Goal: Feedback & Contribution: Contribute content

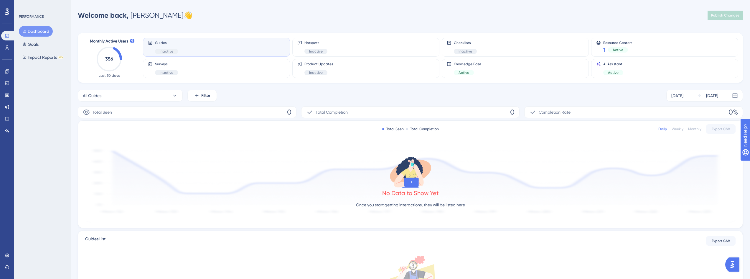
click at [42, 70] on div "PERFORMANCE Dashboard Goals Impact Reports BETA" at bounding box center [42, 139] width 57 height 279
click at [29, 43] on button "Goals" at bounding box center [30, 44] width 23 height 11
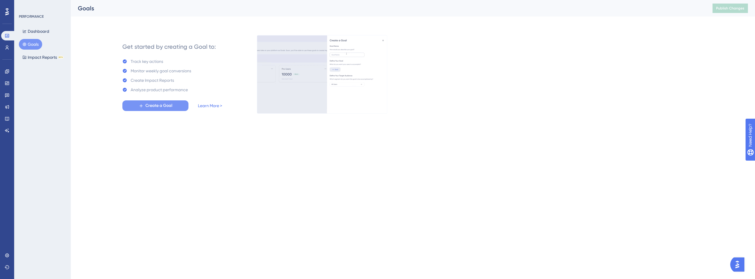
click at [158, 109] on button "Create a Goal" at bounding box center [155, 105] width 66 height 11
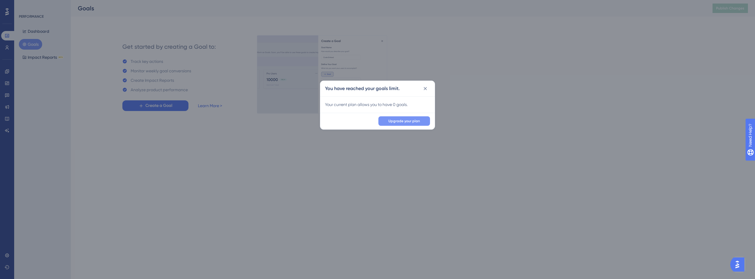
click at [418, 118] on button "Upgrade your plan" at bounding box center [404, 120] width 52 height 9
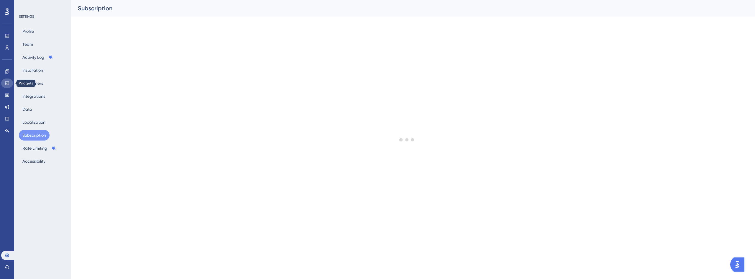
click at [8, 85] on icon at bounding box center [7, 83] width 4 height 4
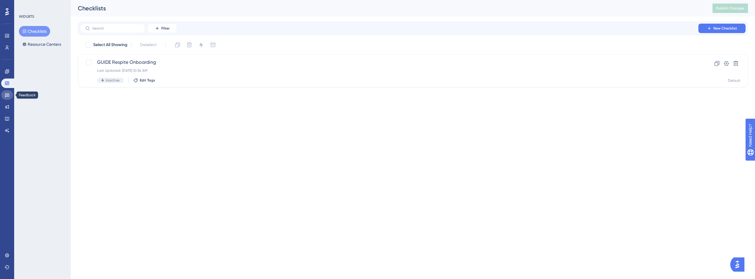
click at [6, 94] on icon at bounding box center [7, 95] width 5 height 5
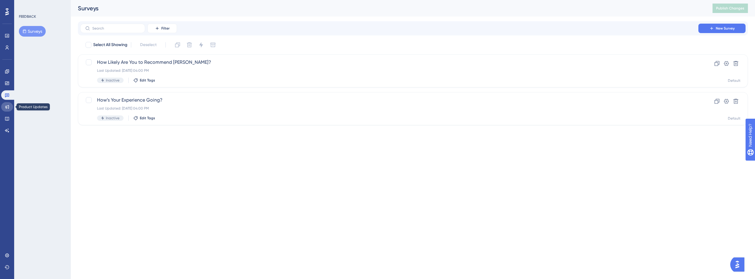
click at [9, 108] on icon at bounding box center [7, 106] width 5 height 5
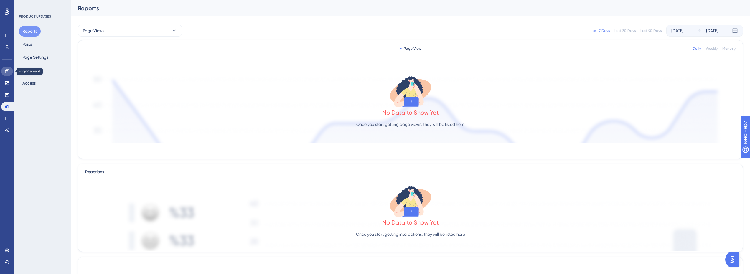
click at [9, 71] on icon at bounding box center [7, 71] width 5 height 5
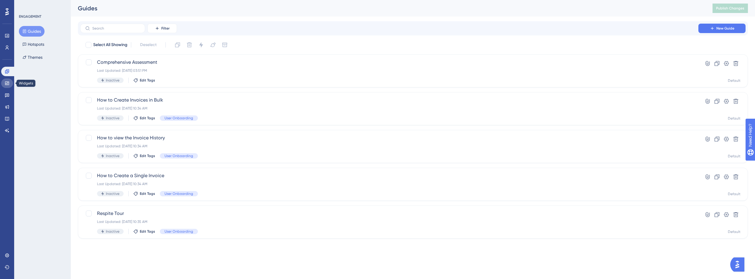
click at [9, 85] on icon at bounding box center [7, 83] width 5 height 5
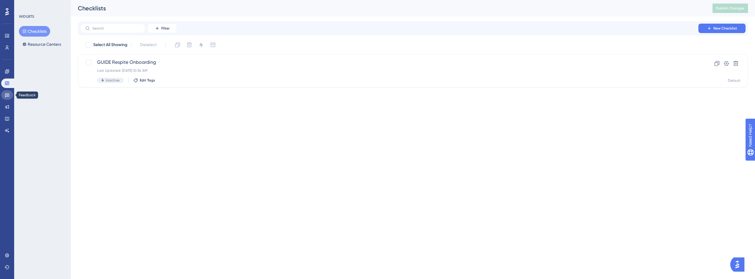
click at [9, 96] on icon at bounding box center [7, 95] width 5 height 5
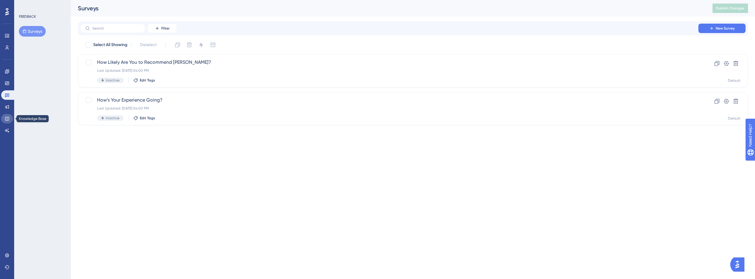
click at [4, 117] on link at bounding box center [7, 118] width 12 height 9
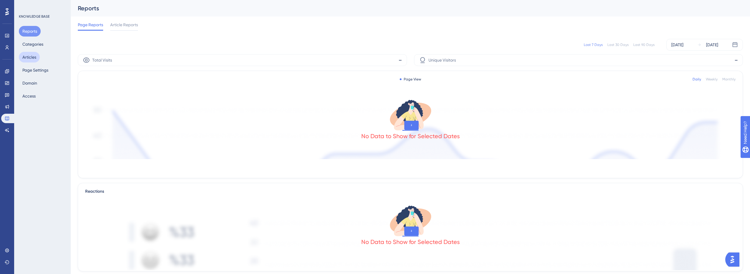
click at [36, 56] on button "Articles" at bounding box center [29, 57] width 21 height 11
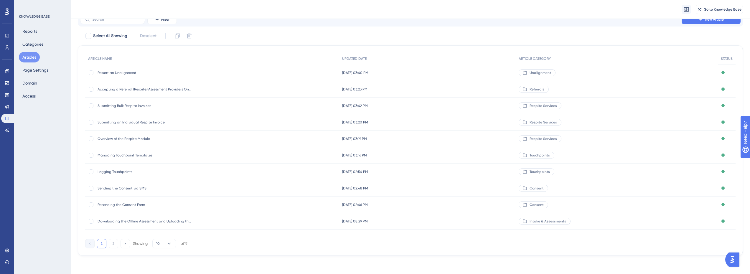
scroll to position [26, 0]
click at [115, 244] on button "2" at bounding box center [113, 243] width 9 height 9
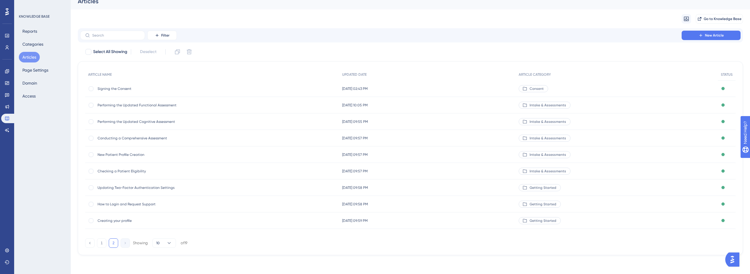
click at [159, 139] on span "Conducting a Comprehensive Assessment" at bounding box center [145, 138] width 94 height 5
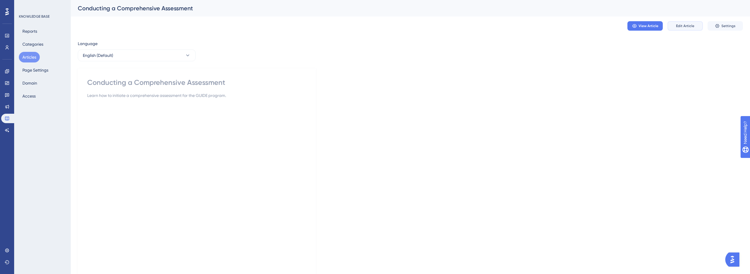
click at [692, 27] on span "Edit Article" at bounding box center [685, 26] width 18 height 5
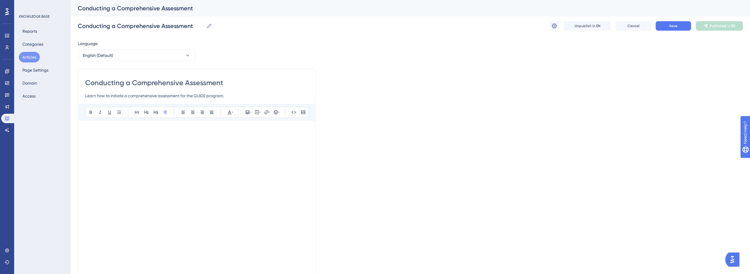
click at [133, 83] on input "Conducting a Comprehensive Assessment" at bounding box center [197, 82] width 224 height 9
drag, startPoint x: 183, startPoint y: 83, endPoint x: 55, endPoint y: 86, distance: 128.0
click at [71, 86] on div "Performance Users Engagement Widgets Feedback Product Updates Knowledge Base AI…" at bounding box center [411, 259] width 680 height 519
type input "How to start a GUIDE Assessment"
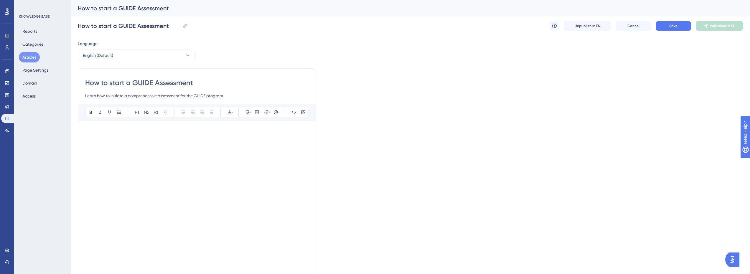
click at [110, 85] on input "How to start a GUIDE Assessment" at bounding box center [197, 82] width 224 height 9
type input "How to Start a GUIDE Assessment"
click at [102, 84] on input "How to Start a GUIDE Assessment" at bounding box center [197, 82] width 224 height 9
type input "How To Start a GUIDE Assessment"
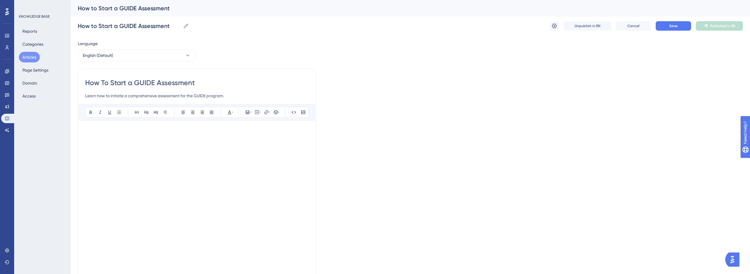
type input "How To Start a GUIDE Assessment"
click at [130, 84] on input "How To Start a GUIDE Assessment" at bounding box center [197, 82] width 224 height 9
type input "How To Start A GUIDE Assessment"
type input "How To Start a GUIDE Assessment"
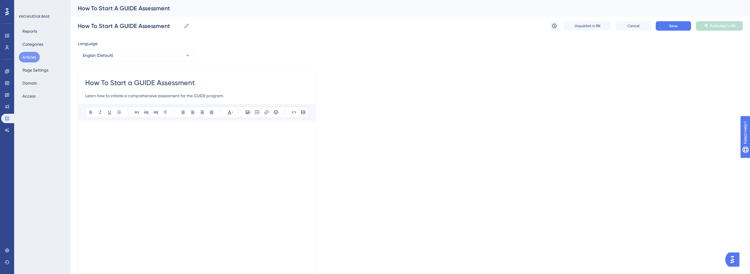
type input "How To Start a GUIDE Assessment"
drag, startPoint x: 105, startPoint y: 84, endPoint x: 102, endPoint y: 85, distance: 3.0
click at [102, 85] on input "How To Start a GUIDE Assessment" at bounding box center [197, 82] width 224 height 9
type input "How to Start a GUIDE Assessment"
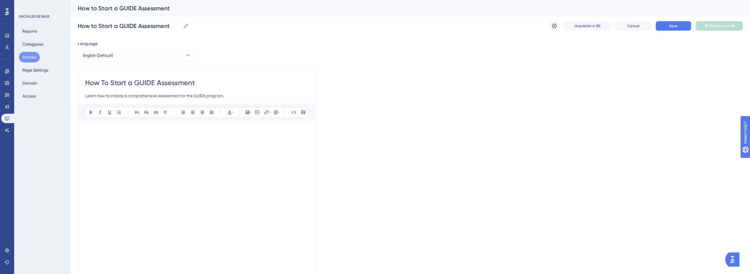
type input "How To Start a GUIDE Assessment"
click at [454, 93] on div "Language English (Default) How To Start a GUIDE Assessment Learn how to initiat…" at bounding box center [411, 274] width 666 height 469
type input "How to Start a GUIDE Assessment"
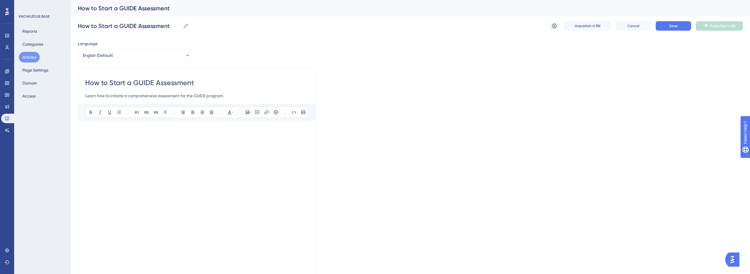
type input "How to Start a GUIDE Assessment"
click at [454, 97] on div "Language English (Default) How to Start a GUIDE Assessment Learn how to initiat…" at bounding box center [411, 274] width 666 height 469
click at [683, 25] on button "Save" at bounding box center [673, 25] width 35 height 9
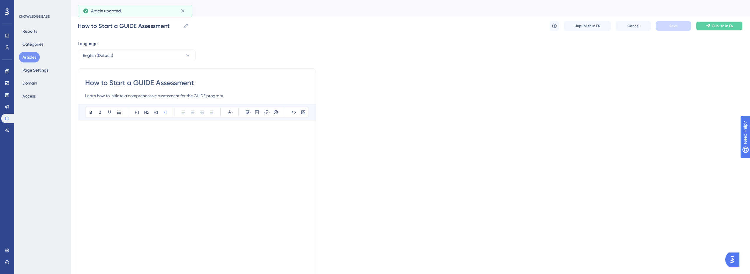
click at [718, 27] on span "Publish in EN" at bounding box center [723, 26] width 21 height 5
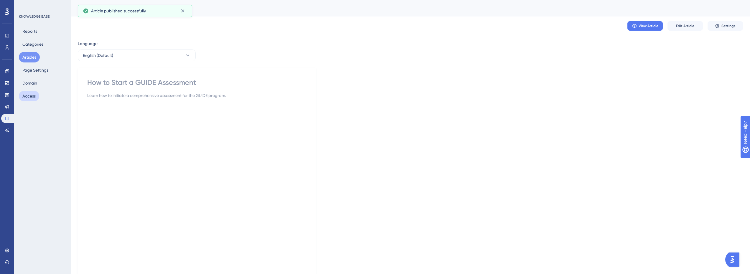
click at [29, 96] on button "Access" at bounding box center [29, 96] width 20 height 11
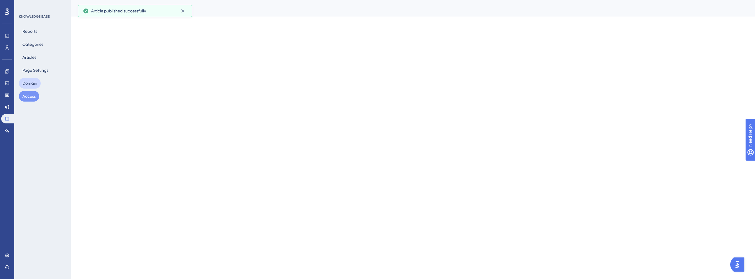
click at [30, 85] on button "Domain" at bounding box center [30, 83] width 22 height 11
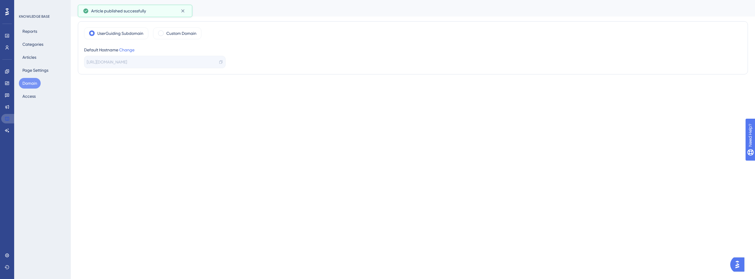
click at [8, 122] on link at bounding box center [8, 118] width 14 height 9
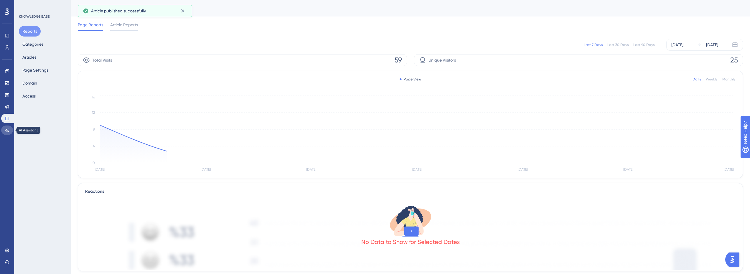
click at [8, 128] on icon at bounding box center [7, 130] width 5 height 5
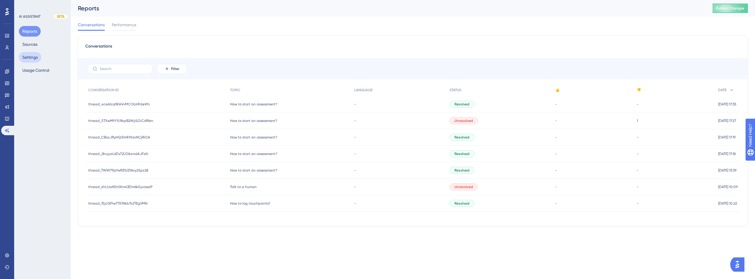
click at [34, 56] on button "Settings" at bounding box center [30, 57] width 22 height 11
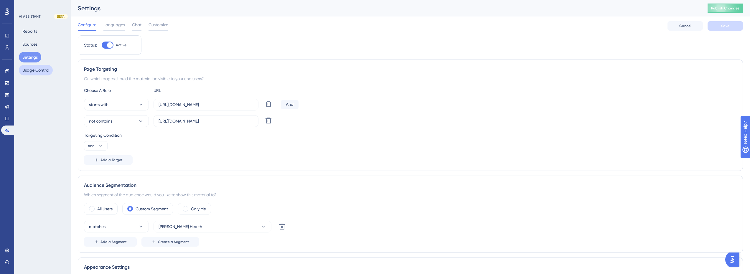
click at [45, 73] on button "Usage Control" at bounding box center [36, 70] width 34 height 11
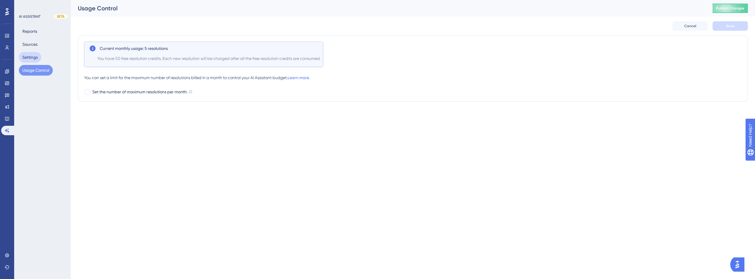
click at [24, 57] on button "Settings" at bounding box center [30, 57] width 22 height 11
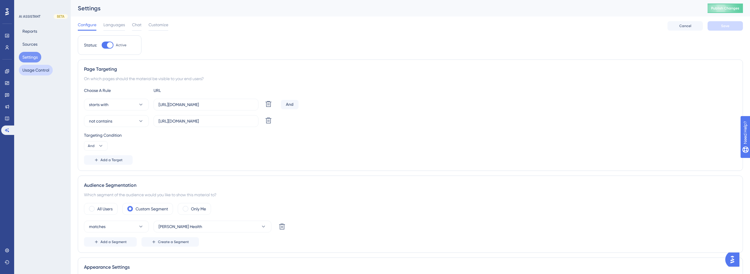
click at [34, 72] on button "Usage Control" at bounding box center [36, 70] width 34 height 11
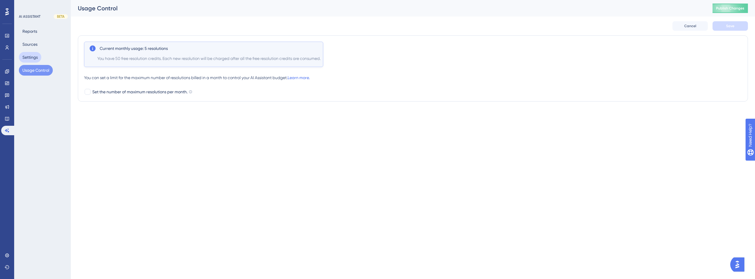
click at [32, 58] on button "Settings" at bounding box center [30, 57] width 22 height 11
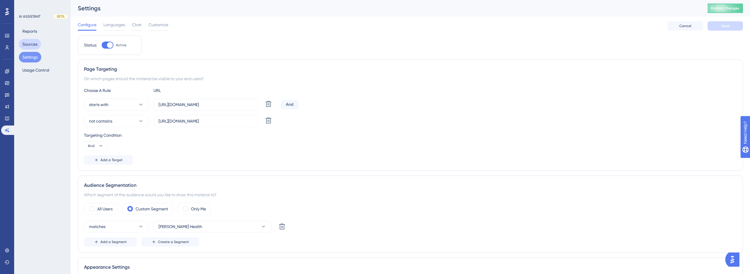
click at [32, 44] on button "Sources" at bounding box center [30, 44] width 22 height 11
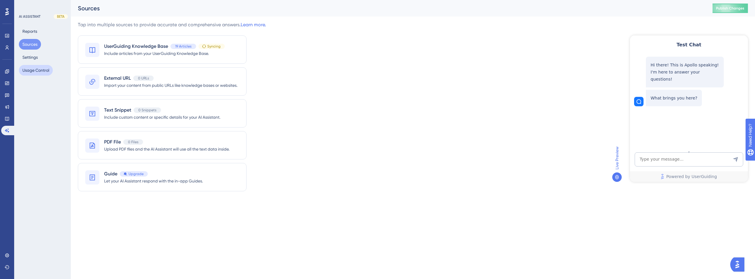
click at [34, 68] on button "Usage Control" at bounding box center [36, 70] width 34 height 11
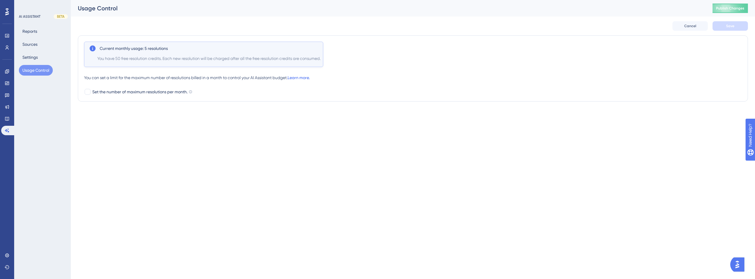
click at [310, 78] on link "Learn more." at bounding box center [298, 77] width 22 height 5
click at [31, 56] on button "Settings" at bounding box center [30, 57] width 22 height 11
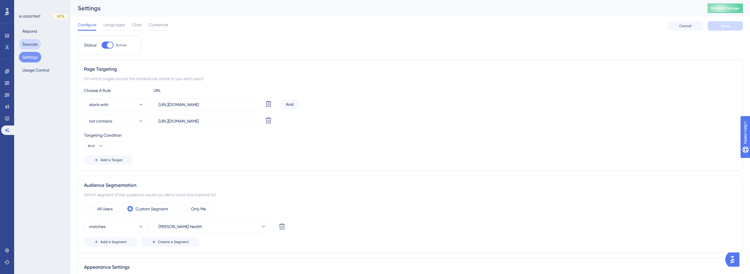
click at [34, 46] on button "Sources" at bounding box center [30, 44] width 22 height 11
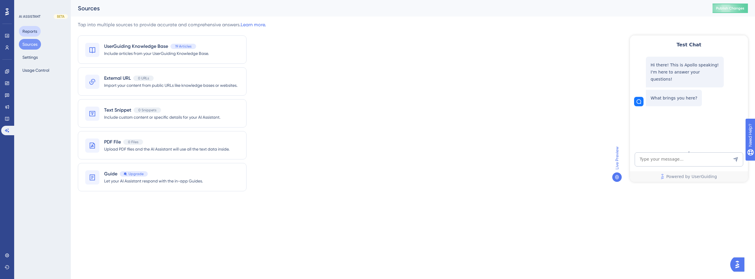
click at [32, 32] on button "Reports" at bounding box center [30, 31] width 22 height 11
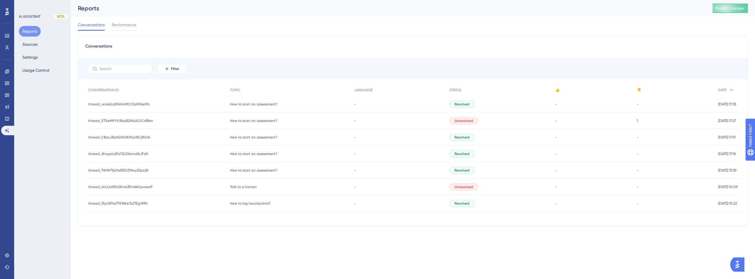
click at [239, 188] on span "Talk to a human" at bounding box center [243, 186] width 27 height 5
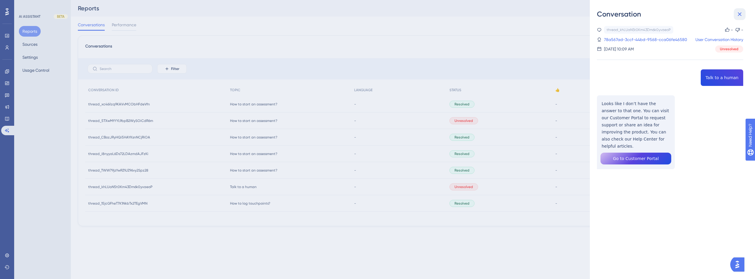
click at [740, 13] on icon at bounding box center [739, 14] width 7 height 7
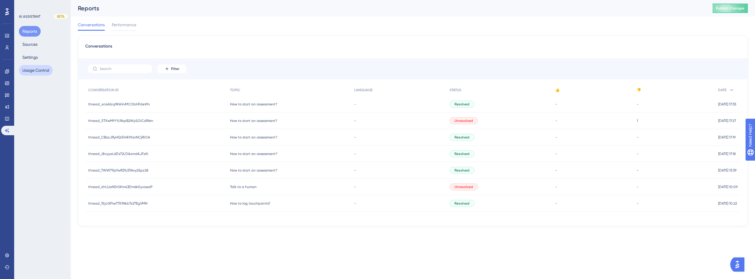
click at [38, 73] on button "Usage Control" at bounding box center [36, 70] width 34 height 11
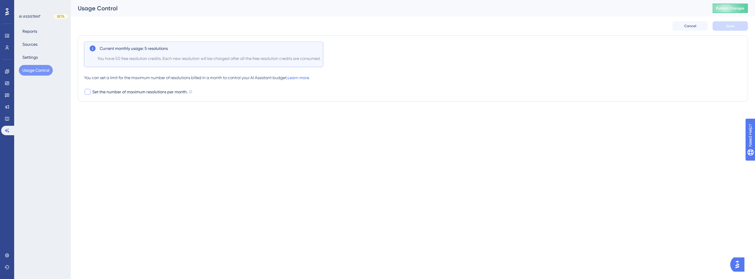
click at [161, 93] on span "Set the number of maximum resolutions per month." at bounding box center [139, 91] width 95 height 7
checkbox input "true"
drag, startPoint x: 105, startPoint y: 104, endPoint x: 89, endPoint y: 104, distance: 16.5
click at [89, 104] on div "Set the number of maximum resolutions per month. We cannot guarantee that the l…" at bounding box center [138, 98] width 108 height 21
click at [214, 0] on html "Performance Users Engagement Widgets Feedback Product Updates Knowledge Base AI…" at bounding box center [377, 0] width 755 height 0
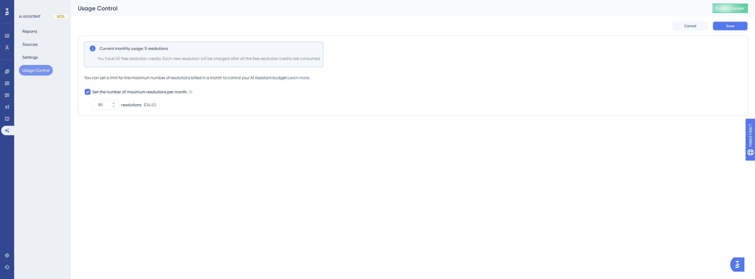
click at [722, 25] on button "Save" at bounding box center [729, 25] width 35 height 9
click at [101, 104] on input "50" at bounding box center [102, 104] width 9 height 5
type input "100"
click at [735, 22] on button "Save" at bounding box center [729, 25] width 35 height 9
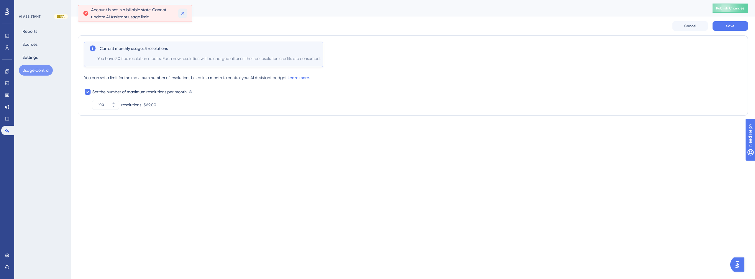
click at [184, 13] on icon at bounding box center [183, 13] width 6 height 6
click at [86, 93] on div at bounding box center [88, 92] width 6 height 6
checkbox input "false"
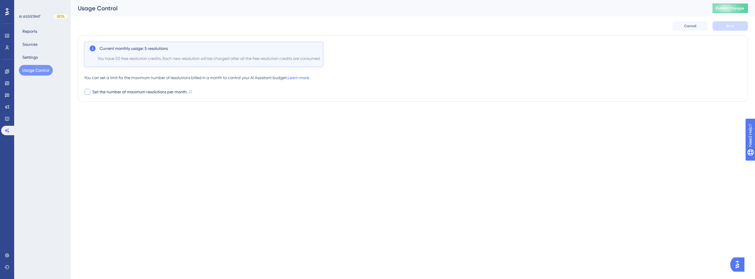
click at [149, 0] on html "Performance Users Engagement Widgets Feedback Product Updates Knowledge Base AI…" at bounding box center [377, 0] width 755 height 0
drag, startPoint x: 39, startPoint y: 58, endPoint x: 40, endPoint y: 82, distance: 23.3
click at [39, 58] on button "Settings" at bounding box center [30, 57] width 22 height 11
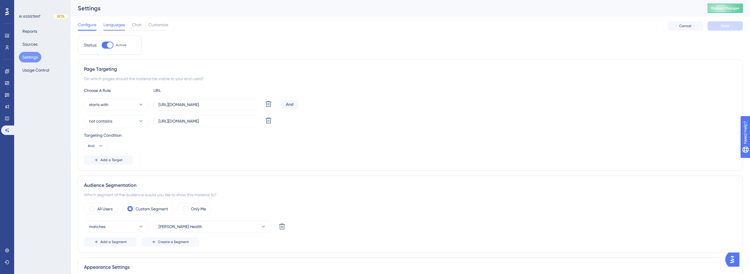
click at [106, 26] on span "Languages" at bounding box center [114, 24] width 22 height 7
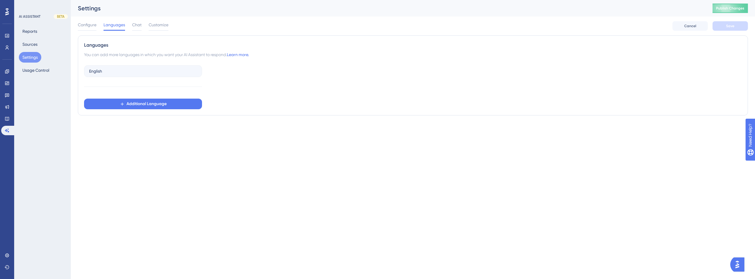
click at [142, 24] on div "Configure Languages Chat Customize" at bounding box center [123, 25] width 91 height 9
click at [132, 23] on span "Chat" at bounding box center [136, 24] width 9 height 7
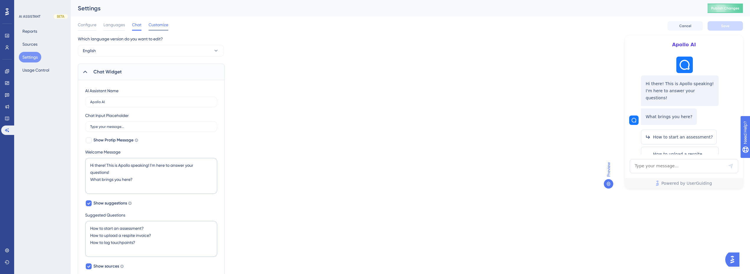
click at [158, 25] on span "Customize" at bounding box center [159, 24] width 20 height 7
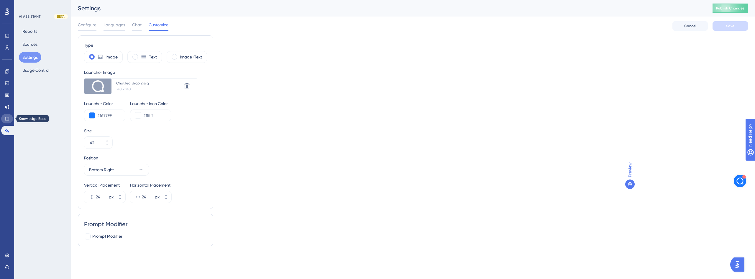
click at [7, 115] on link at bounding box center [7, 118] width 12 height 9
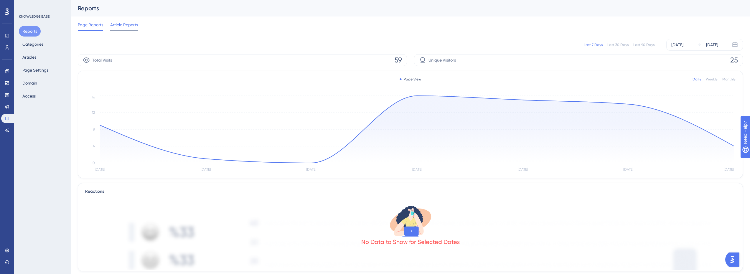
click at [121, 26] on span "Article Reports" at bounding box center [124, 24] width 28 height 7
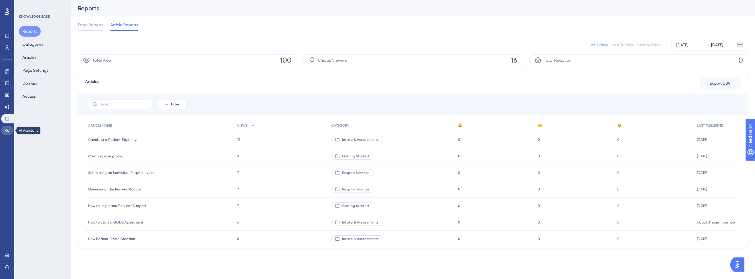
click at [7, 128] on icon at bounding box center [7, 130] width 5 height 5
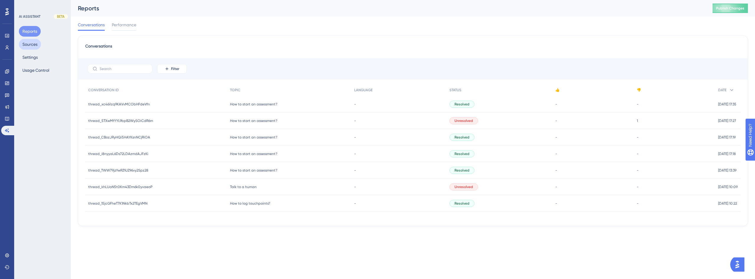
click at [34, 46] on button "Sources" at bounding box center [30, 44] width 22 height 11
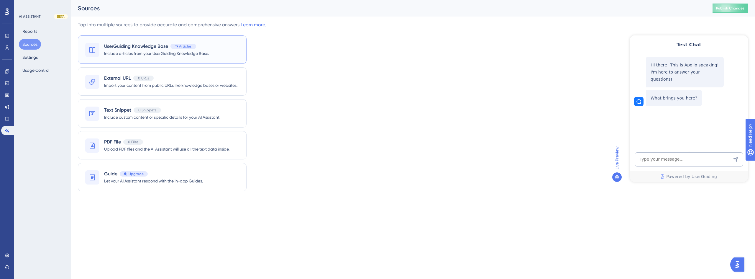
click at [128, 57] on div "UserGuiding Knowledge Base 19 Articles Include articles from your UserGuiding K…" at bounding box center [162, 49] width 169 height 28
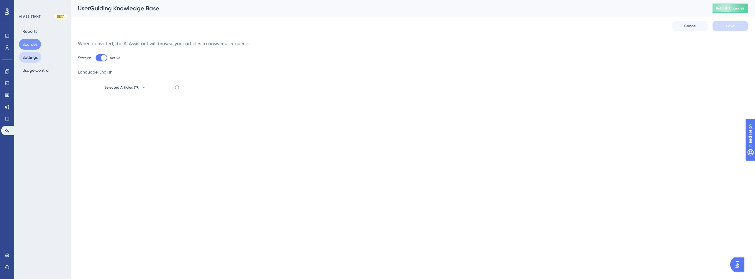
click at [31, 57] on button "Settings" at bounding box center [30, 57] width 22 height 11
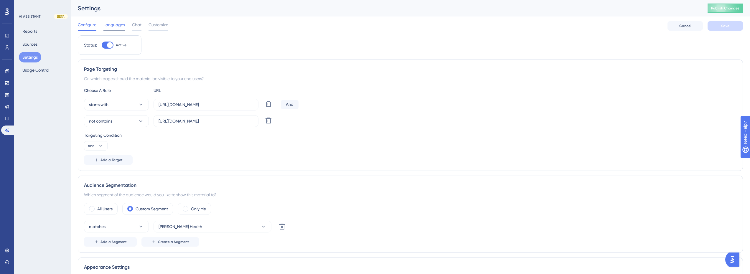
click at [111, 25] on span "Languages" at bounding box center [114, 24] width 22 height 7
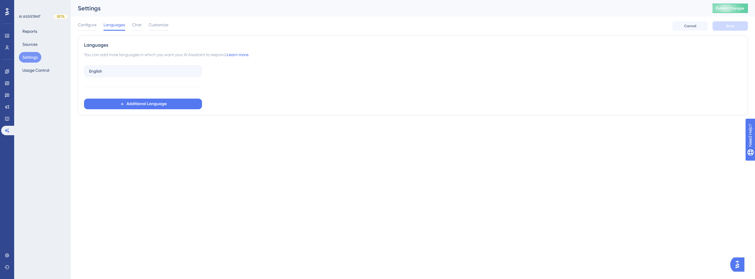
click at [142, 24] on div "Configure Languages Chat Customize" at bounding box center [123, 25] width 91 height 9
click at [134, 25] on span "Chat" at bounding box center [136, 24] width 9 height 7
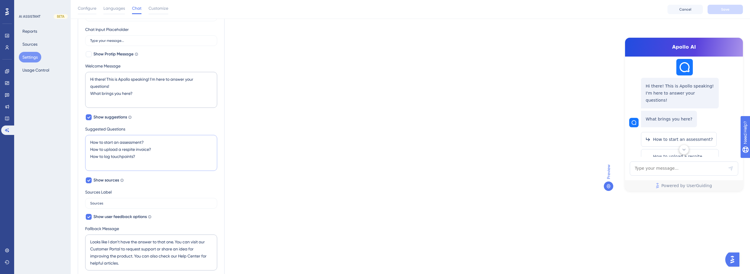
scroll to position [42, 0]
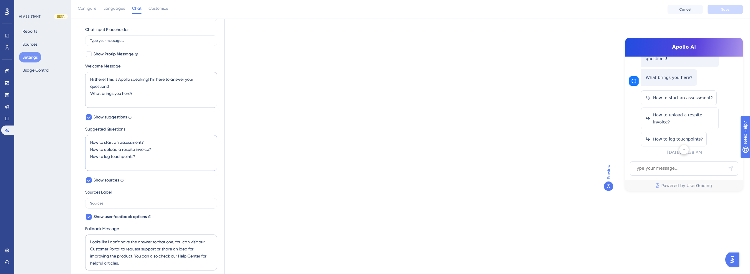
click at [118, 142] on textarea "How to start an assessment? How to upload a respite invoice? How to log touchpo…" at bounding box center [151, 153] width 132 height 36
type textarea "How to start a GUIDE assessment? How to upload a respite invoice? How to log to…"
click at [252, 163] on div "Which language version do you want to edit? English Chat Widget AI Assistant Na…" at bounding box center [411, 186] width 666 height 475
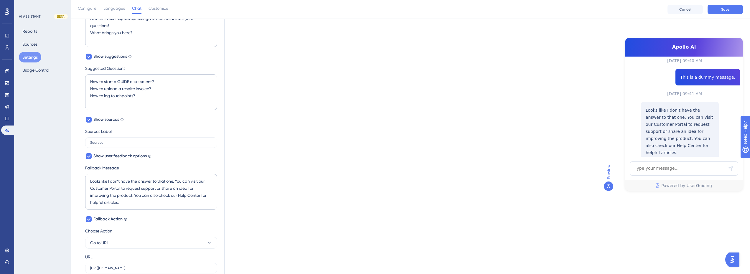
scroll to position [139, 0]
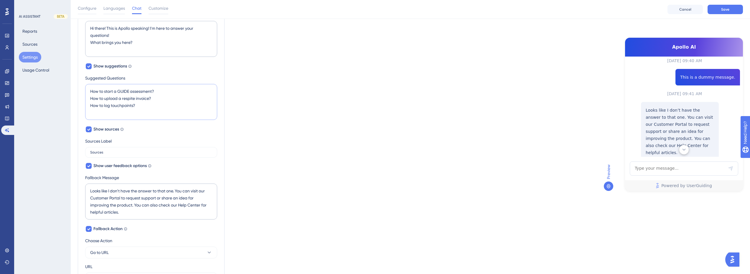
click at [149, 105] on textarea "How to start a GUIDE assessment? How to upload a respite invoice? How to log to…" at bounding box center [151, 102] width 132 height 36
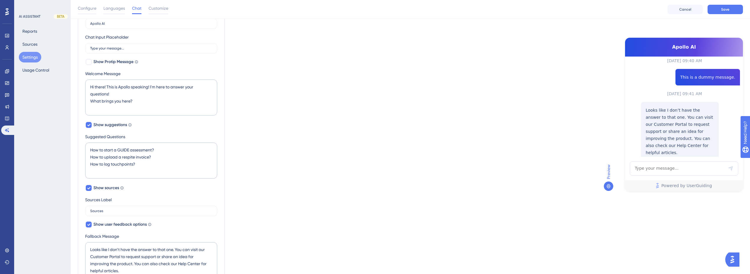
scroll to position [22, 0]
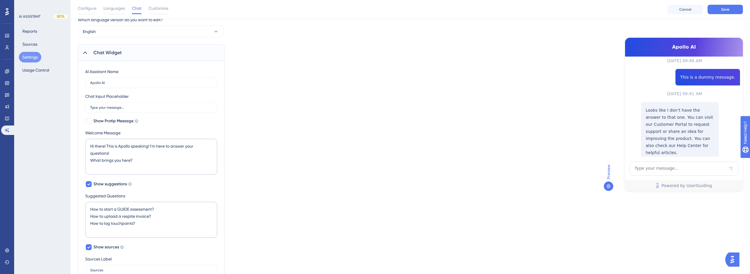
click at [243, 118] on div "Which language version do you want to edit? English Chat Widget AI Assistant Na…" at bounding box center [411, 253] width 666 height 475
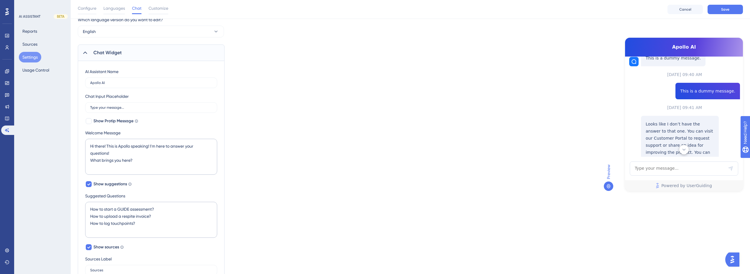
scroll to position [206, 0]
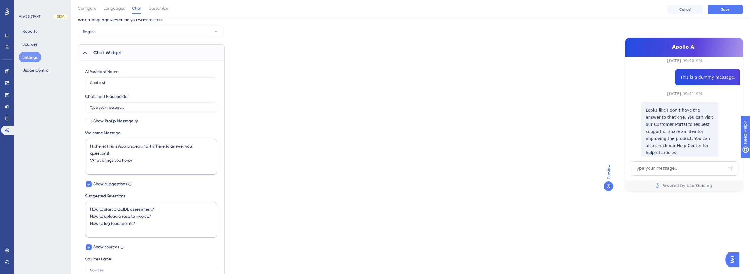
click at [356, 167] on div "Which language version do you want to edit? English Chat Widget AI Assistant Na…" at bounding box center [411, 253] width 666 height 475
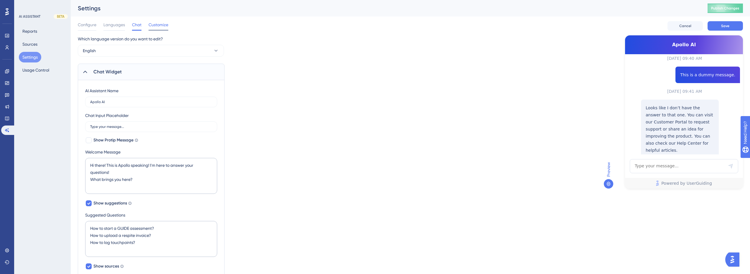
click at [162, 27] on span "Customize" at bounding box center [159, 24] width 20 height 7
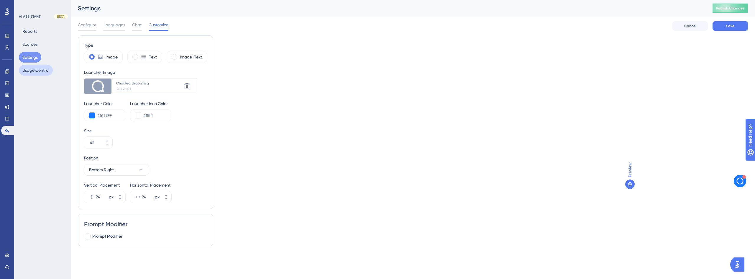
click at [42, 70] on button "Usage Control" at bounding box center [36, 70] width 34 height 11
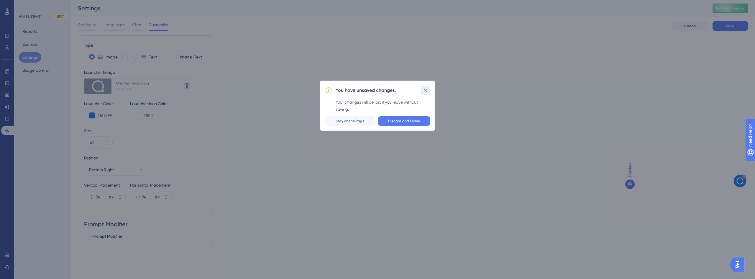
click at [427, 89] on icon at bounding box center [425, 90] width 6 height 6
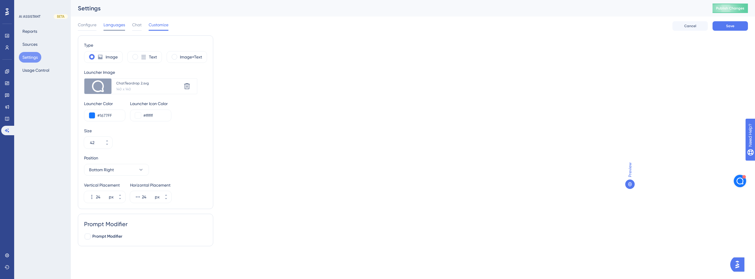
click at [112, 24] on span "Languages" at bounding box center [114, 24] width 22 height 7
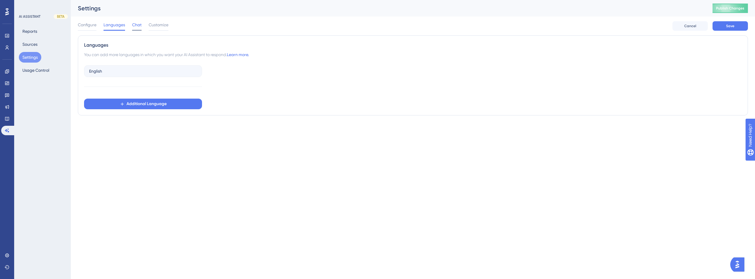
click at [135, 27] on span "Chat" at bounding box center [136, 24] width 9 height 7
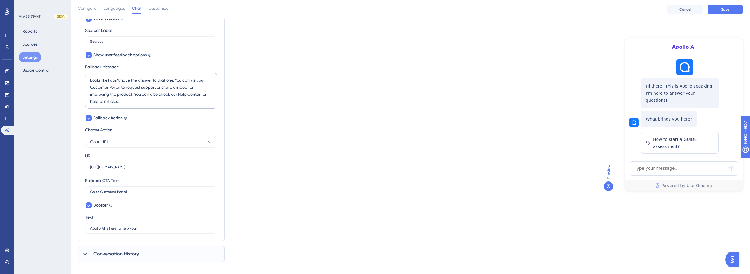
scroll to position [257, 0]
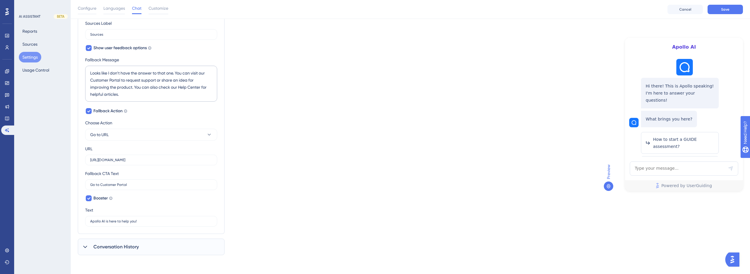
click at [133, 240] on div "Conversation History" at bounding box center [151, 247] width 147 height 17
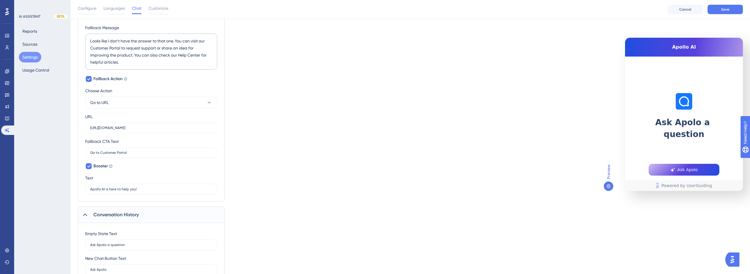
scroll to position [317, 0]
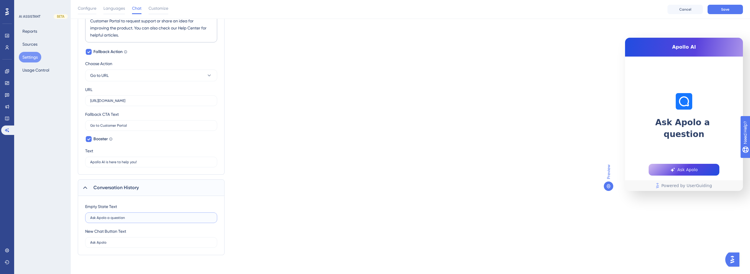
click at [104, 218] on input "Ask Apolo a question" at bounding box center [151, 218] width 122 height 4
type input "Ask Apollo a question"
click at [103, 244] on input "Ask Apolo" at bounding box center [151, 243] width 122 height 4
type input "Ask Apollo"
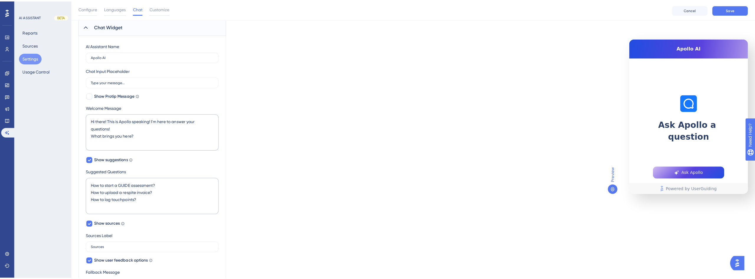
scroll to position [0, 0]
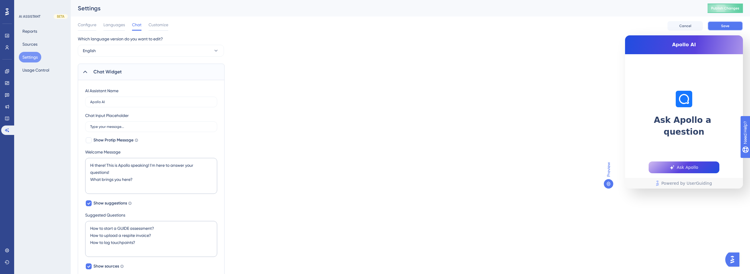
click at [732, 28] on button "Save" at bounding box center [725, 25] width 35 height 9
click at [107, 72] on span "Chat Widget" at bounding box center [107, 71] width 28 height 7
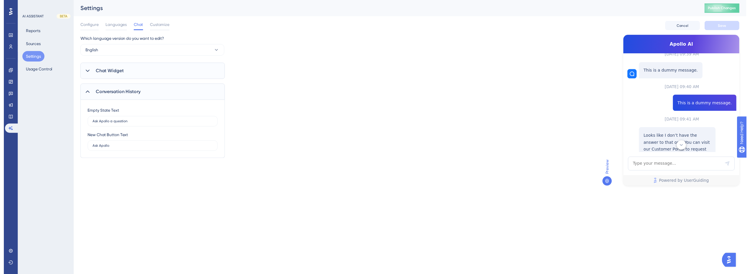
scroll to position [206, 0]
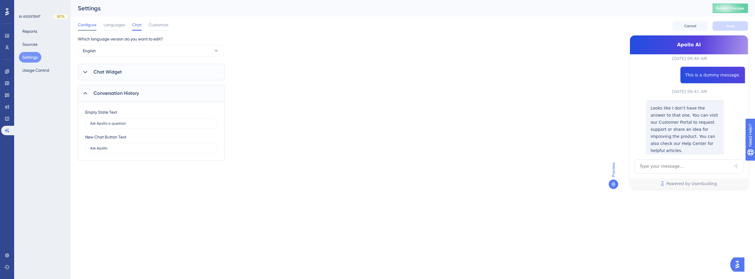
click at [87, 26] on span "Configure" at bounding box center [87, 24] width 19 height 7
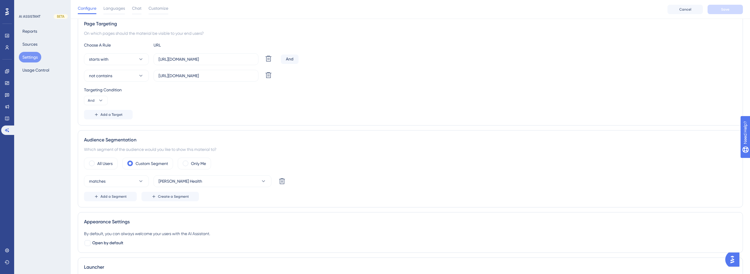
scroll to position [162, 0]
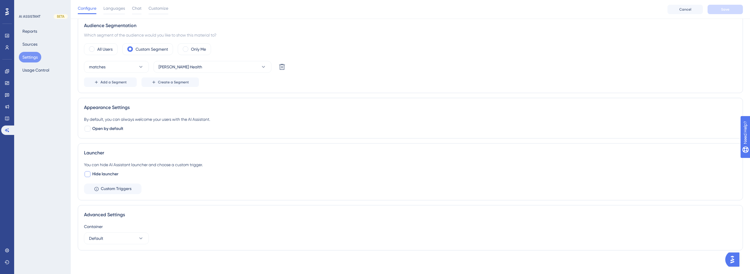
click at [114, 172] on span "Hide launcher" at bounding box center [105, 174] width 26 height 7
click at [115, 172] on span "Hide launcher" at bounding box center [105, 174] width 26 height 7
checkbox input "false"
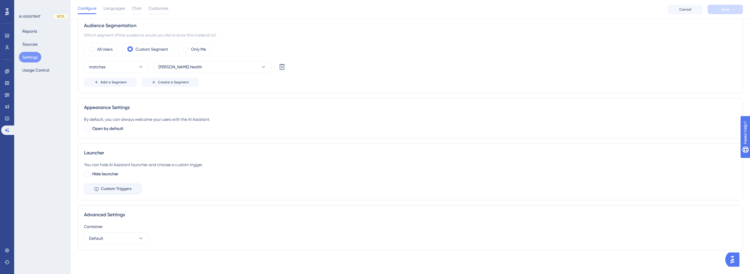
click at [118, 189] on span "Custom Triggers" at bounding box center [116, 188] width 31 height 7
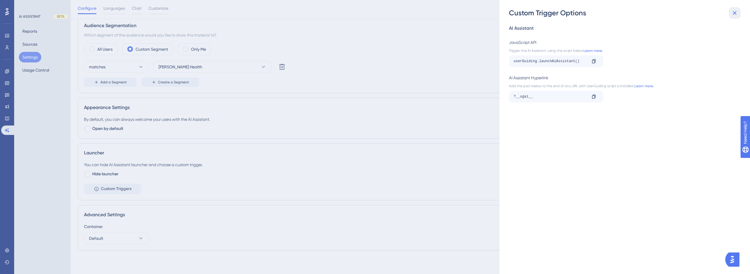
click at [735, 12] on icon at bounding box center [735, 12] width 7 height 7
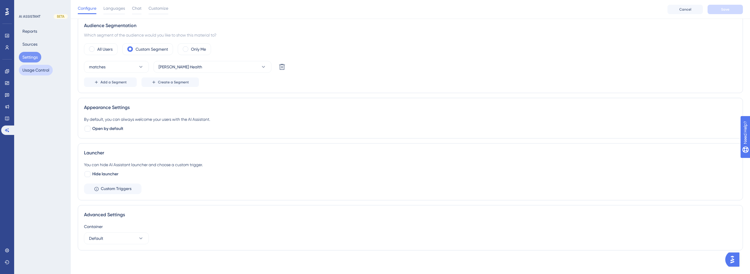
click at [37, 72] on button "Usage Control" at bounding box center [36, 70] width 34 height 11
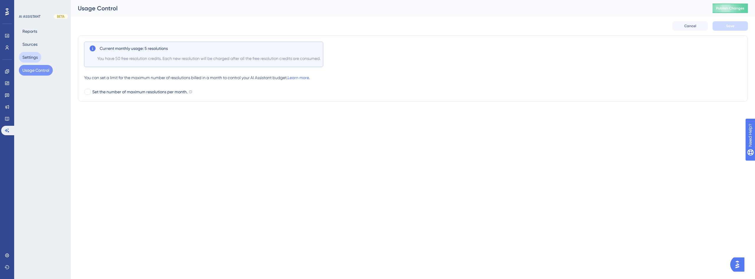
click at [32, 60] on button "Settings" at bounding box center [30, 57] width 22 height 11
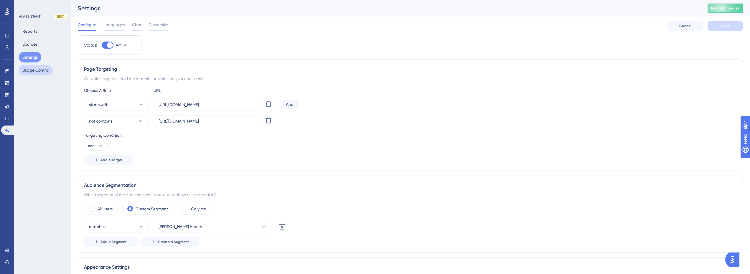
click at [42, 67] on button "Usage Control" at bounding box center [36, 70] width 34 height 11
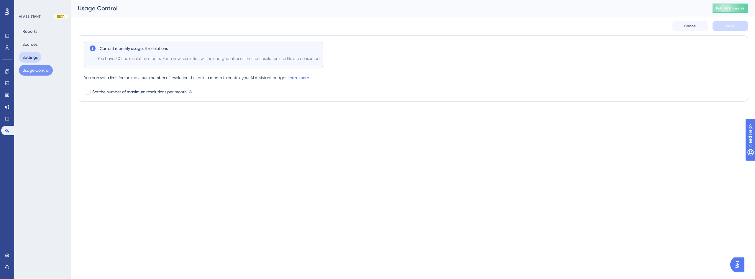
click at [36, 58] on button "Settings" at bounding box center [30, 57] width 22 height 11
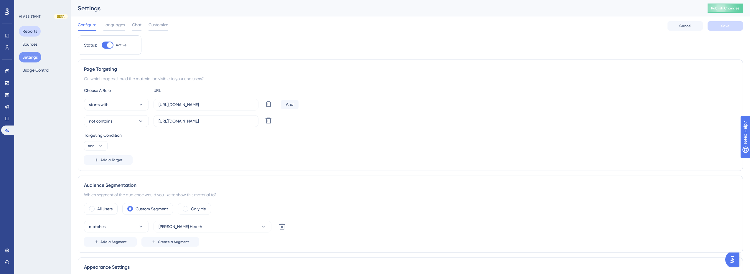
click at [33, 36] on button "Reports" at bounding box center [30, 31] width 22 height 11
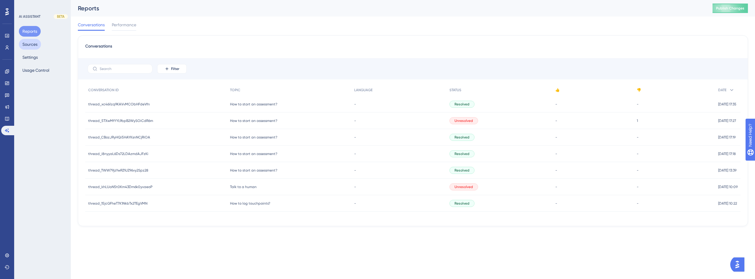
click at [24, 42] on button "Sources" at bounding box center [30, 44] width 22 height 11
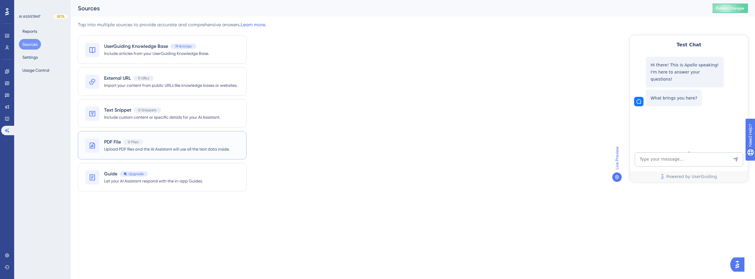
click at [191, 135] on div "PDF File 0 Files Upload PDF files and the AI Assistant will use all the text da…" at bounding box center [162, 145] width 169 height 28
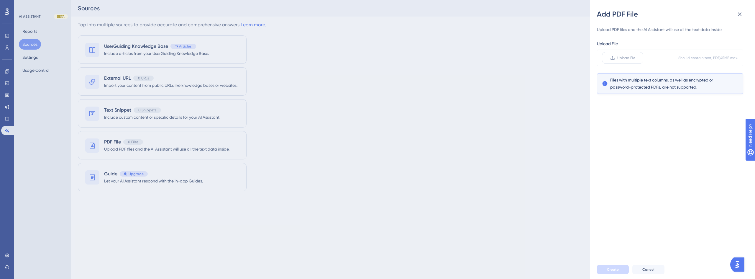
click at [631, 58] on span "Upload File" at bounding box center [626, 57] width 18 height 5
click at [635, 58] on input "Upload File" at bounding box center [635, 58] width 0 height 0
click at [612, 269] on span "Create" at bounding box center [613, 269] width 12 height 5
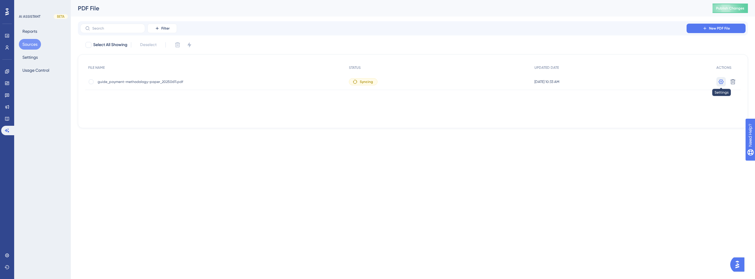
click at [721, 84] on icon at bounding box center [721, 82] width 6 height 6
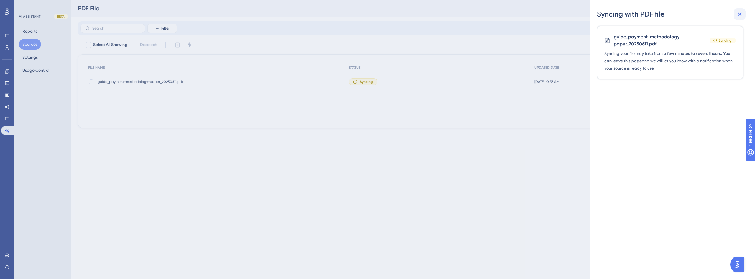
click at [740, 14] on icon at bounding box center [740, 14] width 4 height 4
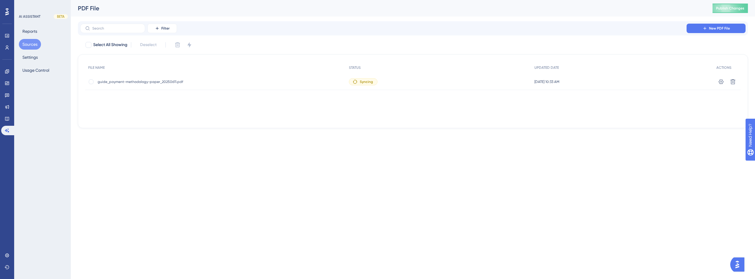
click at [396, 0] on html "Performance Users Engagement Widgets Feedback Product Updates Knowledge Base AI…" at bounding box center [377, 0] width 755 height 0
click at [34, 55] on button "Settings" at bounding box center [30, 57] width 22 height 11
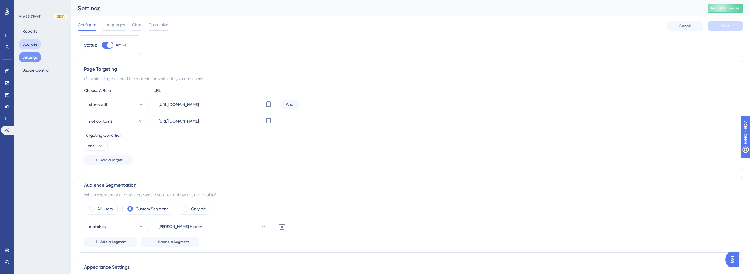
click at [33, 43] on button "Sources" at bounding box center [30, 44] width 22 height 11
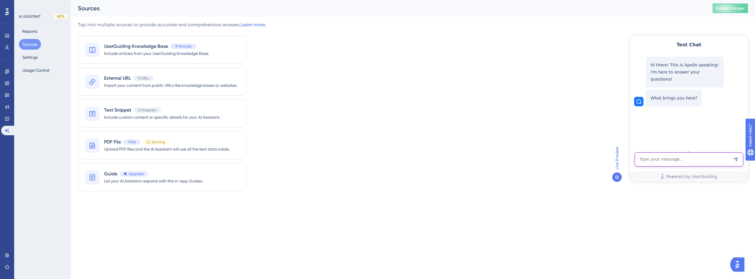
click at [685, 158] on textarea "AI Assistant Text Input" at bounding box center [689, 159] width 109 height 14
type textarea "hey"
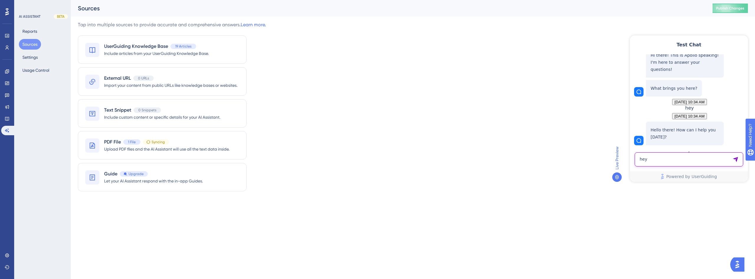
click at [715, 160] on textarea "hey" at bounding box center [689, 159] width 109 height 14
click at [667, 161] on textarea "hey" at bounding box center [689, 159] width 109 height 14
type textarea "How to start an assessment?"
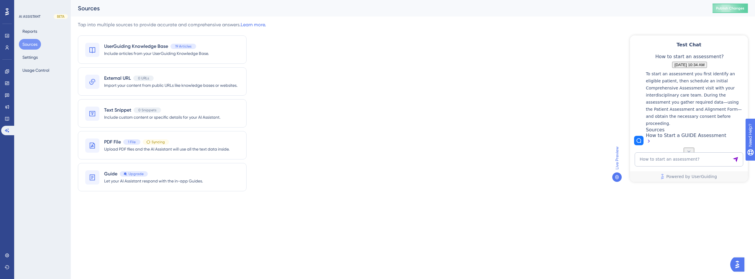
scroll to position [133, 0]
click at [333, 171] on div "Tap into multiple sources to provide accurate and comprehensive answers. Learn …" at bounding box center [413, 109] width 670 height 177
click at [180, 149] on span "Upload PDF files and the AI Assistant will use all the text data inside." at bounding box center [166, 148] width 125 height 7
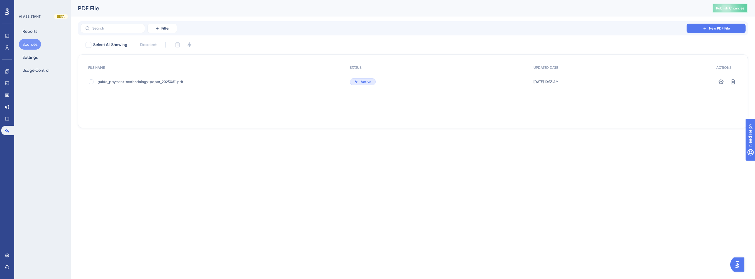
click at [738, 7] on span "Publish Changes" at bounding box center [730, 8] width 28 height 5
click at [187, 13] on div "UserGuiding script updated." at bounding box center [135, 11] width 114 height 12
click at [185, 13] on icon at bounding box center [183, 11] width 6 height 6
click at [35, 31] on button "Reports" at bounding box center [30, 31] width 22 height 11
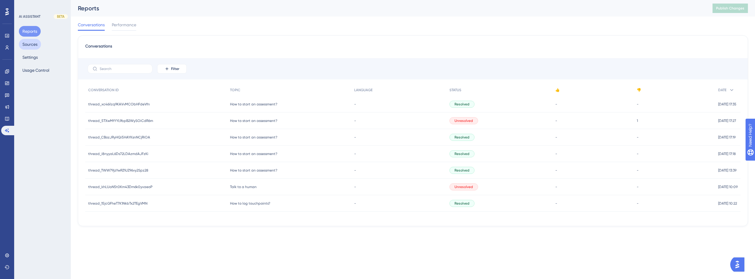
click at [33, 44] on button "Sources" at bounding box center [30, 44] width 22 height 11
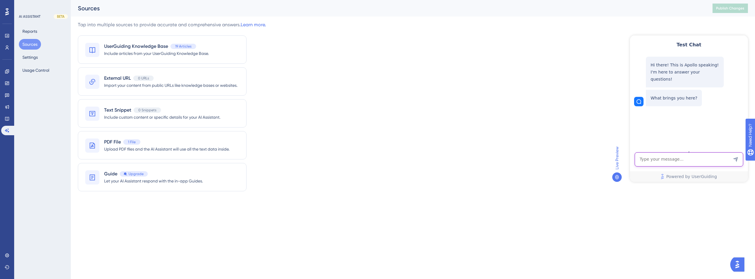
click at [683, 152] on div "Test Chat Hi there! This is Apollo speaking! I'm here to answer your questions!…" at bounding box center [689, 108] width 118 height 146
click at [680, 159] on textarea "AI Assistant Text Input" at bounding box center [689, 159] width 109 height 14
click at [675, 162] on textarea "AI Assistant Text Input" at bounding box center [689, 159] width 109 height 14
click at [176, 185] on div "Guide Upgrade Let your AI Assistant respond with the in-app Guides." at bounding box center [162, 177] width 169 height 28
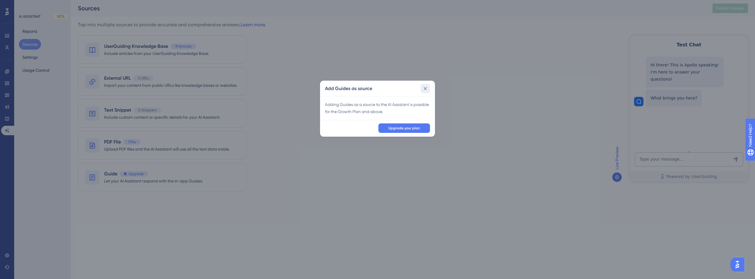
click at [429, 85] on button at bounding box center [424, 88] width 9 height 9
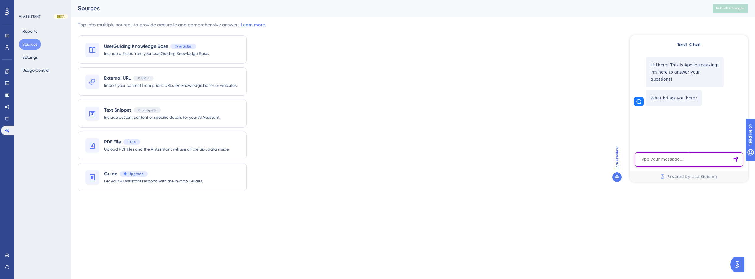
click at [657, 157] on textarea "AI Assistant Text Input" at bounding box center [689, 159] width 109 height 14
type textarea "Why my patient is not respite eligible?"
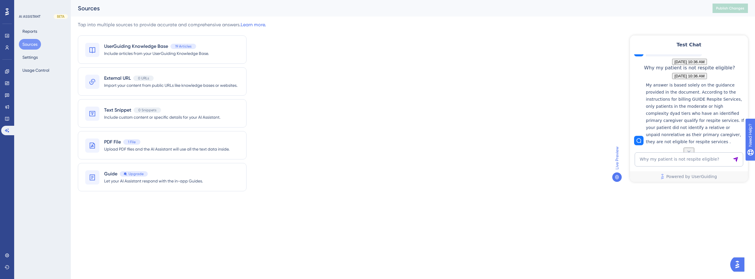
scroll to position [84, 0]
click at [678, 157] on textarea "Why my patient is not respite eligible?" at bounding box center [689, 159] width 109 height 14
click at [690, 157] on textarea "Why my patient is not respite eligible?" at bounding box center [689, 159] width 109 height 14
drag, startPoint x: 668, startPoint y: 102, endPoint x: 709, endPoint y: 101, distance: 41.6
click at [691, 102] on p "My answer is based solely on the guidance provided in the document. According t…" at bounding box center [695, 113] width 99 height 64
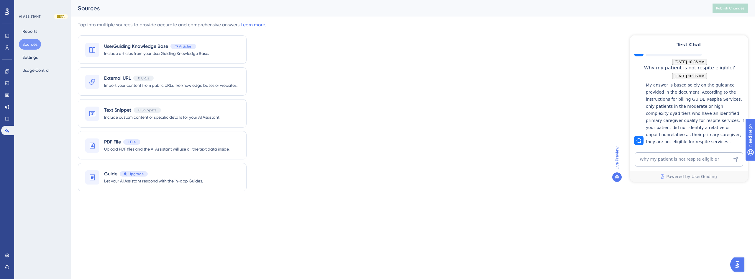
click at [715, 100] on p "My answer is based solely on the guidance provided in the document. According t…" at bounding box center [695, 113] width 99 height 64
drag, startPoint x: 677, startPoint y: 107, endPoint x: 689, endPoint y: 108, distance: 11.8
click at [686, 108] on p "My answer is based solely on the guidance provided in the document. According t…" at bounding box center [695, 113] width 99 height 64
click at [708, 106] on p "My answer is based solely on the guidance provided in the document. According t…" at bounding box center [695, 113] width 99 height 64
drag, startPoint x: 699, startPoint y: 118, endPoint x: 715, endPoint y: 116, distance: 16.0
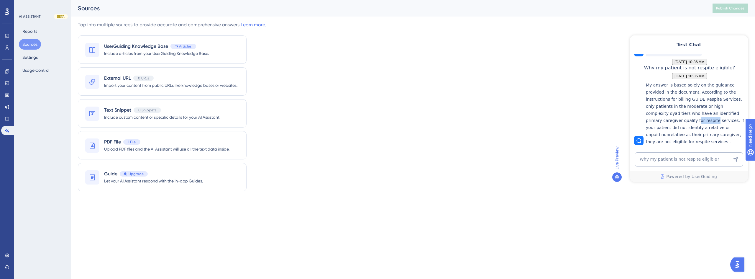
click at [715, 116] on p "My answer is based solely on the guidance provided in the document. According t…" at bounding box center [695, 113] width 99 height 64
click at [728, 113] on p "My answer is based solely on the guidance provided in the document. According t…" at bounding box center [695, 113] width 99 height 64
drag, startPoint x: 732, startPoint y: 114, endPoint x: 694, endPoint y: 125, distance: 39.7
click at [694, 125] on p "My answer is based solely on the guidance provided in the document. According t…" at bounding box center [695, 113] width 99 height 64
click at [701, 122] on p "My answer is based solely on the guidance provided in the document. According t…" at bounding box center [695, 113] width 99 height 64
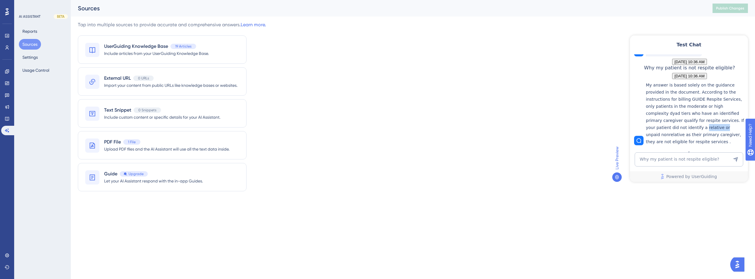
drag, startPoint x: 721, startPoint y: 121, endPoint x: 734, endPoint y: 119, distance: 13.0
click at [735, 119] on p "My answer is based solely on the guidance provided in the document. According t…" at bounding box center [695, 113] width 99 height 64
click at [722, 121] on p "My answer is based solely on the guidance provided in the document. According t…" at bounding box center [695, 113] width 99 height 64
drag, startPoint x: 716, startPoint y: 123, endPoint x: 722, endPoint y: 123, distance: 6.2
click at [722, 123] on p "My answer is based solely on the guidance provided in the document. According t…" at bounding box center [695, 113] width 99 height 64
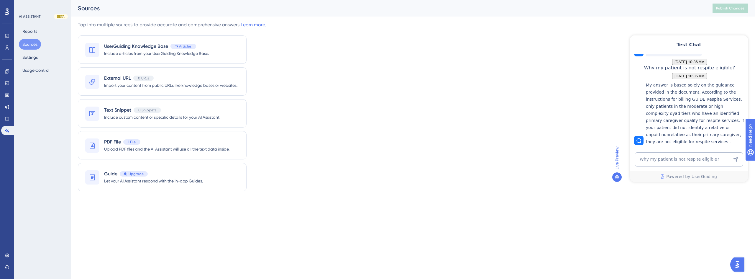
click at [695, 127] on p "My answer is based solely on the guidance provided in the document. According t…" at bounding box center [695, 113] width 99 height 64
click at [665, 157] on textarea "Why my patient is not respite eligible?" at bounding box center [689, 159] width 109 height 14
click at [649, 209] on div "Performance Users Engagement Widgets Feedback Product Updates Knowledge Base AI…" at bounding box center [377, 108] width 755 height 217
click at [660, 157] on textarea "Why my patient is not respite eligible?" at bounding box center [689, 159] width 109 height 14
click at [6, 118] on icon at bounding box center [7, 118] width 5 height 5
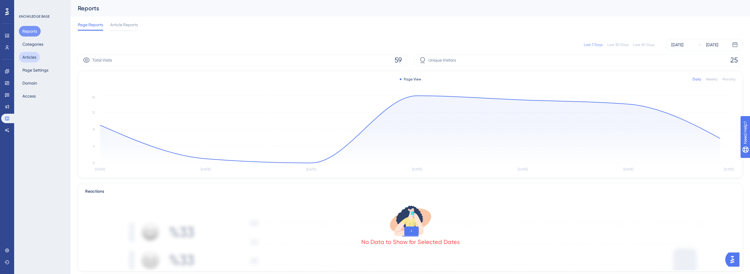
click at [34, 57] on button "Articles" at bounding box center [29, 57] width 21 height 11
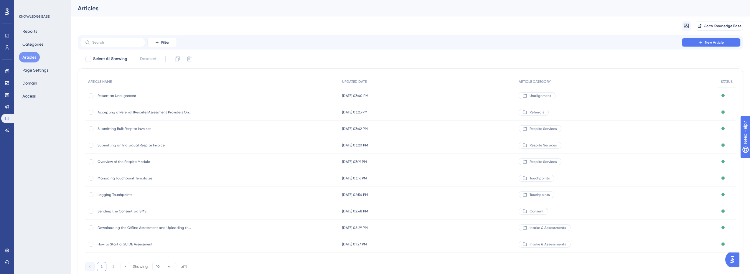
click at [729, 42] on button "New Article" at bounding box center [711, 42] width 59 height 9
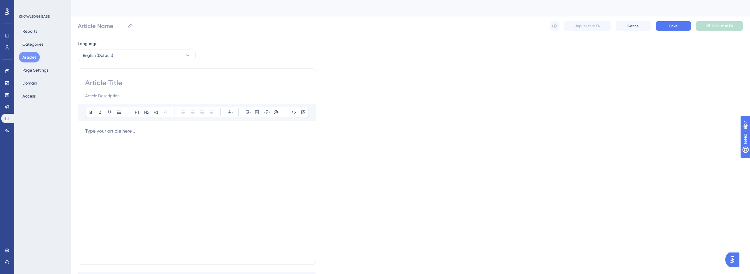
click at [124, 134] on p at bounding box center [197, 131] width 224 height 7
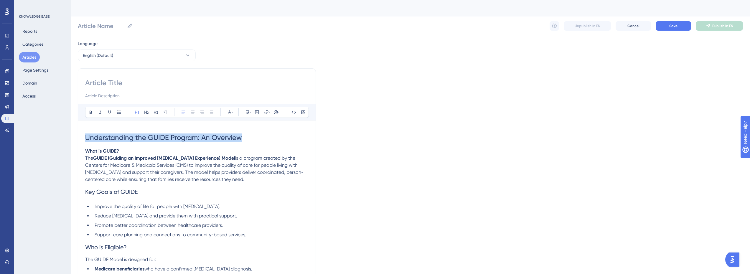
drag, startPoint x: 247, startPoint y: 138, endPoint x: 72, endPoint y: 135, distance: 175.8
click at [72, 135] on div "Performance Users Engagement Widgets Feedback Product Updates Knowledge Base AI…" at bounding box center [411, 273] width 680 height 546
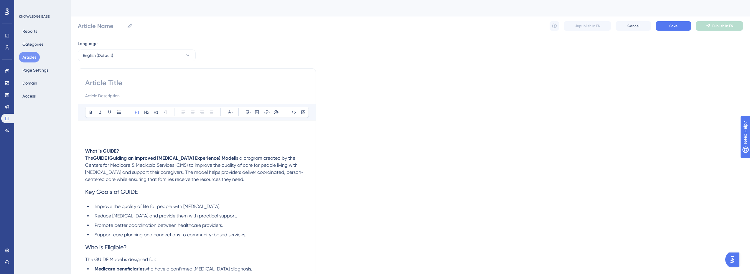
click at [117, 81] on input at bounding box center [197, 82] width 224 height 9
paste input "Understanding the GUIDE Program: An Overview"
type input "Understanding the GUIDE Program: An Overview"
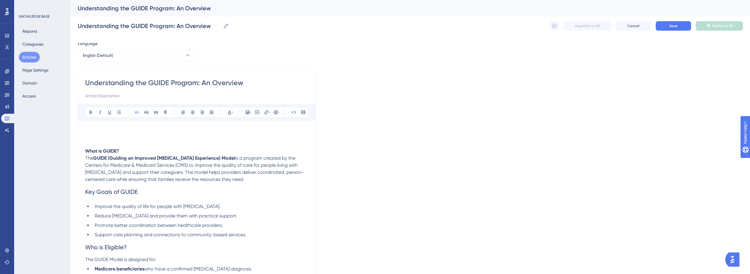
type input "Understanding the GUIDE Program: An Overview"
click at [107, 139] on h1 at bounding box center [197, 138] width 224 height 20
drag, startPoint x: 124, startPoint y: 148, endPoint x: 81, endPoint y: 149, distance: 43.1
copy strong "What is GUIDE?"
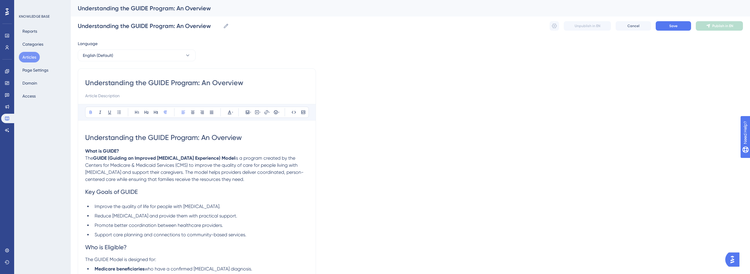
click at [154, 85] on input "Understanding the GUIDE Program: An Overview" at bounding box center [197, 82] width 224 height 9
click at [114, 97] on input at bounding box center [197, 95] width 224 height 7
paste input "Understanding the GUIDE Program: An Overview"
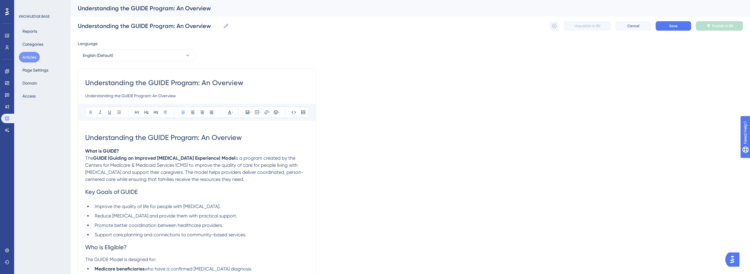
type input "Understanding the GUIDE Program: An Overview"
drag, startPoint x: 121, startPoint y: 149, endPoint x: 77, endPoint y: 152, distance: 44.3
click at [77, 152] on div "Performance Users Engagement Widgets Feedback Product Updates Knowledge Base AI…" at bounding box center [411, 273] width 680 height 546
copy strong "What is GUIDE?"
click at [172, 84] on input "Understanding the GUIDE Program: An Overview" at bounding box center [197, 82] width 224 height 9
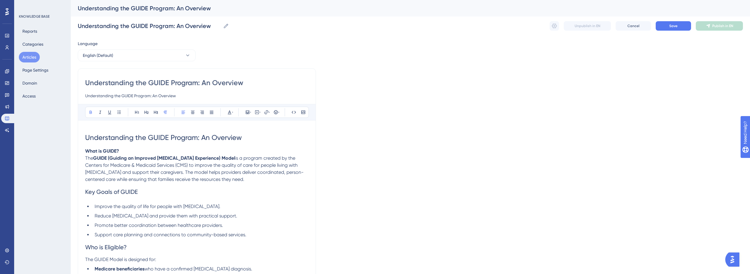
click at [172, 84] on input "Understanding the GUIDE Program: An Overview" at bounding box center [197, 82] width 224 height 9
paste input "What is GUIDE?"
type input "What is GUIDE?"
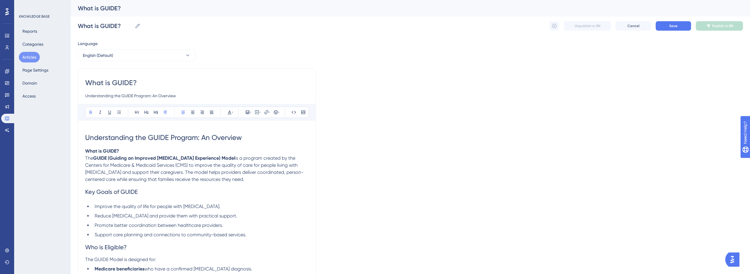
type input "What is GUIDE?"
drag, startPoint x: 244, startPoint y: 139, endPoint x: 88, endPoint y: 134, distance: 155.8
click at [88, 134] on h1 "Understanding the GUIDE Program: An Overview" at bounding box center [197, 138] width 224 height 20
click at [149, 157] on strong "GUIDE (Guiding an Improved [MEDICAL_DATA] Experience) Model" at bounding box center [164, 158] width 142 height 6
click at [151, 150] on p "What is GUIDE? The GUIDE (Guiding an Improved [MEDICAL_DATA] Experience) Model …" at bounding box center [197, 165] width 224 height 35
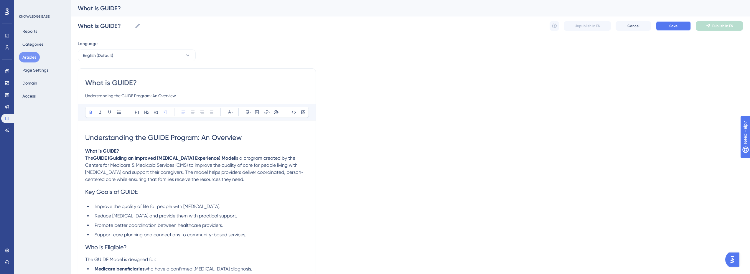
click at [678, 23] on button "Save" at bounding box center [673, 25] width 35 height 9
click at [690, 25] on button "Save" at bounding box center [673, 25] width 35 height 9
click at [717, 28] on button "Publish in EN" at bounding box center [719, 25] width 47 height 9
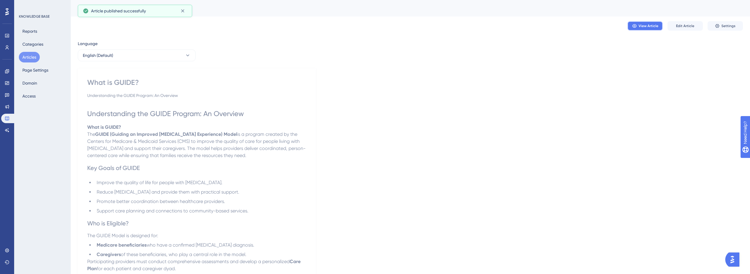
click at [649, 27] on span "View Article" at bounding box center [649, 26] width 20 height 5
click at [692, 26] on span "Edit Article" at bounding box center [685, 26] width 18 height 5
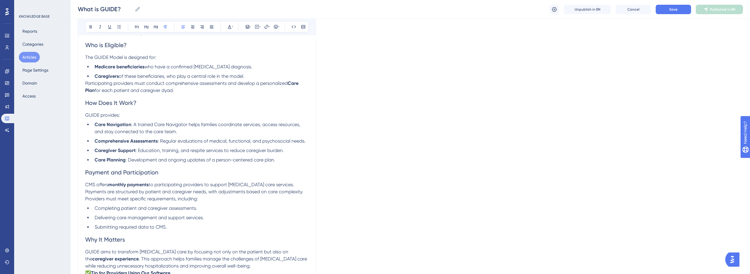
scroll to position [184, 0]
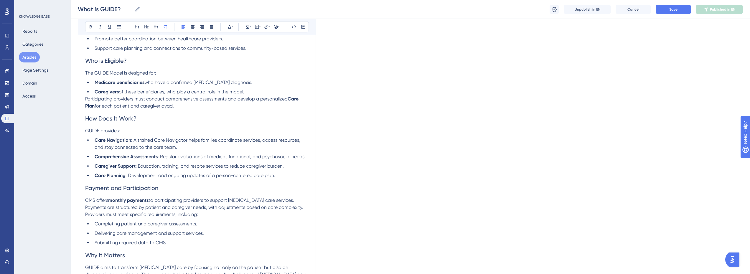
click at [183, 108] on p "Participating providers must conduct comprehensive assessments and develop a pe…" at bounding box center [197, 103] width 224 height 14
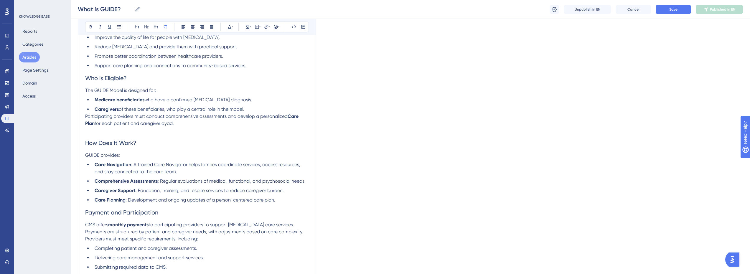
scroll to position [155, 0]
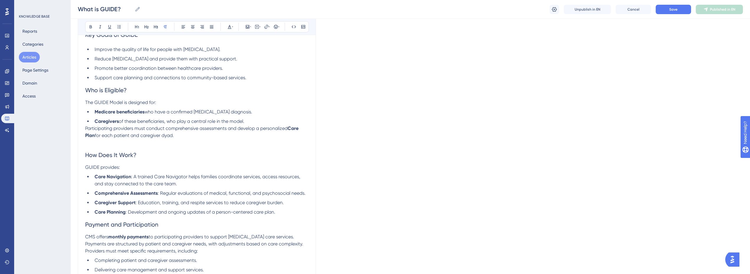
click at [280, 77] on li "Support care planning and connections to community-based services." at bounding box center [200, 77] width 216 height 7
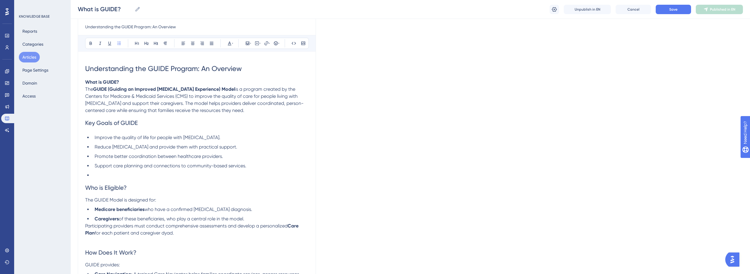
scroll to position [66, 0]
click at [216, 109] on p "What is GUIDE? The GUIDE (Guiding an Improved [MEDICAL_DATA] Experience) Model …" at bounding box center [197, 96] width 224 height 35
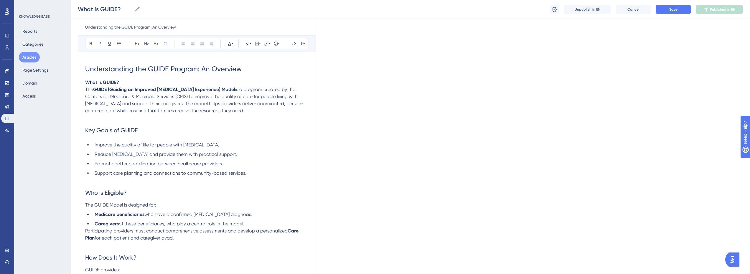
click at [261, 68] on h1 "Understanding the GUIDE Program: An Overview" at bounding box center [197, 69] width 224 height 20
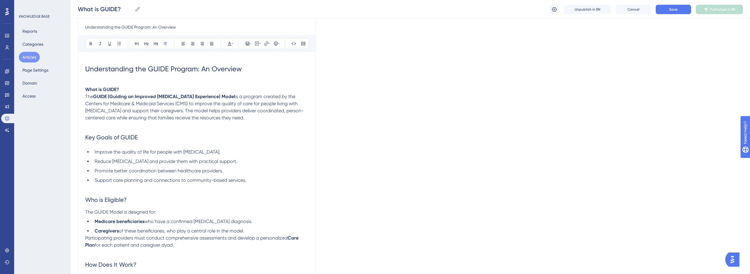
click at [104, 80] on p at bounding box center [197, 82] width 224 height 7
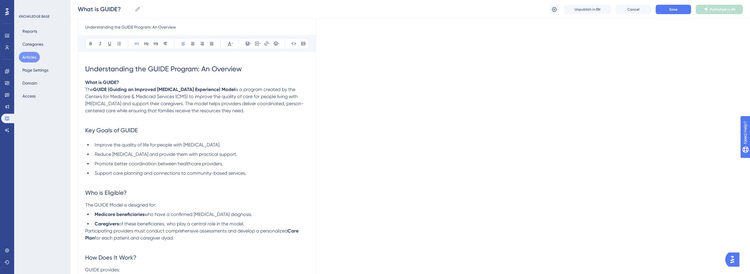
click at [86, 70] on span "Understanding the GUIDE Program: An Overview" at bounding box center [163, 69] width 157 height 8
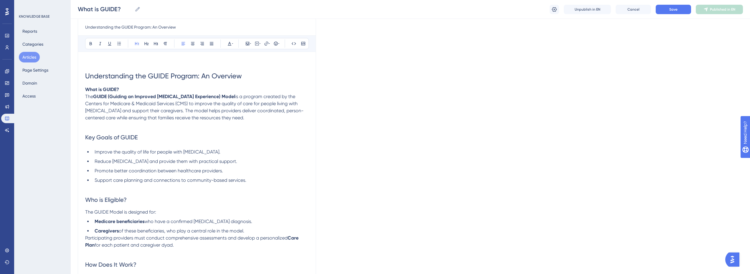
click at [95, 64] on p at bounding box center [197, 62] width 224 height 7
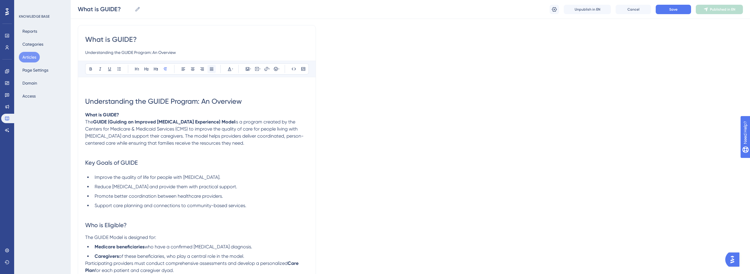
scroll to position [0, 0]
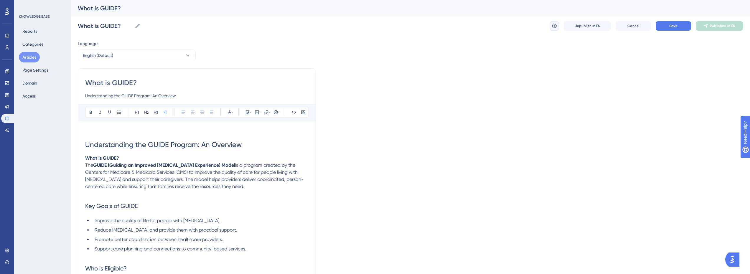
click at [557, 28] on icon at bounding box center [555, 26] width 6 height 6
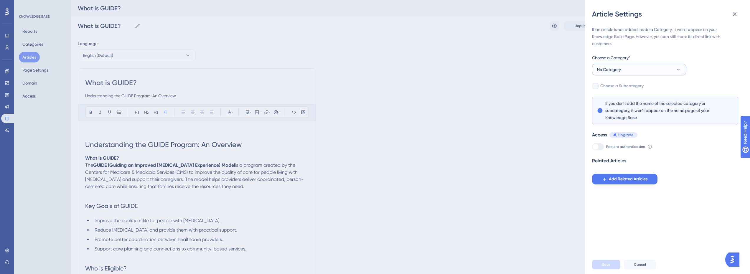
click at [630, 70] on button "No Category" at bounding box center [639, 70] width 94 height 12
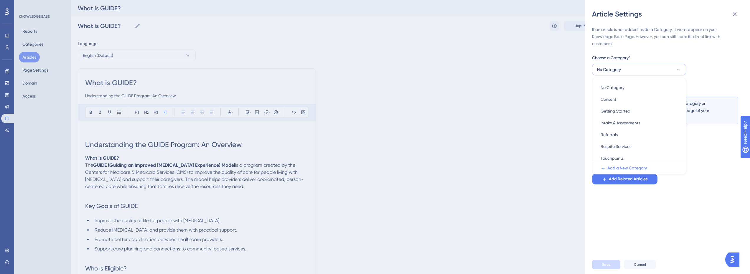
click at [629, 169] on span "Add a New Category" at bounding box center [628, 168] width 40 height 7
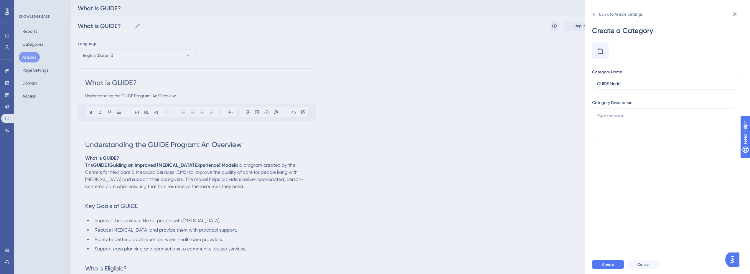
type input "GUIDE Model"
click at [601, 51] on icon at bounding box center [600, 50] width 7 height 7
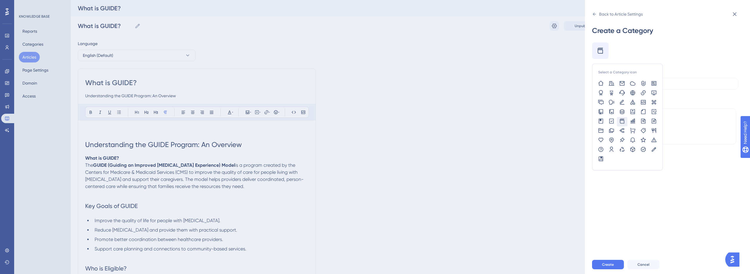
click at [621, 121] on icon at bounding box center [623, 121] width 6 height 6
click at [509, 129] on div "Back to Article Settings Create a Category Select a Category icon Category Name…" at bounding box center [375, 137] width 750 height 274
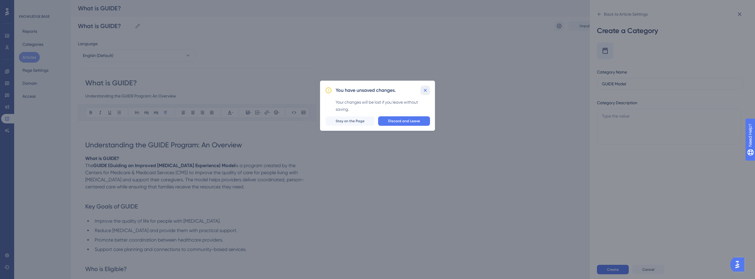
click at [425, 90] on icon at bounding box center [425, 89] width 3 height 3
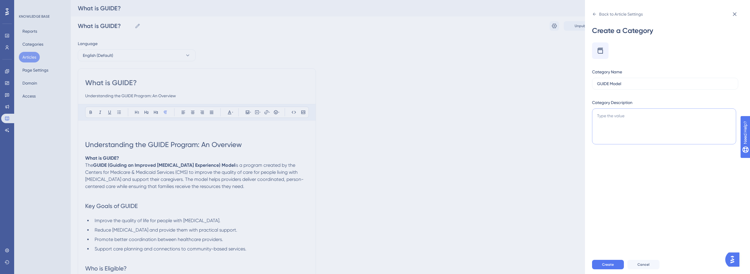
click at [630, 124] on textarea at bounding box center [664, 127] width 144 height 36
type textarea "Understanding the GUIDE model"
click at [612, 267] on span "Create" at bounding box center [608, 264] width 12 height 5
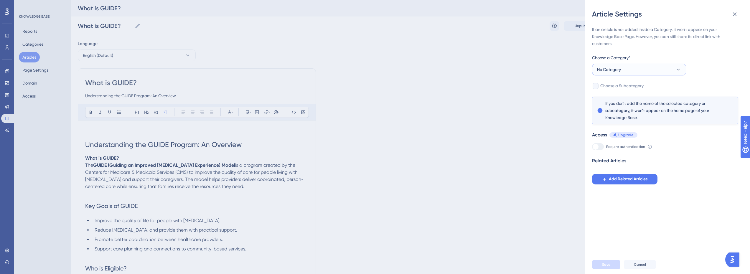
click at [638, 72] on button "No Category" at bounding box center [639, 70] width 94 height 12
click at [623, 122] on span "GUIDE Model" at bounding box center [613, 122] width 24 height 7
click at [515, 130] on div "Article Settings If an article is not added inside a Category, it won't appear …" at bounding box center [375, 137] width 750 height 274
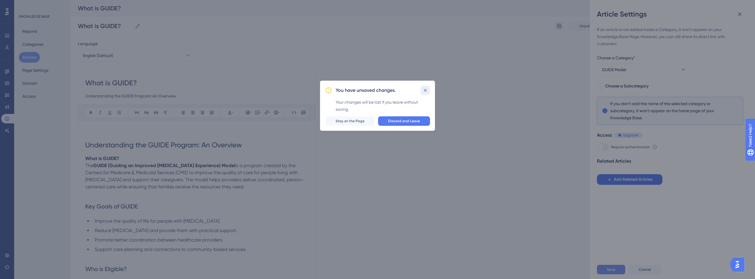
click at [425, 92] on icon at bounding box center [425, 90] width 6 height 6
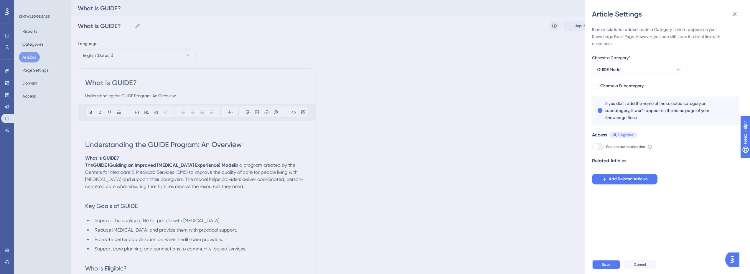
click at [611, 267] on button "Save" at bounding box center [606, 264] width 28 height 9
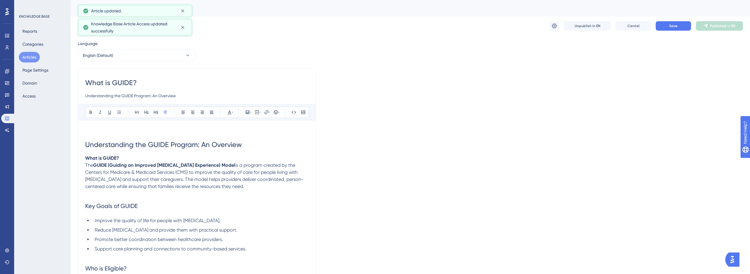
click at [116, 131] on p at bounding box center [197, 131] width 224 height 7
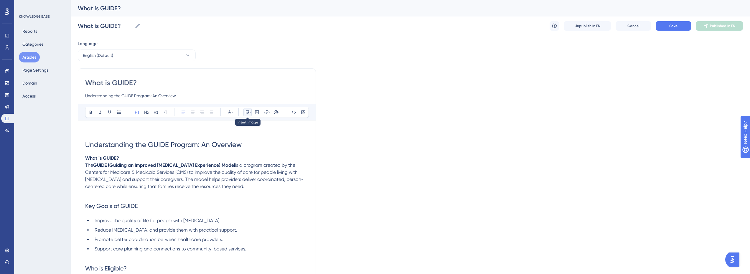
click at [245, 113] on icon at bounding box center [247, 112] width 5 height 5
click at [248, 141] on span "Upload Image" at bounding box center [251, 140] width 24 height 5
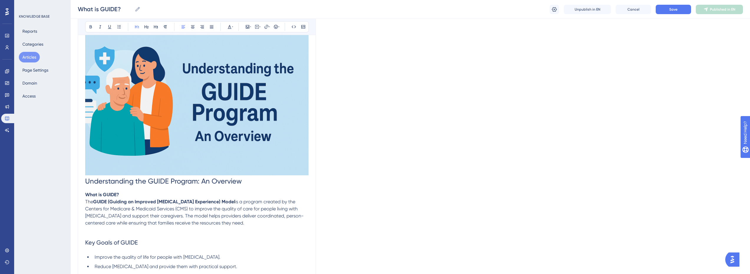
scroll to position [147, 0]
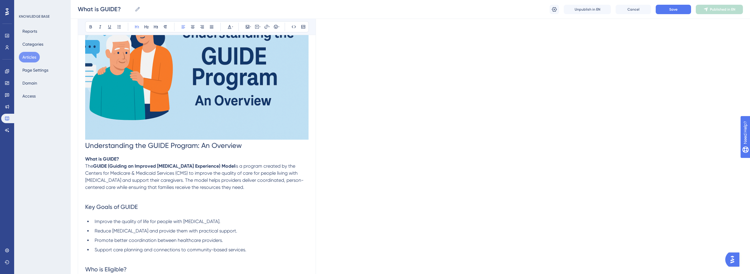
drag, startPoint x: 180, startPoint y: 105, endPoint x: 252, endPoint y: 185, distance: 106.9
click at [251, 183] on div "Understanding the GUIDE Program: An Overview What is GUIDE? The GUIDE (Guiding …" at bounding box center [197, 250] width 224 height 545
click at [230, 198] on p at bounding box center [197, 194] width 224 height 7
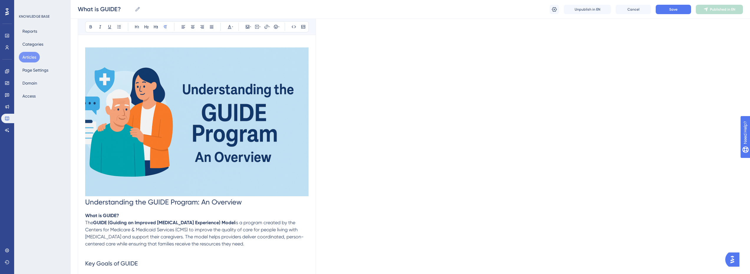
scroll to position [88, 0]
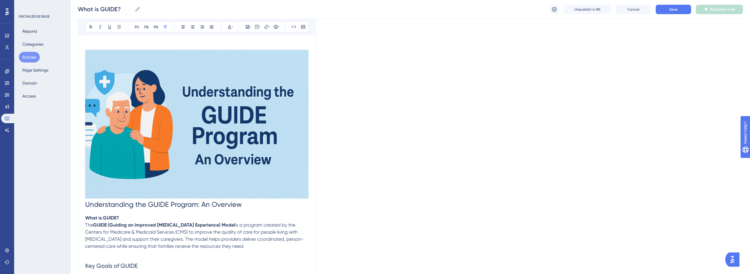
drag, startPoint x: 163, startPoint y: 140, endPoint x: 162, endPoint y: 163, distance: 22.4
click at [162, 163] on img at bounding box center [197, 124] width 224 height 149
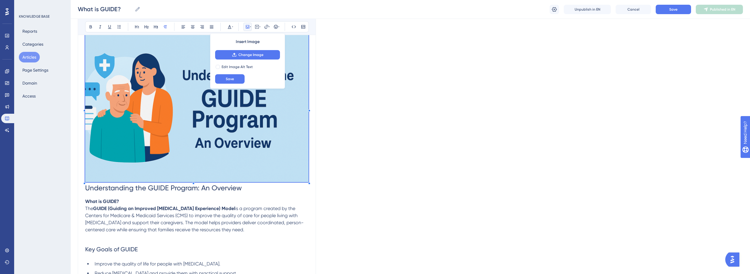
scroll to position [118, 0]
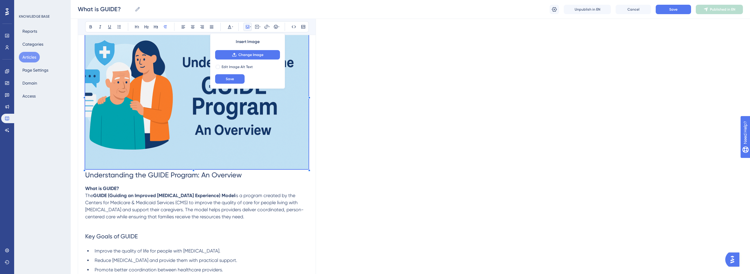
click at [388, 142] on div "Language English (Default) What is GUIDE? Understanding the GUIDE Program: An O…" at bounding box center [411, 257] width 666 height 675
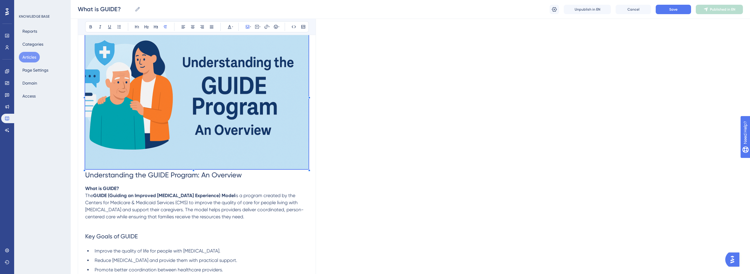
click at [250, 131] on img at bounding box center [197, 94] width 224 height 149
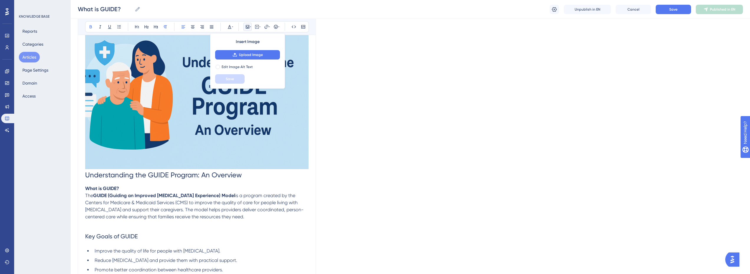
drag, startPoint x: 229, startPoint y: 127, endPoint x: 228, endPoint y: 132, distance: 4.8
click at [228, 132] on img at bounding box center [197, 94] width 224 height 149
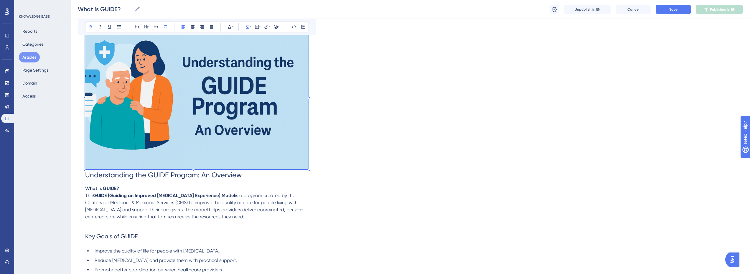
click at [234, 102] on img at bounding box center [197, 94] width 224 height 149
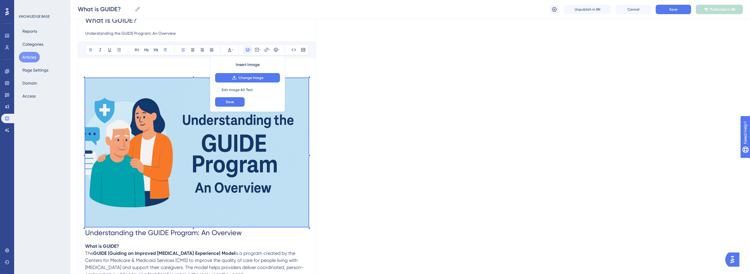
scroll to position [59, 0]
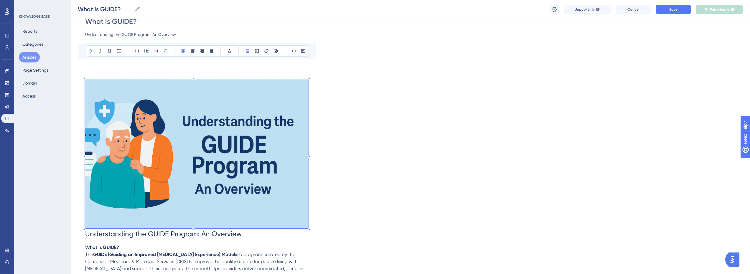
click at [172, 68] on p at bounding box center [197, 69] width 224 height 7
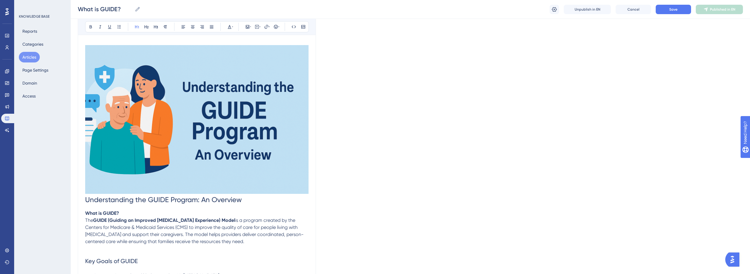
scroll to position [140, 0]
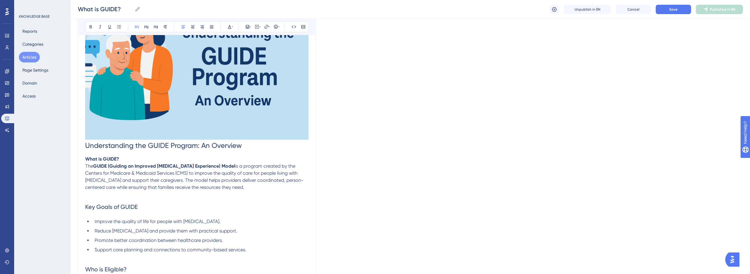
click at [86, 145] on span "Understanding the GUIDE Program: An Overview" at bounding box center [163, 146] width 157 height 8
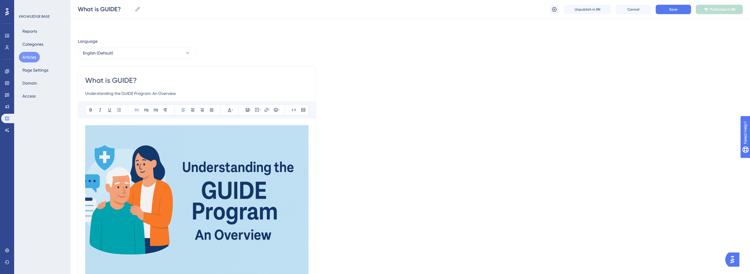
scroll to position [118, 0]
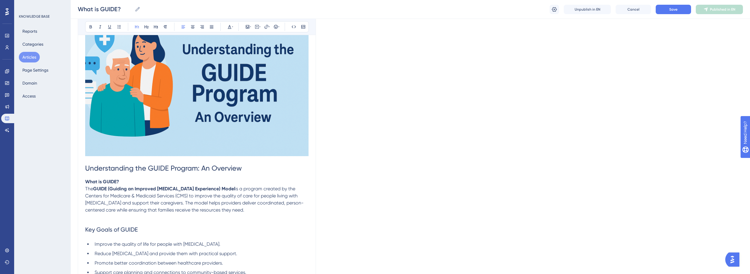
click at [178, 137] on img at bounding box center [197, 81] width 224 height 149
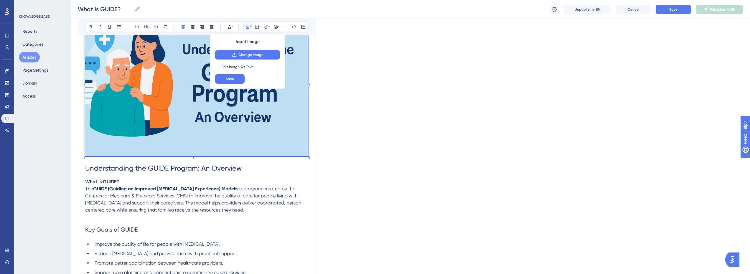
click at [419, 106] on div "Language English (Default) What is GUIDE? Understanding the GUIDE Program: An O…" at bounding box center [411, 254] width 666 height 668
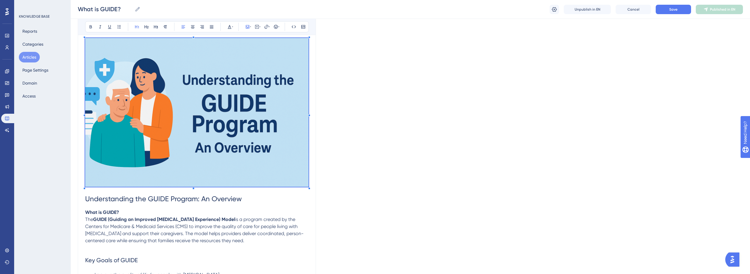
scroll to position [29, 0]
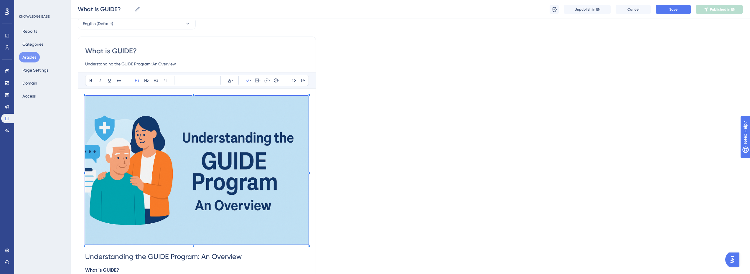
click at [248, 148] on img at bounding box center [197, 170] width 224 height 149
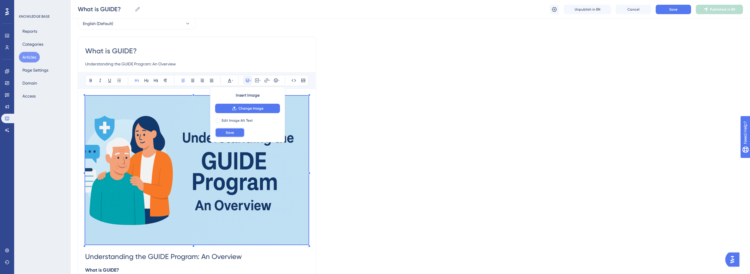
click at [232, 134] on span "Save" at bounding box center [230, 132] width 8 height 5
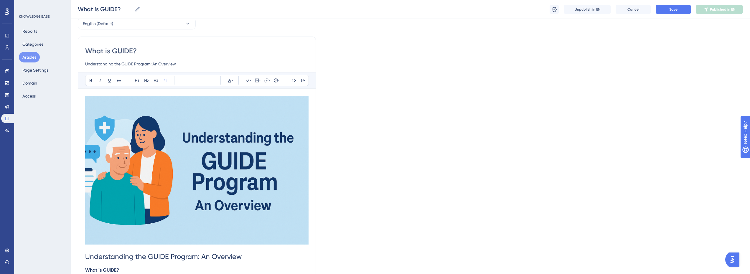
click at [281, 140] on img at bounding box center [197, 170] width 224 height 149
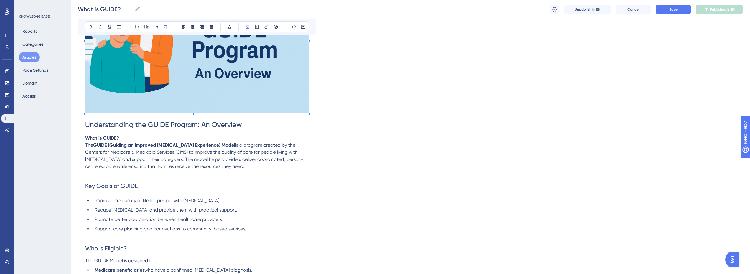
scroll to position [177, 0]
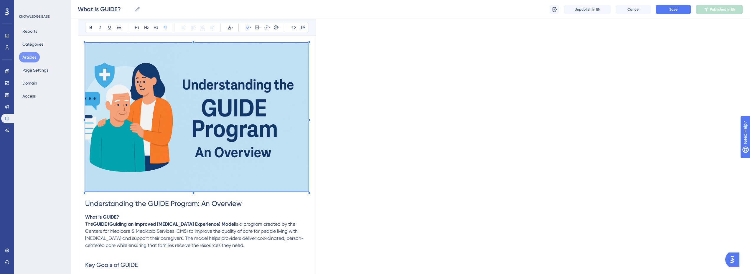
scroll to position [0, 0]
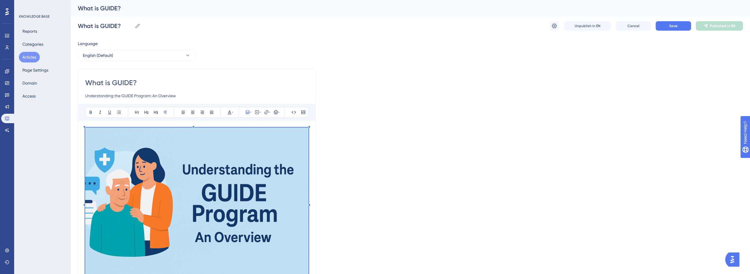
click at [233, 142] on img at bounding box center [197, 202] width 224 height 149
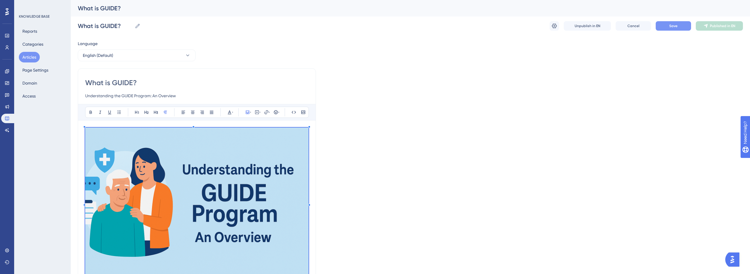
click at [666, 24] on button "Save" at bounding box center [673, 25] width 35 height 9
click at [724, 27] on span "Publish in EN" at bounding box center [723, 26] width 21 height 5
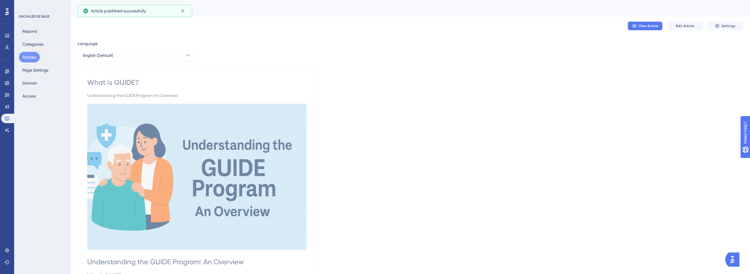
click at [654, 27] on span "View Article" at bounding box center [649, 26] width 20 height 5
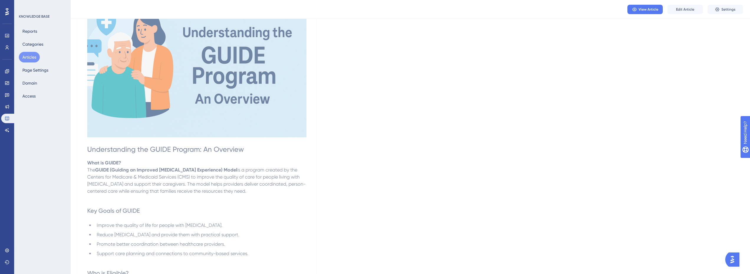
scroll to position [118, 0]
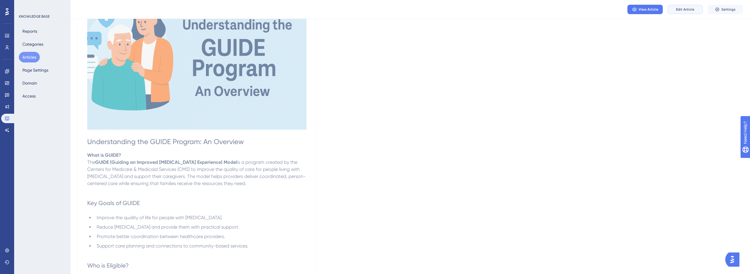
click at [681, 12] on button "Edit Article" at bounding box center [685, 9] width 35 height 9
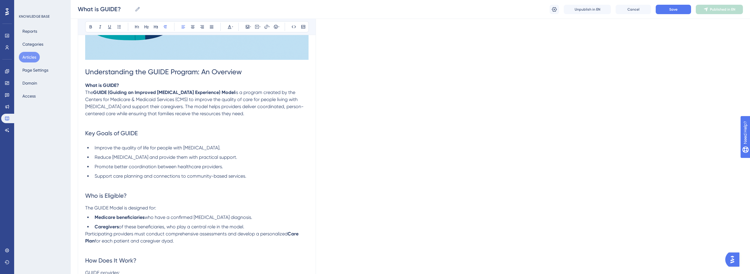
scroll to position [181, 0]
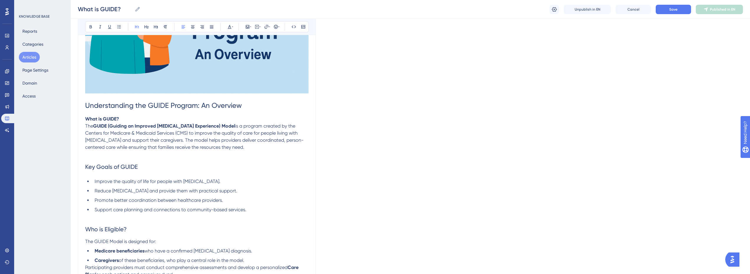
click at [224, 104] on span "Understanding the GUIDE Program: An Overview" at bounding box center [163, 105] width 157 height 8
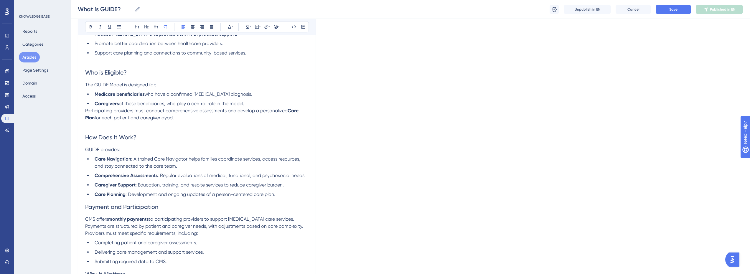
scroll to position [387, 0]
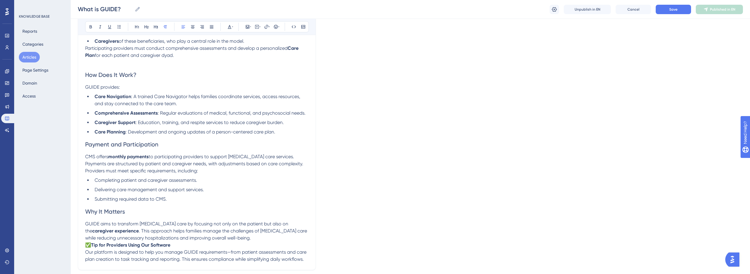
click at [282, 131] on li "Care Planning : Development and ongoing updates of a person-centered care plan." at bounding box center [200, 132] width 216 height 7
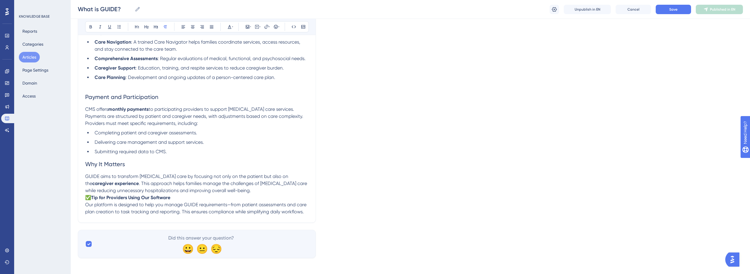
scroll to position [445, 0]
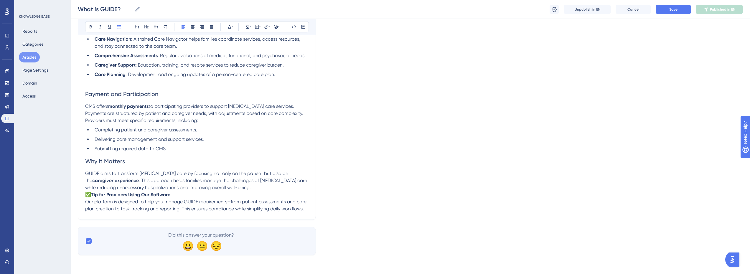
click at [205, 150] on li "Submitting required data to CMS." at bounding box center [200, 148] width 216 height 7
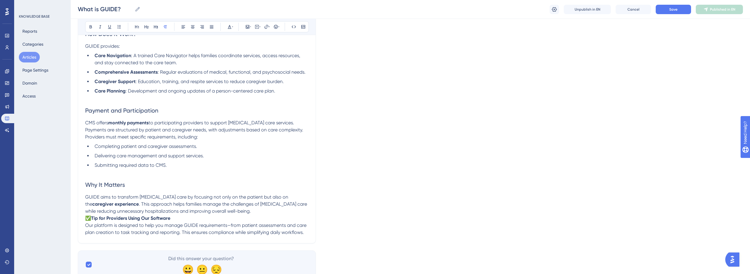
scroll to position [415, 0]
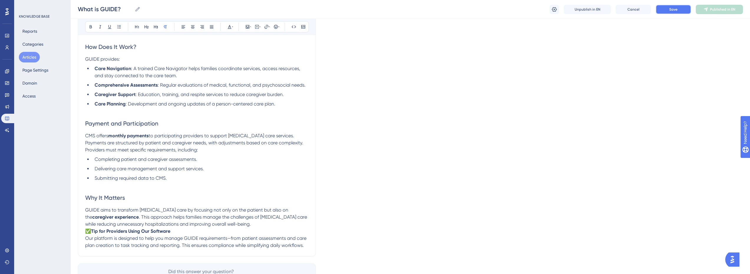
click at [670, 12] on button "Save" at bounding box center [673, 9] width 35 height 9
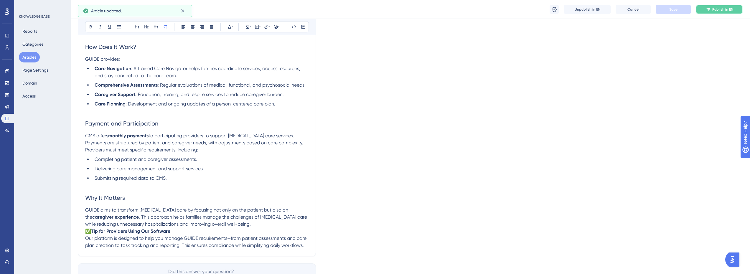
click at [716, 9] on span "Publish in EN" at bounding box center [723, 9] width 21 height 5
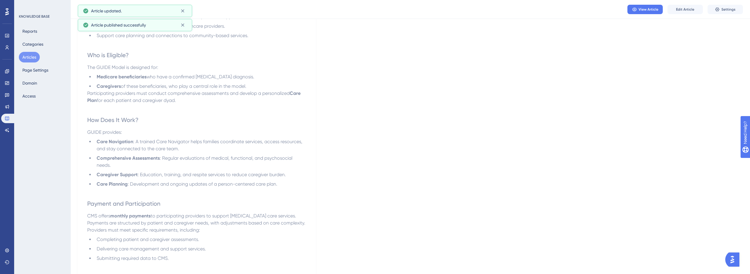
scroll to position [238, 0]
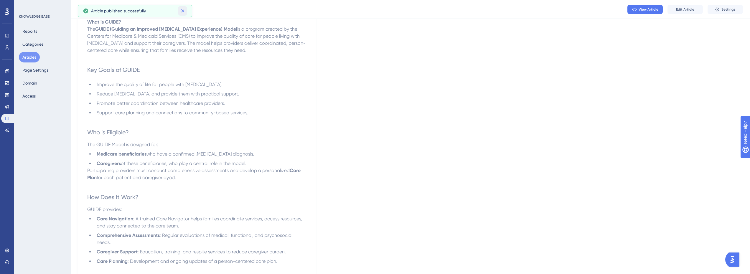
click at [185, 14] on button at bounding box center [182, 10] width 9 height 9
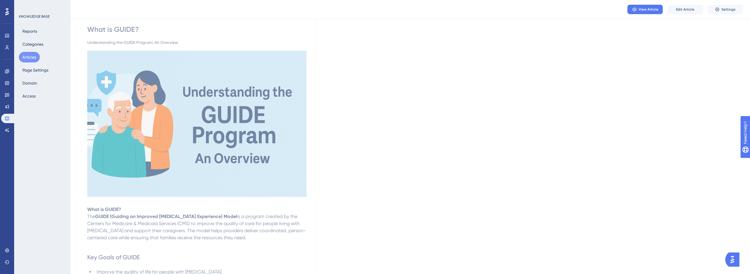
scroll to position [0, 0]
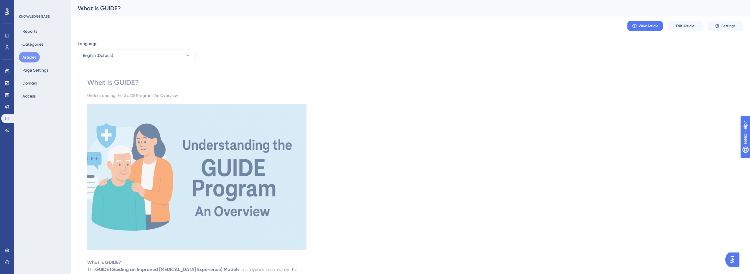
click at [35, 55] on button "Articles" at bounding box center [29, 57] width 21 height 11
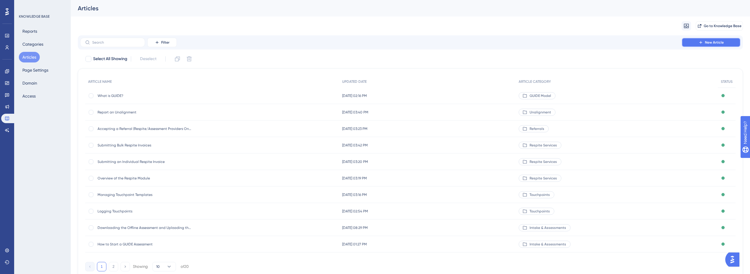
click at [722, 40] on span "New Article" at bounding box center [714, 42] width 19 height 5
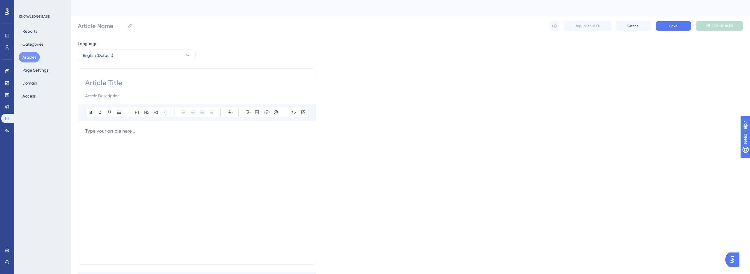
click at [112, 131] on p at bounding box center [197, 131] width 224 height 7
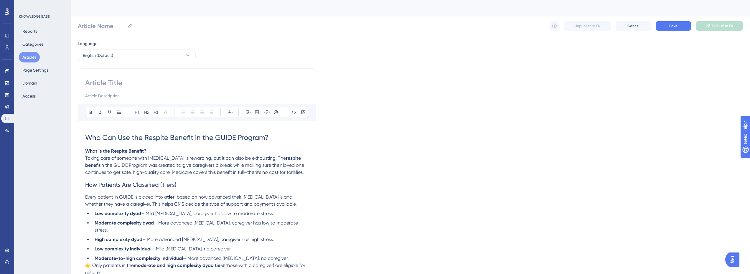
click at [113, 137] on span "Who Can Use the Respite Benefit in the GUIDE Program?" at bounding box center [176, 138] width 183 height 8
click at [120, 82] on input at bounding box center [197, 82] width 224 height 9
paste input "Who Can Use the Respite Benefit in the GUIDE Program?"
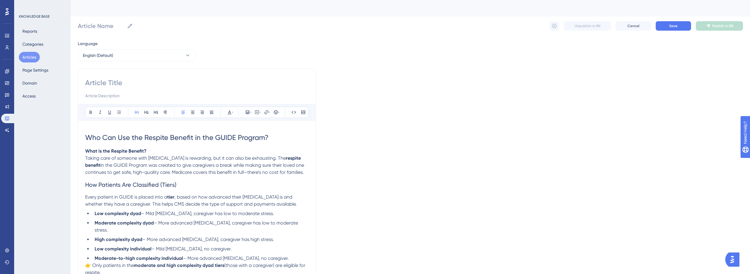
type input "Who Can Use the Respite Benefit in the GUIDE Program?"
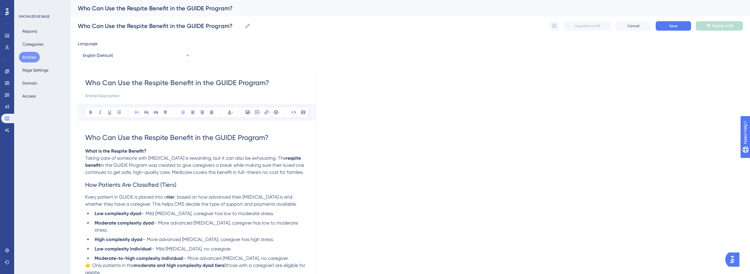
type input "Who Can Use the Respite Benefit in the GUIDE Program?"
click at [121, 99] on input at bounding box center [197, 95] width 224 height 7
click at [120, 99] on input at bounding box center [197, 95] width 224 height 7
paste input "Respite Benefit Eligibility in the GUIDE Program"
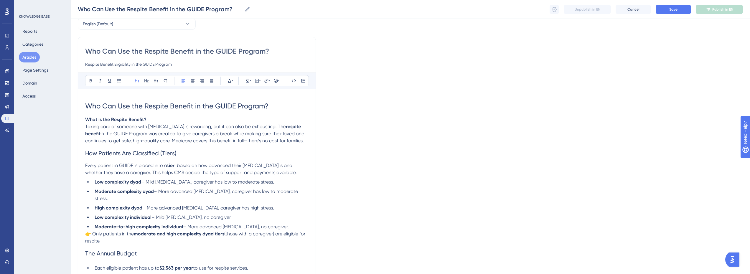
scroll to position [59, 0]
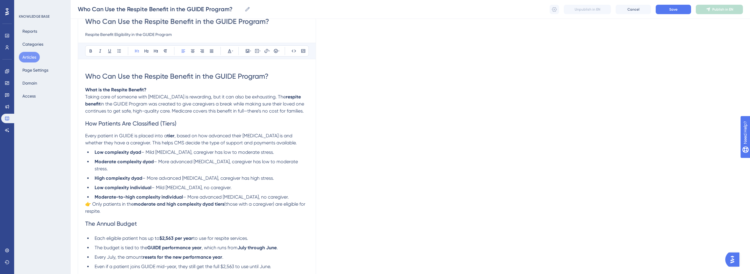
type input "Respite Benefit Eligibility in the GUIDE Program"
click at [152, 100] on p "What is the Respite Benefit? Taking care of someone with [MEDICAL_DATA] is rewa…" at bounding box center [197, 100] width 224 height 28
drag, startPoint x: 276, startPoint y: 74, endPoint x: 81, endPoint y: 75, distance: 194.9
click at [82, 75] on div "Who Can Use the Respite Benefit in the GUIDE Program? Respite Benefit Eligibili…" at bounding box center [197, 209] width 238 height 405
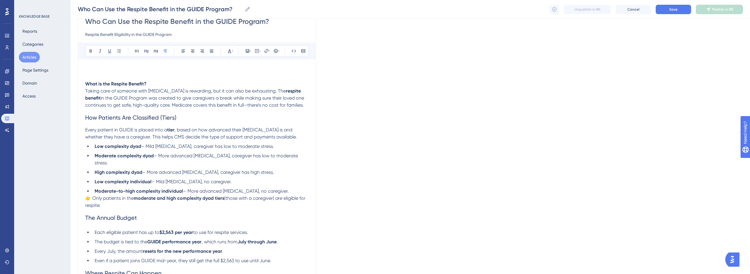
click at [306, 105] on p "What is the Respite Benefit? Taking care of someone with [MEDICAL_DATA] is rewa…" at bounding box center [197, 94] width 224 height 28
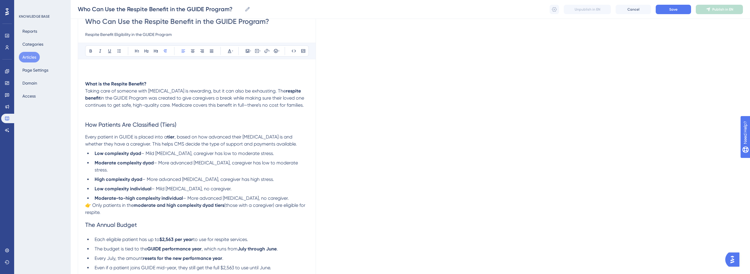
click at [138, 205] on p "👉 Only patients in the moderate and high complexity dyad tiers (those with a ca…" at bounding box center [197, 209] width 224 height 14
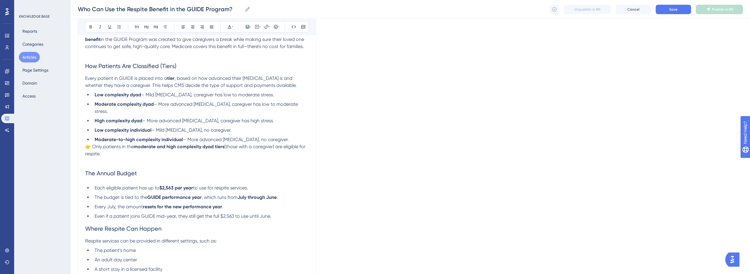
scroll to position [118, 0]
drag, startPoint x: 106, startPoint y: 147, endPoint x: 81, endPoint y: 140, distance: 25.8
click at [81, 140] on div "Who Can Use the Respite Benefit in the GUIDE Program? Respite Benefit Eligibili…" at bounding box center [197, 154] width 238 height 413
click at [232, 26] on icon at bounding box center [232, 26] width 1 height 5
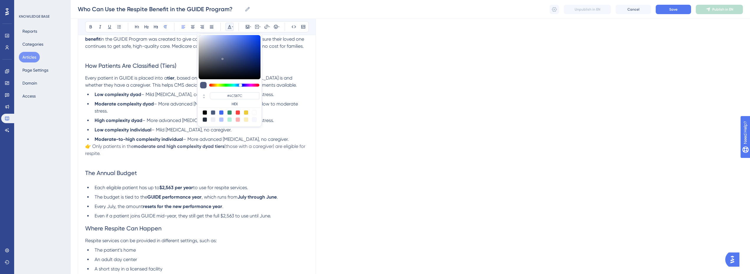
click at [241, 86] on div at bounding box center [241, 85] width 4 height 4
click at [221, 112] on div at bounding box center [221, 112] width 5 height 5
type input "#4169F0"
click at [165, 157] on p at bounding box center [197, 160] width 224 height 7
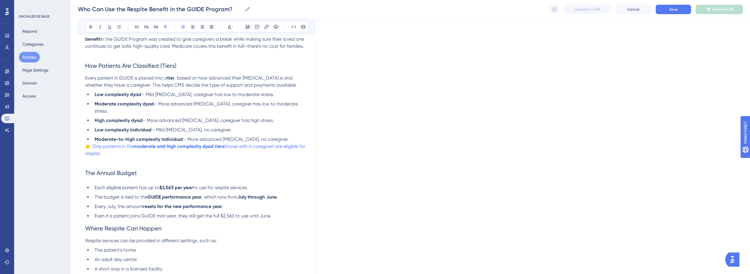
drag, startPoint x: 122, startPoint y: 146, endPoint x: 88, endPoint y: 139, distance: 35.2
click at [88, 143] on p "👉 Only patients in the moderate and high complexity dyad tiers (those with a ca…" at bounding box center [197, 150] width 224 height 14
click at [157, 157] on p at bounding box center [197, 160] width 224 height 7
click at [287, 136] on li "Moderate-to-high complexity individual – More advanced [MEDICAL_DATA], no careg…" at bounding box center [200, 139] width 216 height 7
drag, startPoint x: 119, startPoint y: 146, endPoint x: 83, endPoint y: 140, distance: 35.9
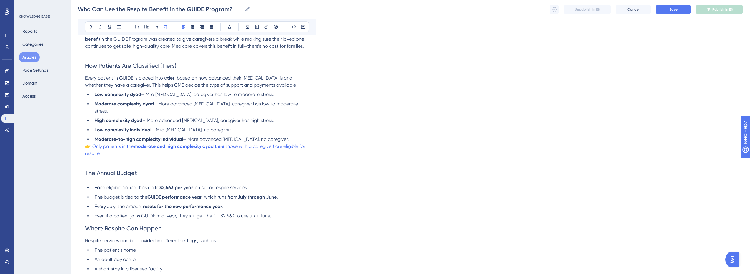
click at [83, 140] on div "Who Can Use the Respite Benefit in the GUIDE Program? Respite Benefit Eligibili…" at bounding box center [197, 154] width 238 height 413
click at [121, 157] on p at bounding box center [197, 160] width 224 height 7
click at [293, 136] on li "Moderate-to-high complexity individual – More advanced [MEDICAL_DATA], no careg…" at bounding box center [200, 139] width 216 height 7
click at [279, 136] on li "Moderate-to-high complexity individual – More advanced [MEDICAL_DATA], no careg…" at bounding box center [200, 139] width 216 height 7
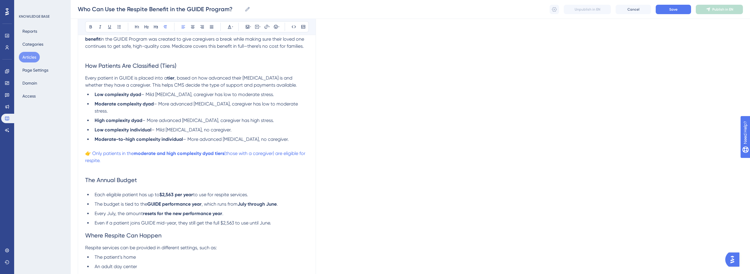
click at [144, 155] on p "👉 Only patients in the moderate and high complexity dyad tiers (those with a ca…" at bounding box center [197, 157] width 224 height 14
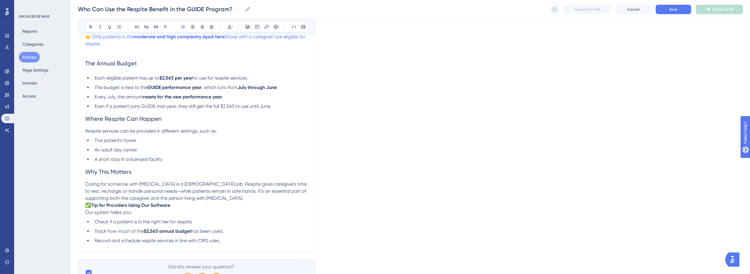
scroll to position [236, 0]
click at [292, 102] on li "Even if a patient joins GUIDE mid-year, they still get the full $2,563 to use u…" at bounding box center [200, 105] width 216 height 7
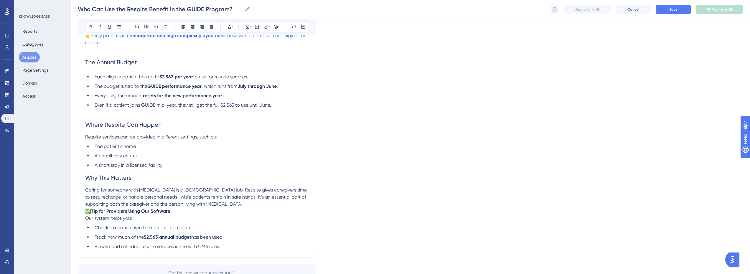
click at [188, 162] on li "A short stay in a licensed facility" at bounding box center [200, 165] width 216 height 7
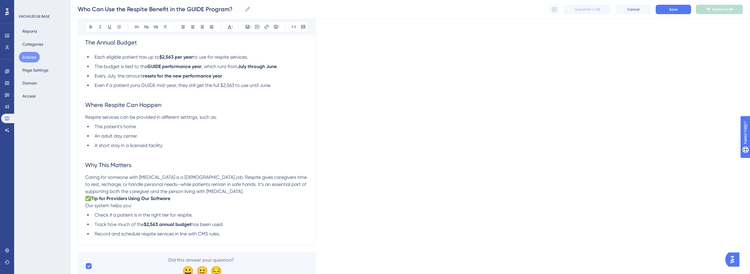
scroll to position [265, 0]
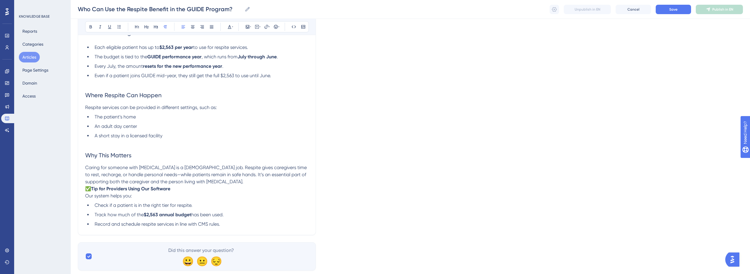
click at [206, 174] on p "Caring for someone with [MEDICAL_DATA] is a [DEMOGRAPHIC_DATA] job. Respite giv…" at bounding box center [197, 174] width 224 height 21
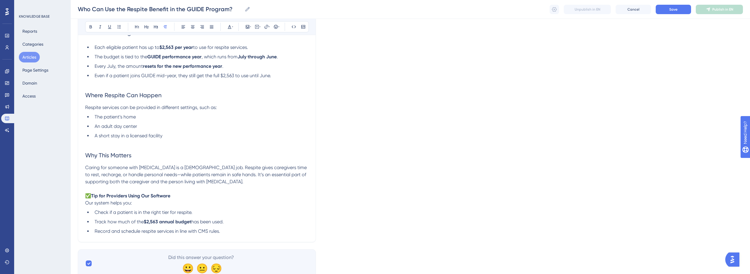
scroll to position [281, 0]
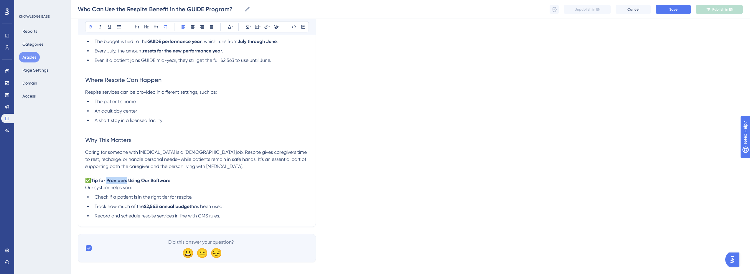
drag, startPoint x: 128, startPoint y: 174, endPoint x: 109, endPoint y: 177, distance: 19.6
click at [109, 177] on p "✅ Tip for Providers Using Our Software Our system helps you:" at bounding box center [197, 184] width 224 height 14
click at [107, 178] on strong "Tip for Providers Using Our Software" at bounding box center [130, 181] width 79 height 6
drag, startPoint x: 140, startPoint y: 209, endPoint x: 94, endPoint y: 209, distance: 46.3
click at [94, 213] on li "Record and schedule respite services in line with CMS rules." at bounding box center [200, 216] width 216 height 7
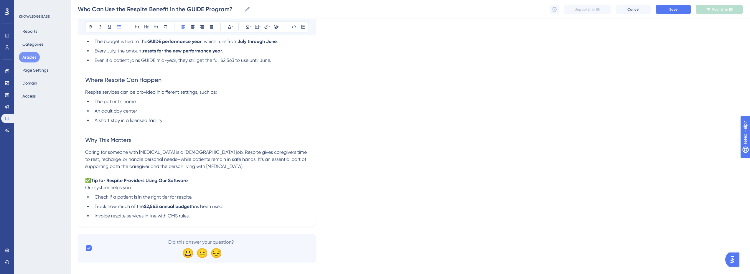
click at [204, 213] on li "Invoice respite services in line with CMS rules." at bounding box center [200, 216] width 216 height 7
click at [203, 213] on li "Invoice respite services in line with CMS rules." at bounding box center [200, 216] width 216 height 7
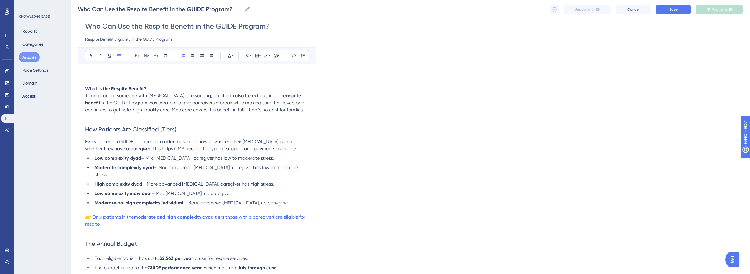
scroll to position [0, 0]
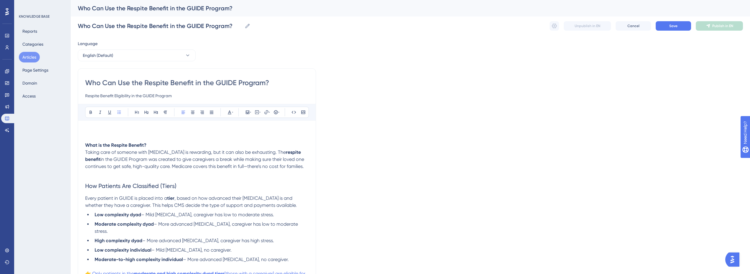
click at [105, 131] on p at bounding box center [197, 131] width 224 height 7
click at [247, 110] on icon at bounding box center [247, 112] width 5 height 5
click at [250, 141] on span "Upload Image" at bounding box center [251, 140] width 24 height 5
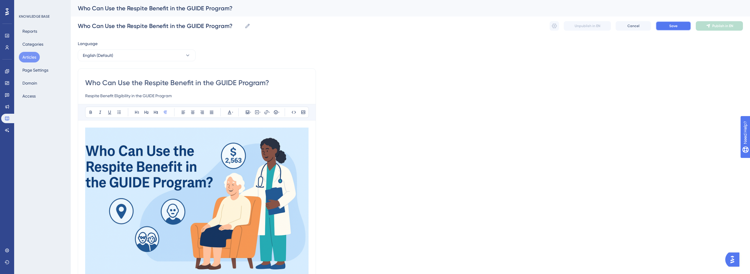
click at [665, 28] on button "Save" at bounding box center [673, 25] width 35 height 9
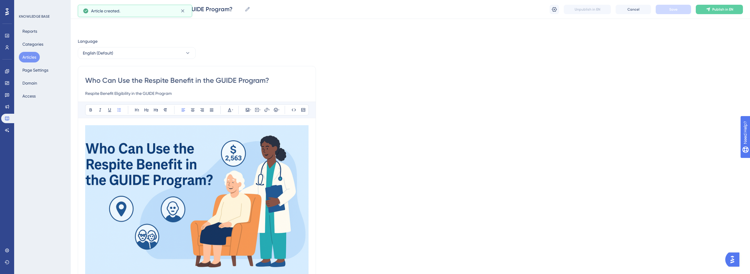
scroll to position [360, 0]
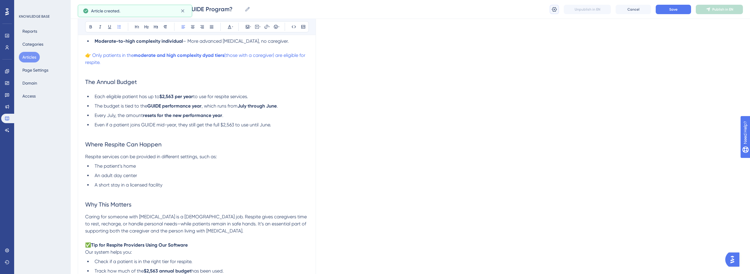
click at [556, 8] on icon at bounding box center [554, 9] width 5 height 5
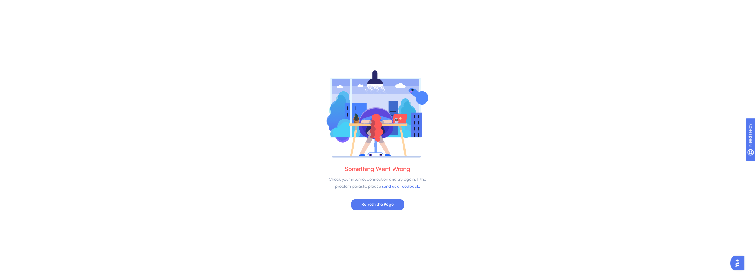
scroll to position [0, 0]
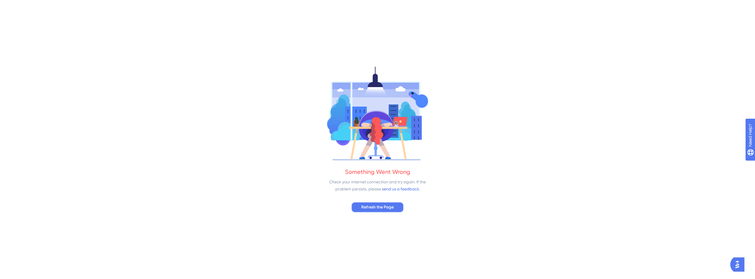
click at [377, 204] on span "Refresh the Page" at bounding box center [377, 206] width 32 height 7
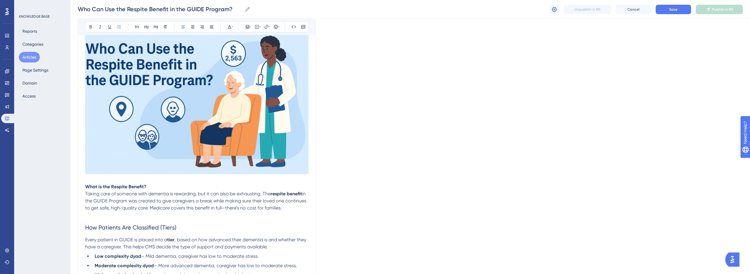
scroll to position [95, 0]
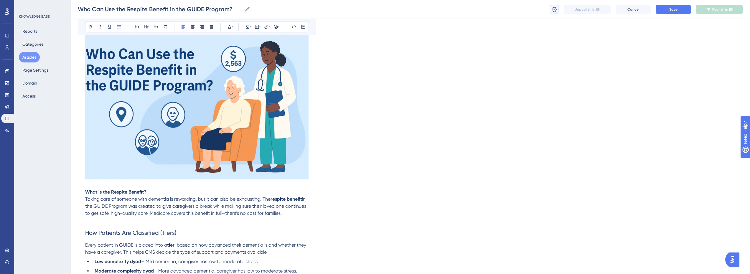
click at [556, 11] on icon at bounding box center [555, 9] width 6 height 6
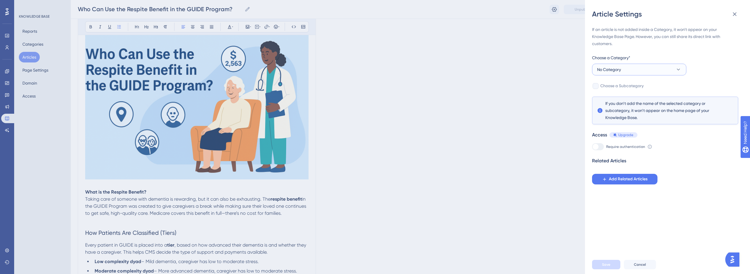
click at [644, 68] on button "No Category" at bounding box center [639, 70] width 94 height 12
click at [621, 123] on span "GUIDE Model" at bounding box center [613, 122] width 24 height 7
click at [632, 71] on div "✨ Save My Spot!✨" at bounding box center [378, 125] width 755 height 279
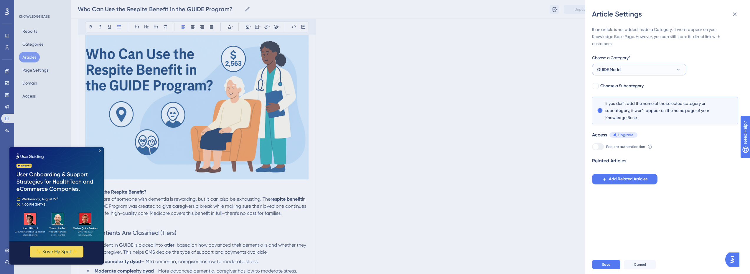
click at [635, 67] on button "GUIDE Model" at bounding box center [639, 70] width 94 height 12
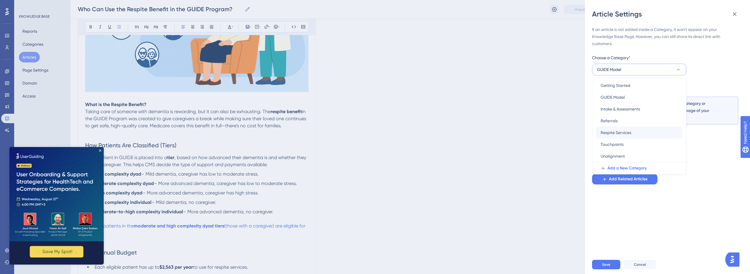
scroll to position [183, 0]
click at [632, 69] on button "GUIDE Model" at bounding box center [639, 70] width 94 height 12
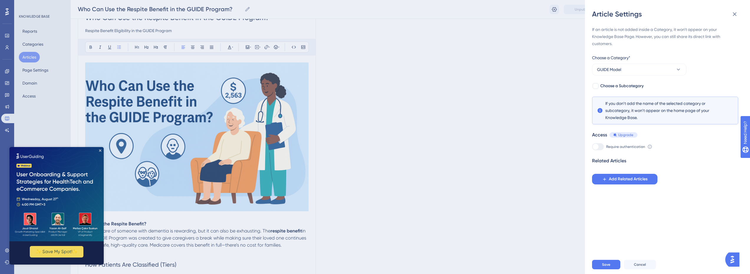
scroll to position [36, 0]
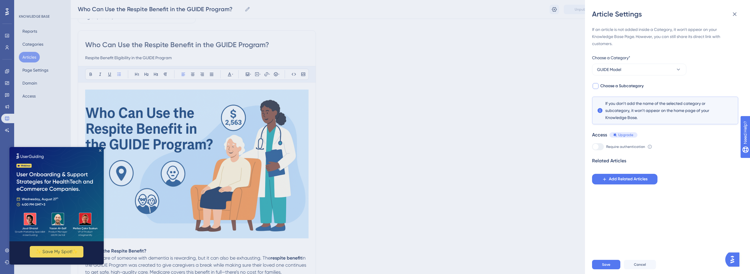
click at [612, 85] on span "Choose a Subcategory" at bounding box center [622, 86] width 43 height 7
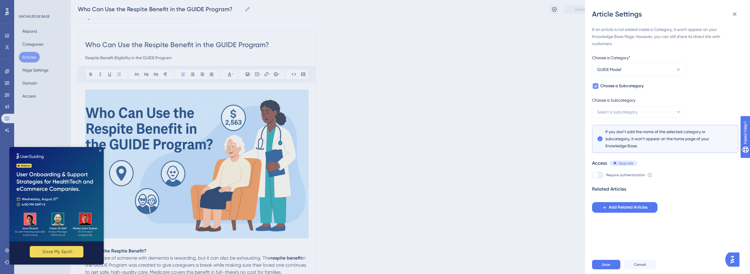
click at [612, 85] on span "Choose a Subcategory" at bounding box center [622, 86] width 43 height 7
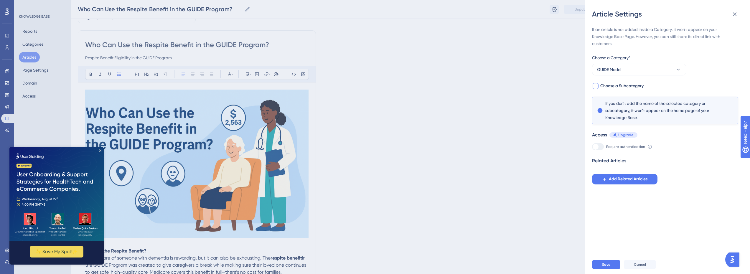
click at [612, 85] on span "Choose a Subcategory" at bounding box center [622, 86] width 43 height 7
checkbox input "true"
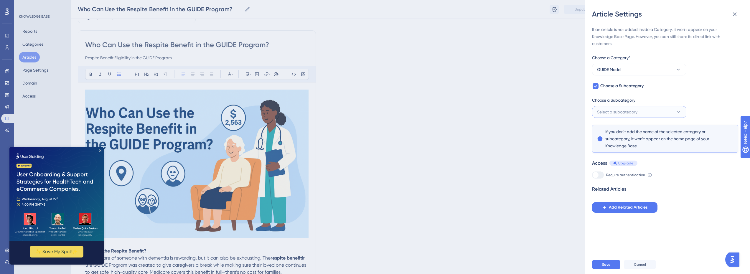
click at [621, 113] on span "Select a subcategory" at bounding box center [617, 112] width 40 height 7
click at [616, 140] on span "Add a New Subcategory" at bounding box center [631, 142] width 46 height 7
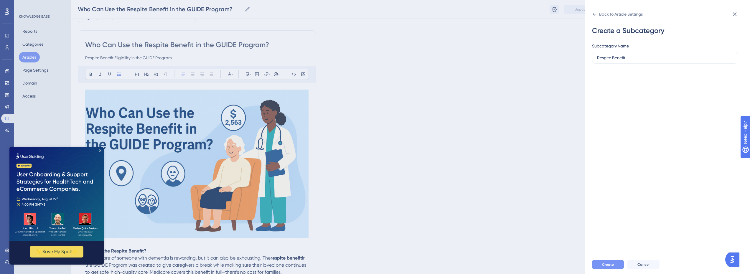
type input "Respite Benefit"
click at [612, 267] on span "Create" at bounding box center [608, 264] width 12 height 5
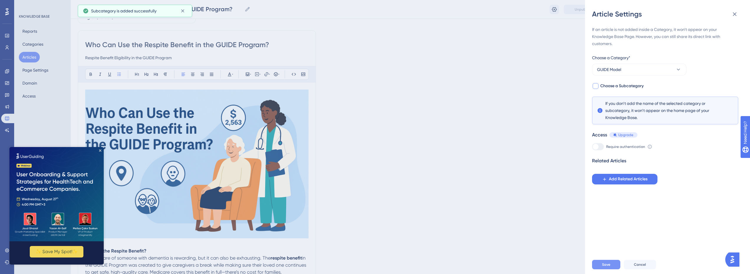
click at [629, 87] on span "Choose a Subcategory" at bounding box center [622, 86] width 43 height 7
checkbox input "true"
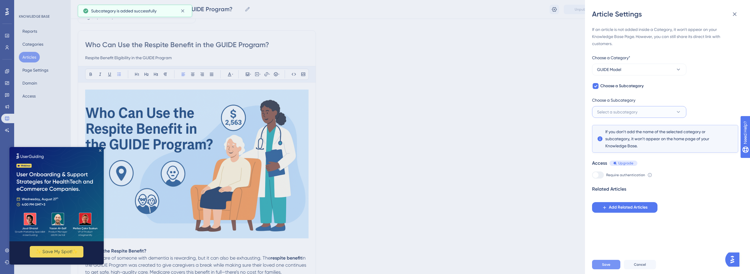
click at [625, 109] on span "Select a subcategory" at bounding box center [617, 112] width 40 height 7
click at [622, 130] on span "Respite Benefit" at bounding box center [615, 129] width 28 height 7
click at [638, 207] on span "Add Related Articles" at bounding box center [628, 207] width 39 height 7
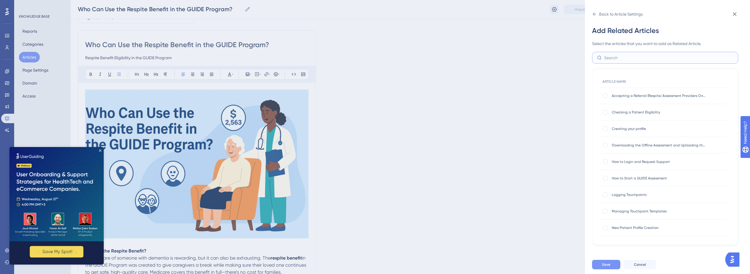
click at [624, 56] on input "text" at bounding box center [668, 58] width 129 height 6
type input "res"
click at [609, 113] on label at bounding box center [606, 112] width 7 height 6
checkbox input "true"
click at [604, 145] on div at bounding box center [605, 145] width 5 height 5
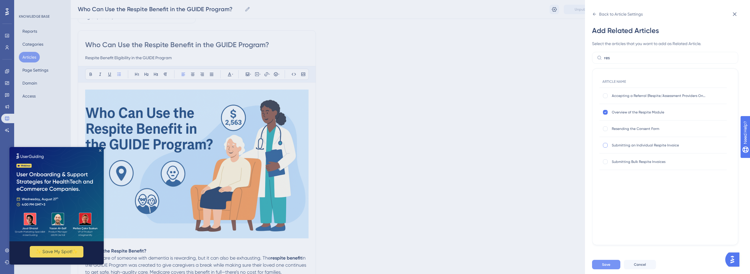
checkbox input "true"
click at [606, 162] on div at bounding box center [605, 162] width 5 height 5
checkbox input "true"
click at [614, 267] on button "Save" at bounding box center [606, 264] width 28 height 9
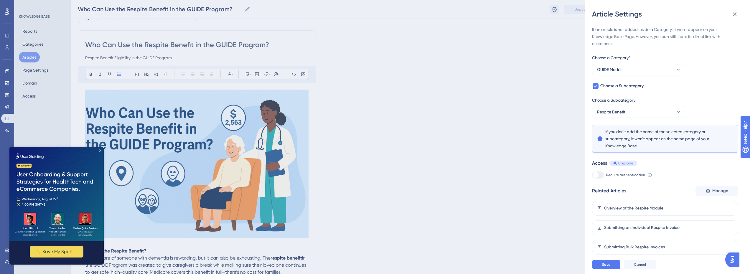
scroll to position [0, 0]
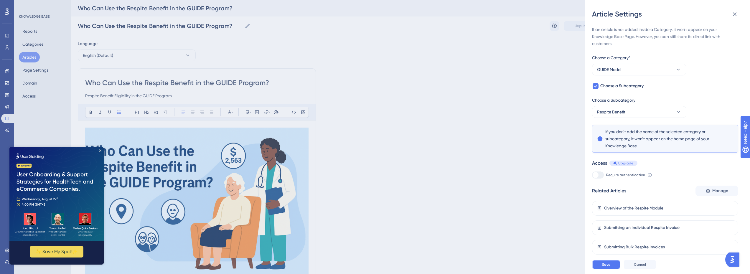
click at [611, 270] on button "Save" at bounding box center [606, 264] width 28 height 9
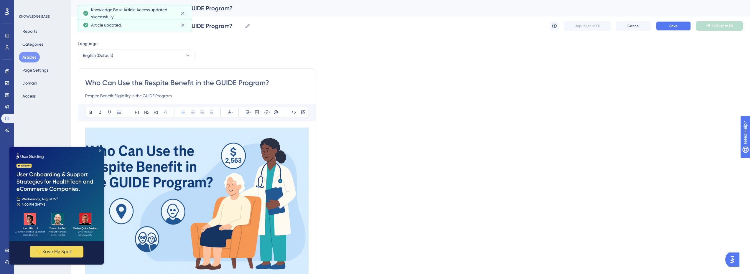
click at [679, 27] on button "Save" at bounding box center [673, 25] width 35 height 9
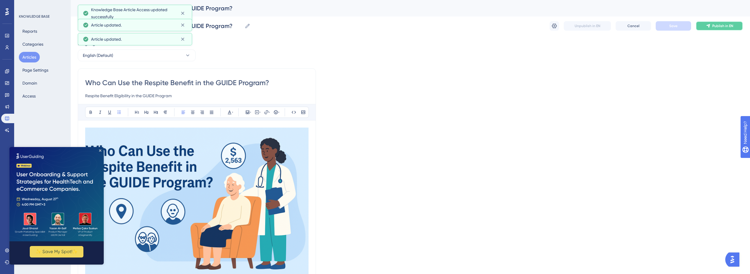
click at [719, 26] on span "Publish in EN" at bounding box center [723, 26] width 21 height 5
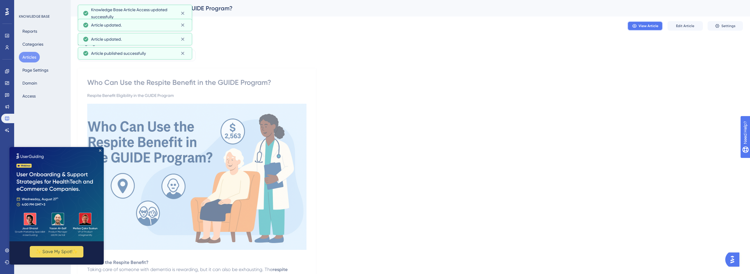
click at [642, 27] on span "View Article" at bounding box center [649, 26] width 20 height 5
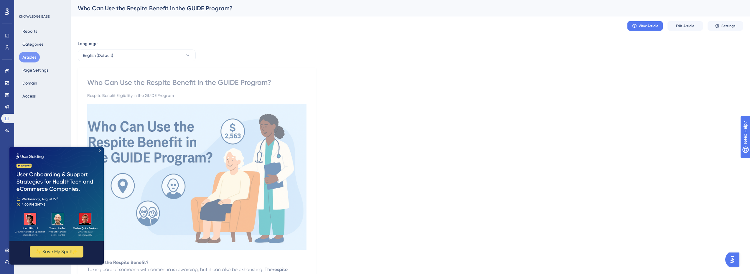
drag, startPoint x: 420, startPoint y: 84, endPoint x: 455, endPoint y: 77, distance: 35.5
click at [685, 29] on button "Edit Article" at bounding box center [685, 25] width 35 height 9
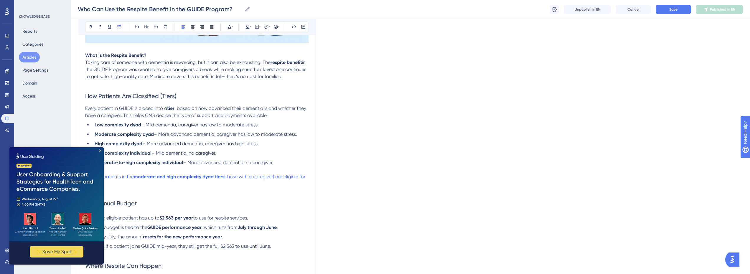
scroll to position [154, 0]
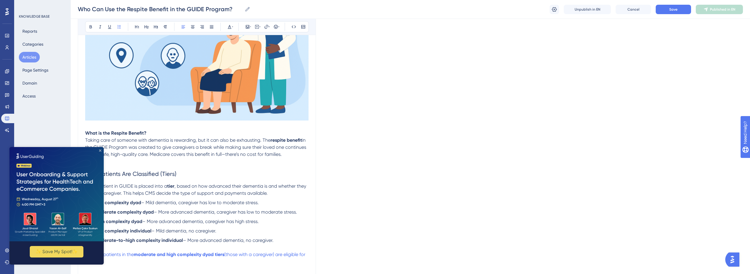
drag, startPoint x: 110, startPoint y: 298, endPoint x: 101, endPoint y: 150, distance: 147.4
click at [101, 150] on icon "Close Preview" at bounding box center [100, 150] width 2 height 2
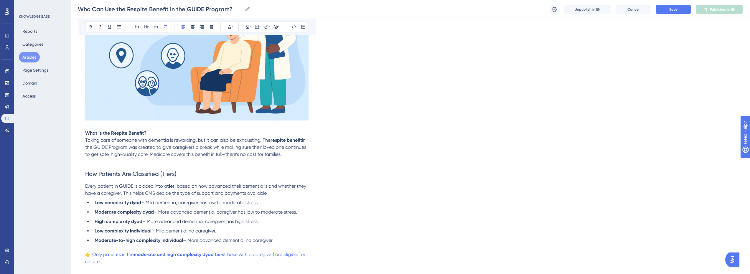
drag, startPoint x: 307, startPoint y: 154, endPoint x: 80, endPoint y: 131, distance: 227.9
click at [80, 131] on div "Who Can Use the Respite Benefit in the GUIDE Program? Respite Benefit Eligibili…" at bounding box center [197, 201] width 238 height 579
click at [148, 131] on p "What is the Respite Benefit? Taking care of someone with [MEDICAL_DATA] is rewa…" at bounding box center [197, 144] width 224 height 28
drag, startPoint x: 155, startPoint y: 132, endPoint x: 77, endPoint y: 138, distance: 77.5
click at [76, 135] on div "Performance Users Engagement Widgets Feedback Product Updates Knowledge Base AI…" at bounding box center [411, 190] width 680 height 689
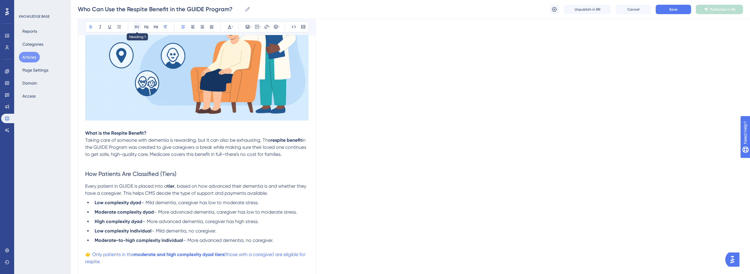
click at [138, 27] on icon at bounding box center [137, 26] width 5 height 5
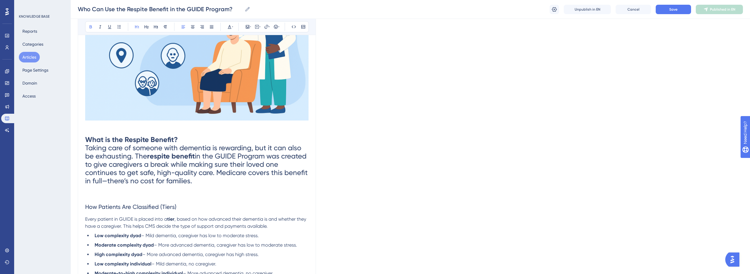
click at [184, 139] on h1 "What is the Respite Benefit? Taking care of someone with [MEDICAL_DATA] is rewa…" at bounding box center [197, 160] width 224 height 61
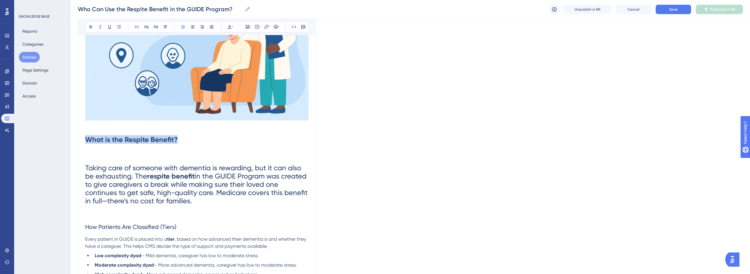
drag, startPoint x: 184, startPoint y: 198, endPoint x: 76, endPoint y: 149, distance: 118.6
click at [76, 149] on div "Performance Users Engagement Widgets Feedback Product Updates Knowledge Base AI…" at bounding box center [411, 217] width 680 height 742
click at [115, 183] on span "in the GUIDE Program was created to give caregivers a break while making sure t…" at bounding box center [197, 188] width 224 height 33
click at [184, 196] on span "in the GUIDE Program was created to give caregivers a break while making sure t…" at bounding box center [197, 188] width 224 height 33
drag, startPoint x: 205, startPoint y: 203, endPoint x: 86, endPoint y: 167, distance: 123.9
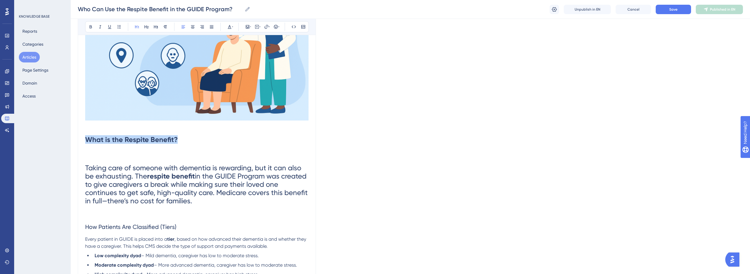
click at [86, 167] on h1 "Taking care of someone with dementia is rewarding, but it can also be exhaustin…" at bounding box center [197, 180] width 224 height 61
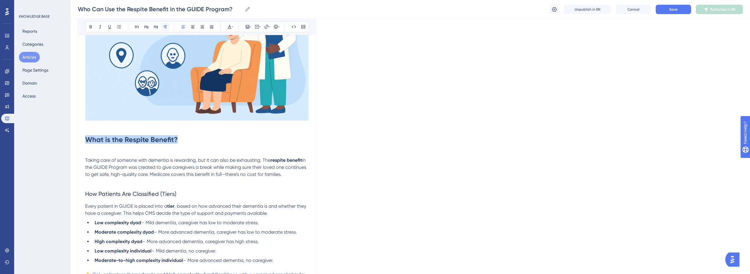
click at [167, 26] on icon at bounding box center [165, 26] width 5 height 5
click at [130, 146] on h1 "What is the Respite Benefit?" at bounding box center [197, 140] width 224 height 20
click at [121, 154] on p "Taking care of someone with dementia is rewarding, but it can also be exhaustin…" at bounding box center [197, 164] width 224 height 28
click at [84, 162] on div "Who Can Use the Respite Benefit in the GUIDE Program? Respite Benefit Eligibili…" at bounding box center [197, 211] width 238 height 599
click at [86, 161] on span "Taking care of someone with [MEDICAL_DATA] is rewarding, but it can also be exh…" at bounding box center [177, 160] width 185 height 6
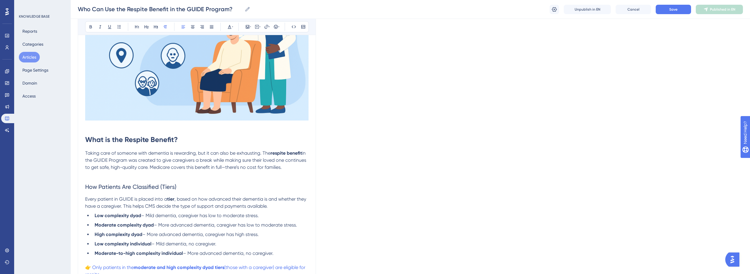
click at [190, 164] on p "Taking care of someone with dementia is rewarding, but it can also be exhaustin…" at bounding box center [197, 160] width 224 height 21
click at [135, 142] on strong "What is the Respite Benefit?" at bounding box center [131, 139] width 93 height 9
click at [170, 155] on span "Taking care of someone with [MEDICAL_DATA] is rewarding, but it can also be exh…" at bounding box center [177, 153] width 185 height 6
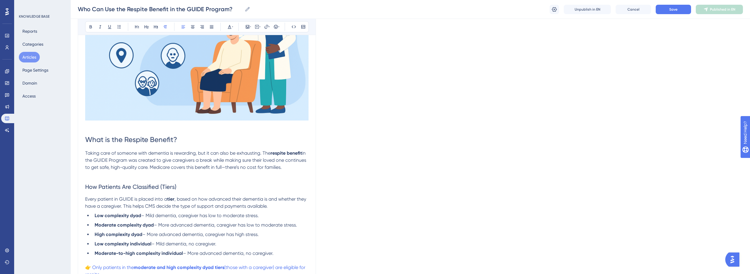
drag, startPoint x: 305, startPoint y: 167, endPoint x: 85, endPoint y: 131, distance: 223.5
click at [85, 131] on div "Who Can Use the Respite Benefit in the GUIDE Program? Respite Benefit Eligibili…" at bounding box center [197, 208] width 238 height 592
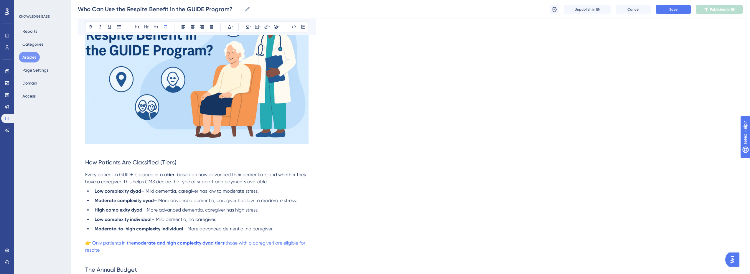
scroll to position [95, 0]
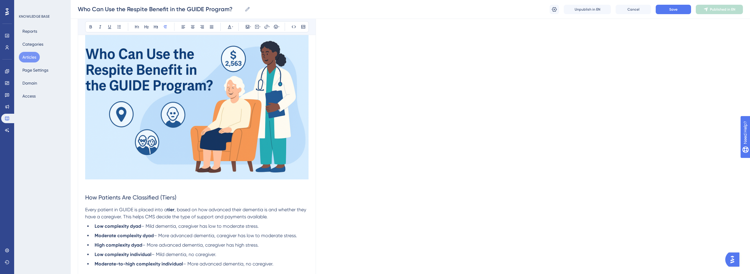
click at [98, 188] on p at bounding box center [197, 185] width 224 height 7
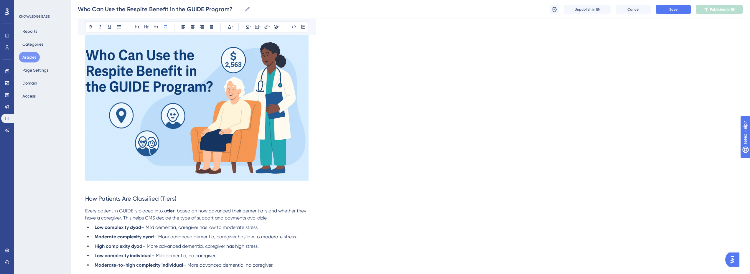
scroll to position [36, 0]
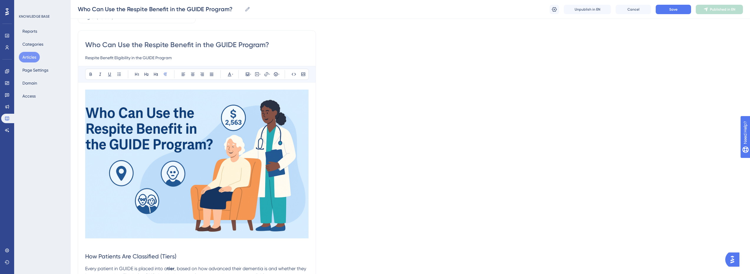
click at [122, 115] on img at bounding box center [197, 164] width 224 height 149
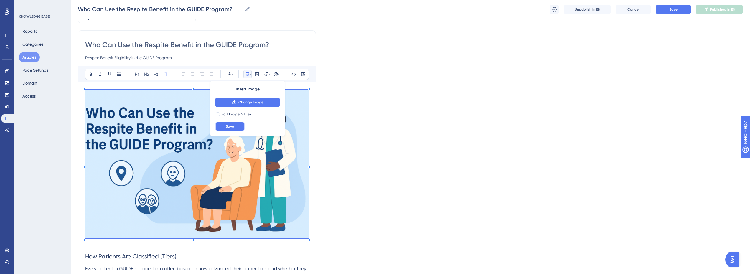
click at [230, 124] on button "Save" at bounding box center [229, 126] width 29 height 9
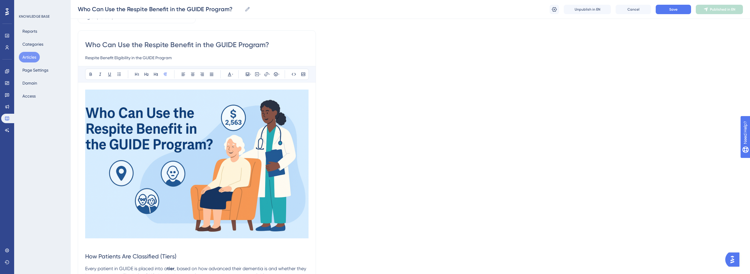
click at [158, 130] on img at bounding box center [197, 164] width 224 height 149
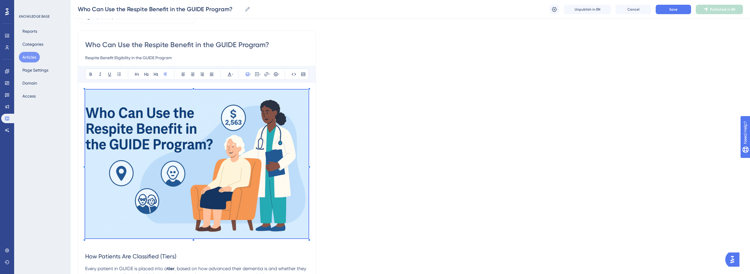
drag, startPoint x: 83, startPoint y: 92, endPoint x: 97, endPoint y: 99, distance: 15.0
click at [101, 100] on img at bounding box center [197, 164] width 224 height 149
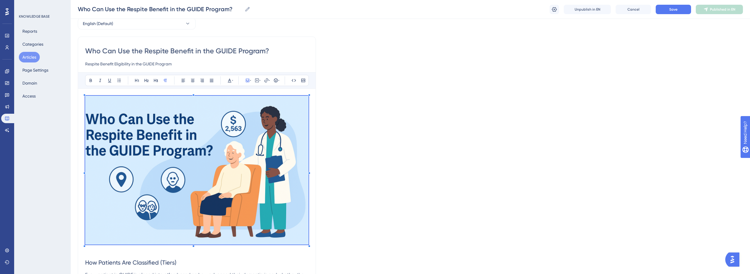
scroll to position [83, 0]
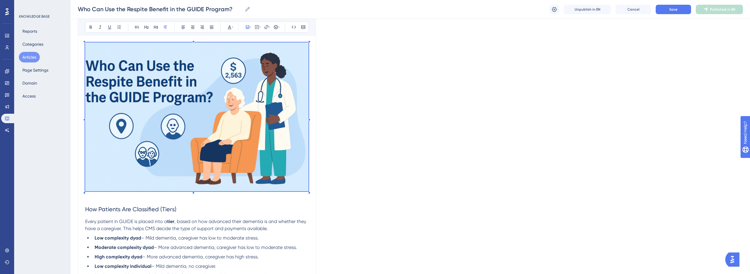
click at [125, 197] on p at bounding box center [197, 196] width 224 height 7
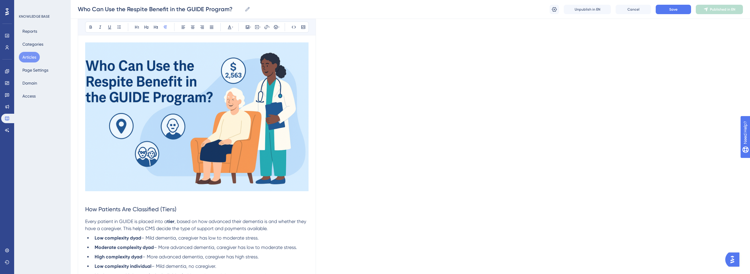
click at [125, 173] on img at bounding box center [197, 116] width 224 height 149
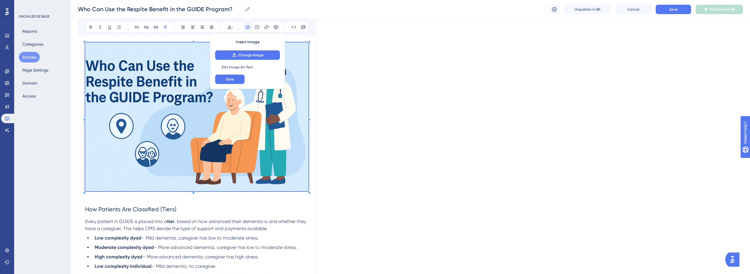
click at [115, 198] on p at bounding box center [197, 196] width 224 height 7
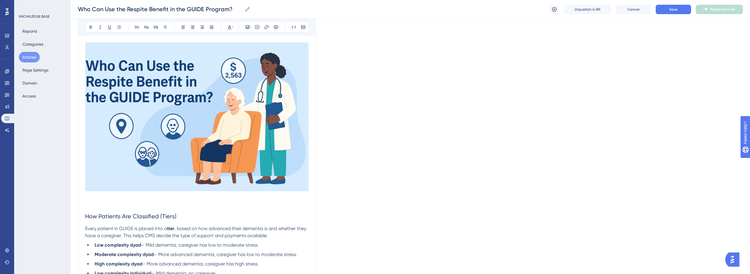
click at [119, 169] on img at bounding box center [197, 116] width 224 height 149
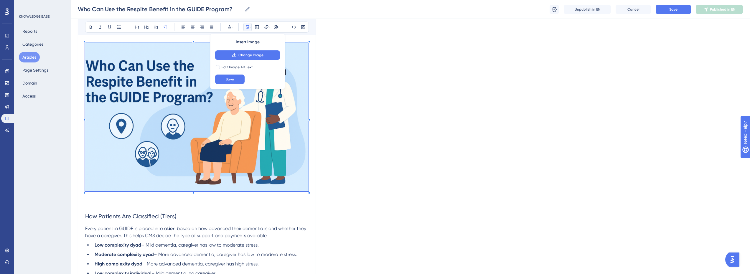
click at [193, 193] on div at bounding box center [194, 193] width 2 height 2
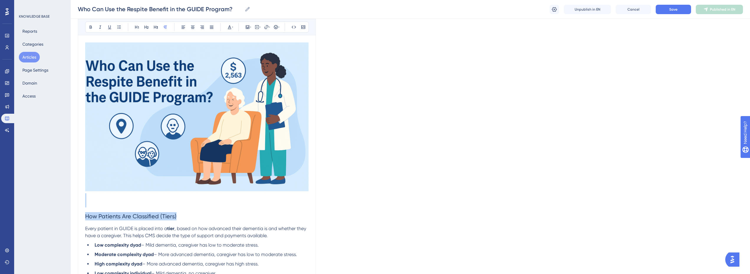
drag, startPoint x: 193, startPoint y: 197, endPoint x: 191, endPoint y: 207, distance: 9.8
click at [187, 198] on p at bounding box center [197, 196] width 224 height 7
click at [165, 167] on img at bounding box center [197, 116] width 224 height 149
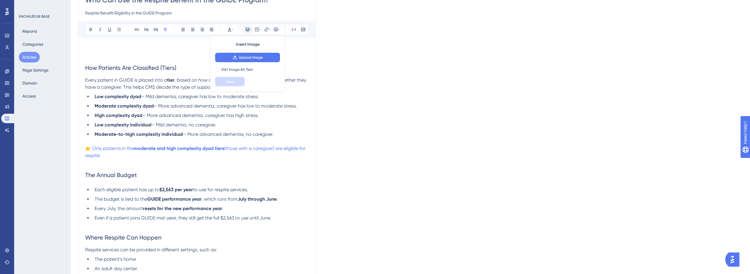
scroll to position [0, 0]
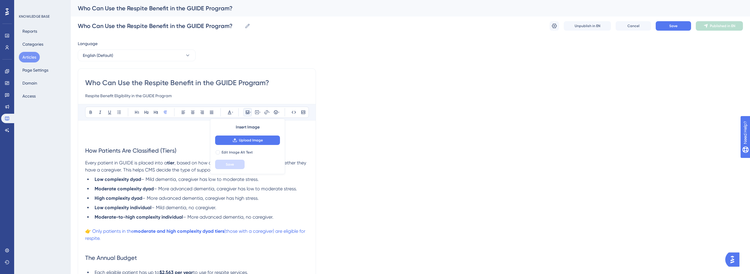
click at [105, 128] on p at bounding box center [197, 131] width 224 height 7
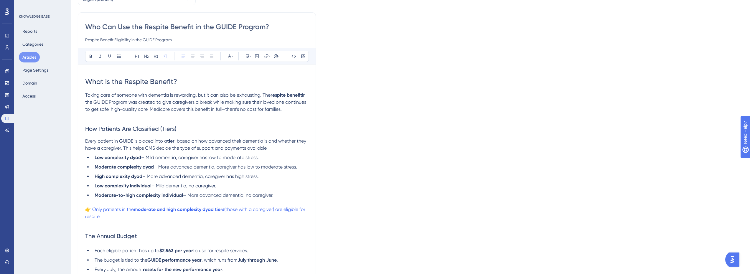
scroll to position [59, 0]
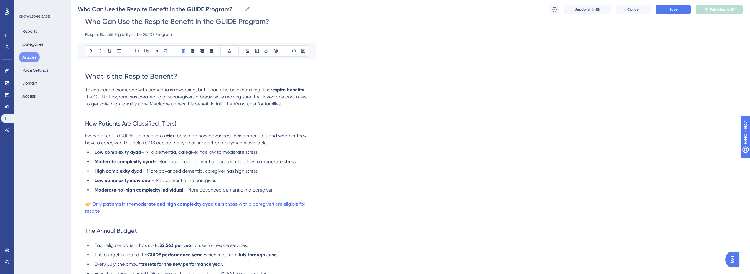
click at [117, 124] on span "How Patients Are Classified (Tiers)" at bounding box center [130, 123] width 91 height 7
click at [117, 118] on h2 "How Patients Are Classified (Tiers)" at bounding box center [197, 124] width 224 height 18
click at [86, 123] on div "Who Can Use the Respite Benefit in the GUIDE Program? Respite Benefit Eligibili…" at bounding box center [197, 223] width 238 height 433
click at [86, 123] on span "How Patients Are Classified (Tiers)" at bounding box center [130, 123] width 91 height 7
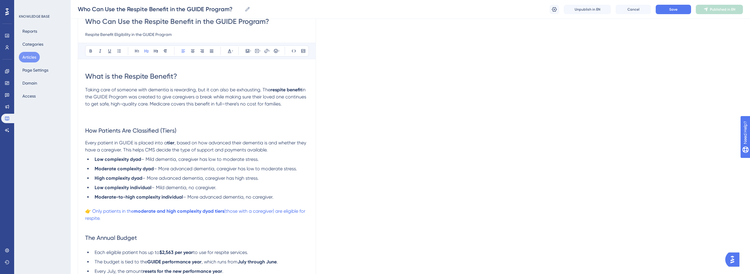
click at [93, 119] on p at bounding box center [197, 118] width 224 height 7
click at [248, 53] on icon at bounding box center [248, 51] width 4 height 4
click at [253, 82] on button "Upload Image" at bounding box center [247, 78] width 65 height 9
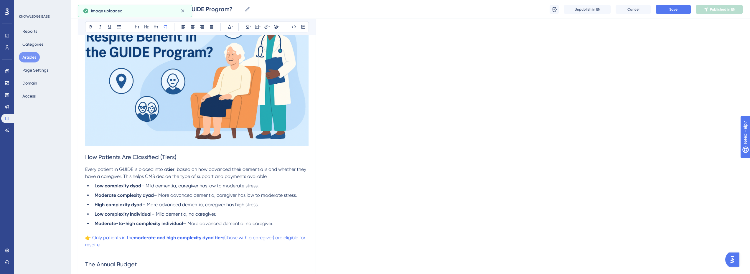
scroll to position [177, 0]
click at [85, 157] on div "Who Can Use the Respite Benefit in the GUIDE Program? Respite Benefit Eligibili…" at bounding box center [197, 181] width 238 height 584
click at [87, 158] on span "How Patients Are Classified (Tiers)" at bounding box center [130, 156] width 91 height 7
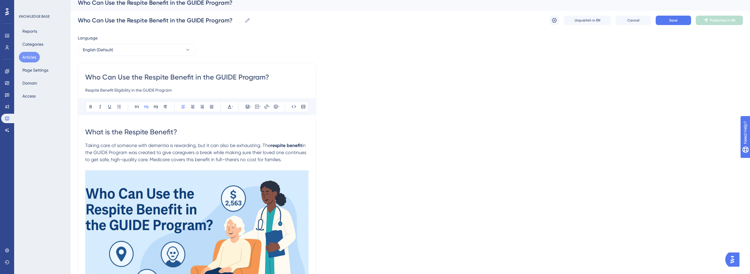
scroll to position [59, 0]
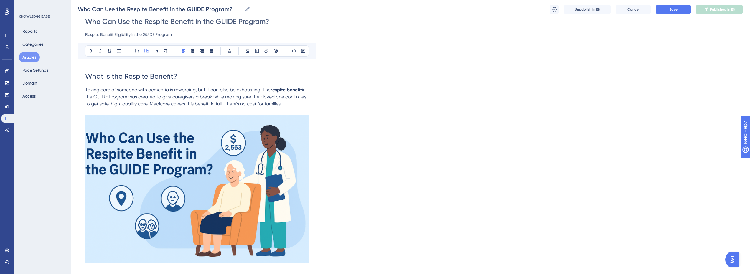
click at [239, 141] on img at bounding box center [197, 189] width 224 height 149
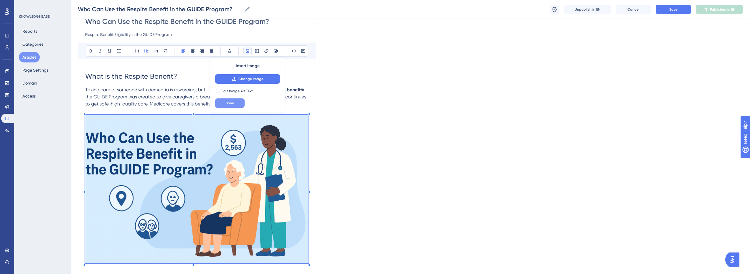
click at [234, 106] on button "Save" at bounding box center [229, 102] width 29 height 9
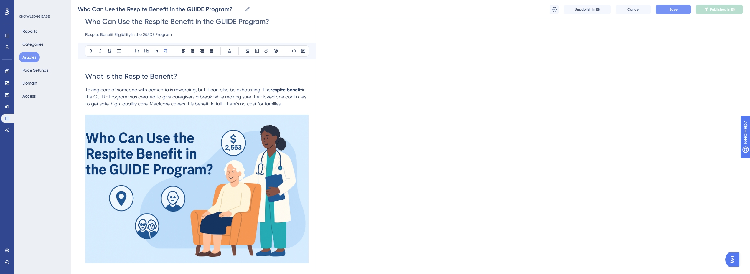
click at [668, 13] on button "Save" at bounding box center [673, 9] width 35 height 9
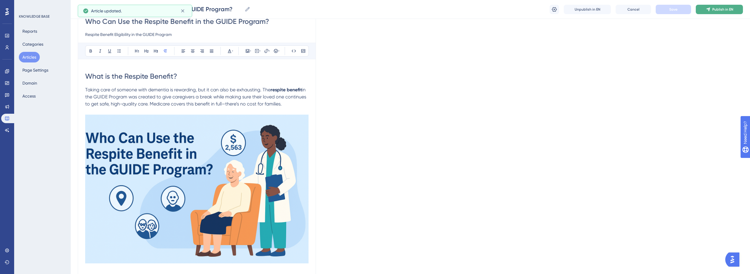
click at [718, 9] on span "Publish in EN" at bounding box center [723, 9] width 21 height 5
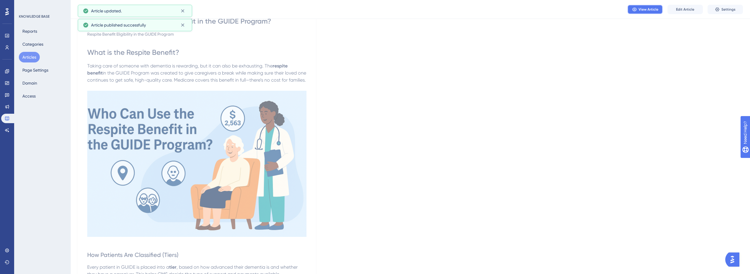
click at [655, 8] on span "View Article" at bounding box center [649, 9] width 20 height 5
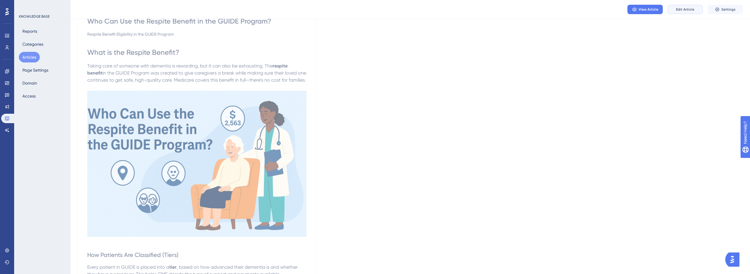
click at [678, 8] on span "Edit Article" at bounding box center [685, 9] width 18 height 5
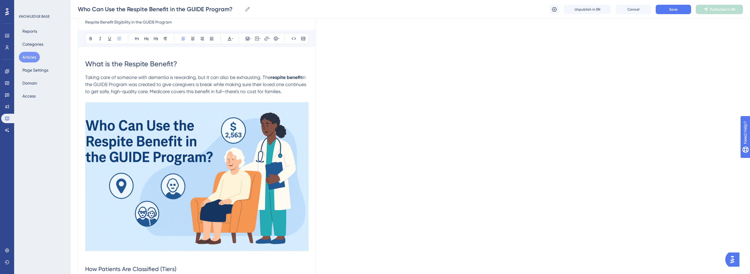
scroll to position [0, 0]
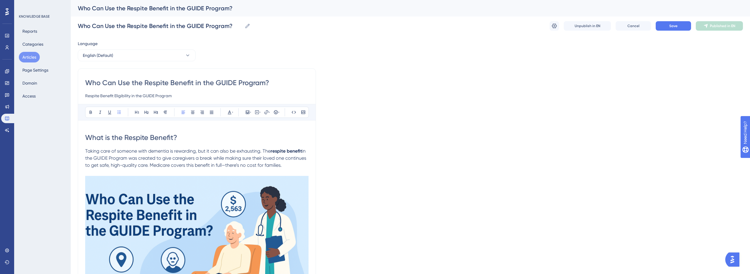
click at [87, 136] on span "What is the Respite Benefit?" at bounding box center [131, 138] width 92 height 8
drag, startPoint x: 305, startPoint y: 165, endPoint x: 83, endPoint y: 129, distance: 225.5
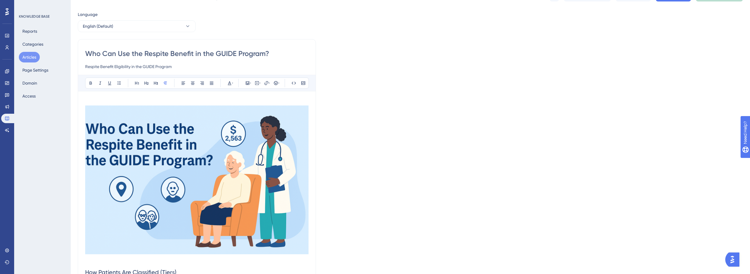
scroll to position [59, 0]
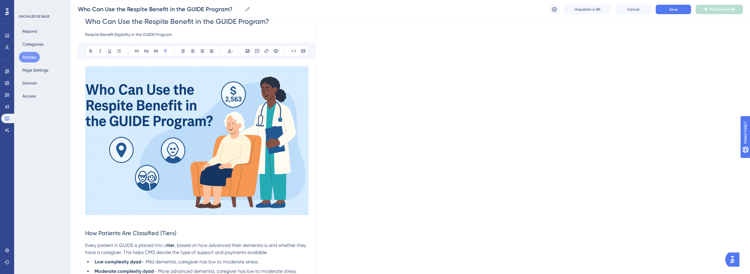
click at [98, 213] on img at bounding box center [197, 140] width 224 height 149
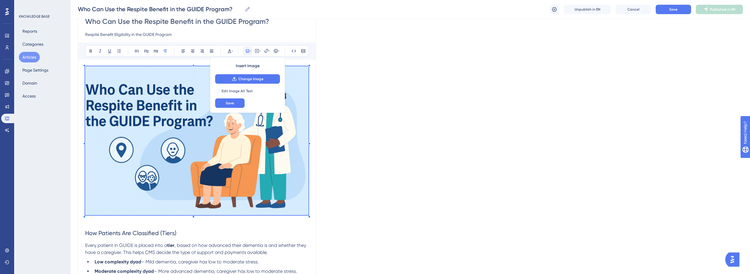
click at [91, 222] on p at bounding box center [197, 220] width 224 height 7
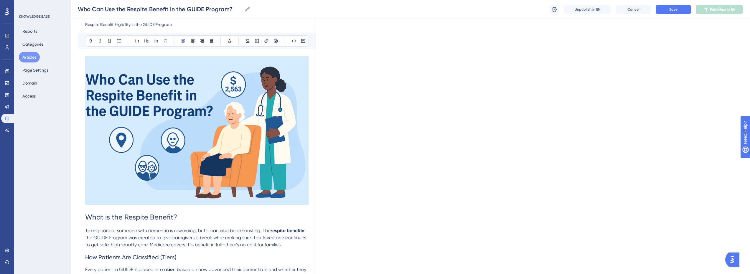
scroll to position [147, 0]
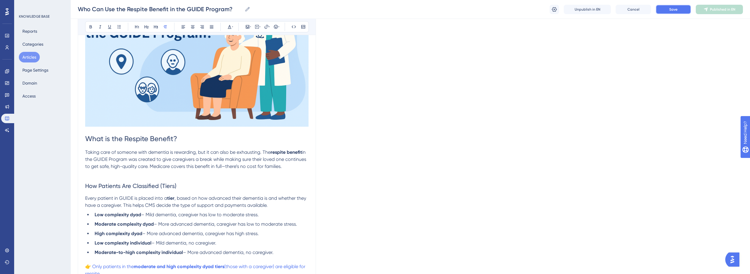
click at [680, 7] on button "Save" at bounding box center [673, 9] width 35 height 9
click at [728, 9] on span "Publish in EN" at bounding box center [723, 9] width 21 height 5
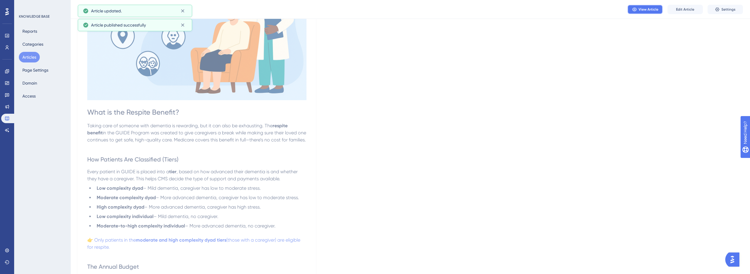
click at [649, 9] on span "View Article" at bounding box center [649, 9] width 20 height 5
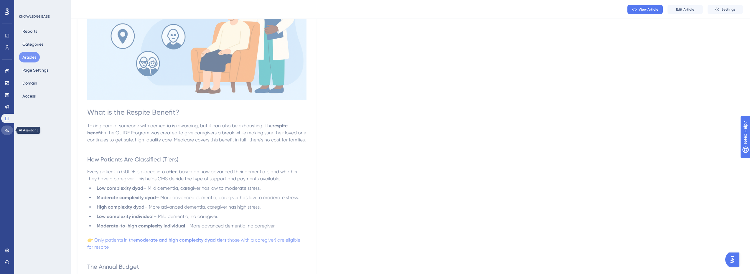
click at [9, 127] on link at bounding box center [7, 130] width 12 height 9
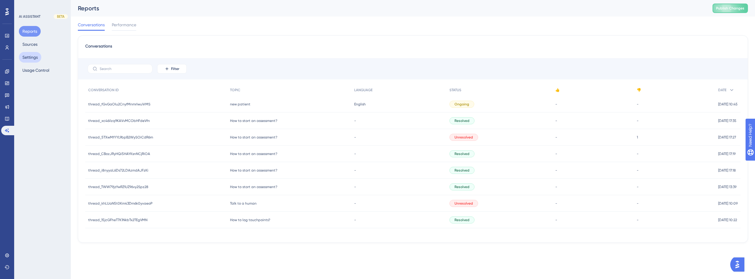
click at [33, 60] on button "Settings" at bounding box center [30, 57] width 22 height 11
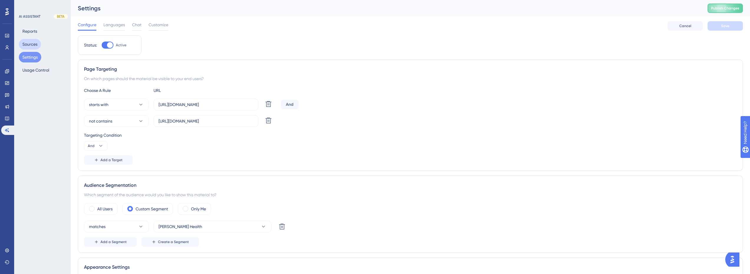
click at [34, 47] on button "Sources" at bounding box center [30, 44] width 22 height 11
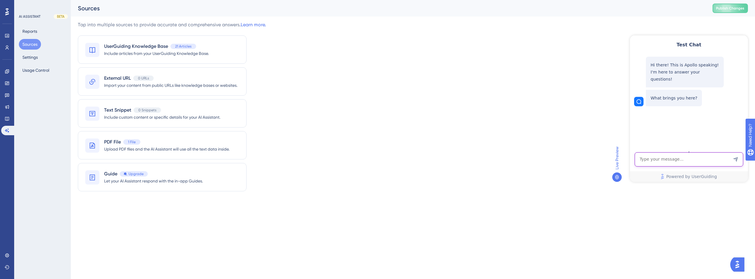
click at [669, 161] on textarea "AI Assistant Text Input" at bounding box center [689, 159] width 109 height 14
type textarea "What is GUIDE?"
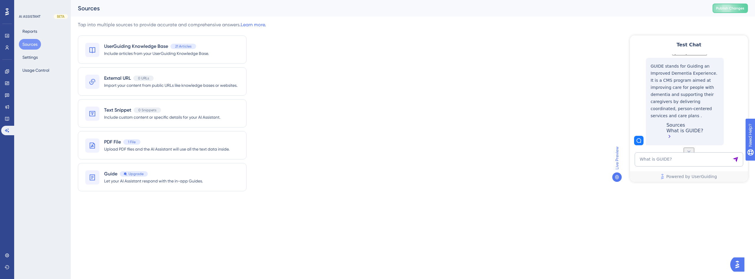
scroll to position [82, 0]
click at [668, 159] on textarea "What is GUIDE?" at bounding box center [689, 159] width 109 height 14
type textarea "G"
type textarea "W"
type textarea "Wy my patient is not respite eligible?"
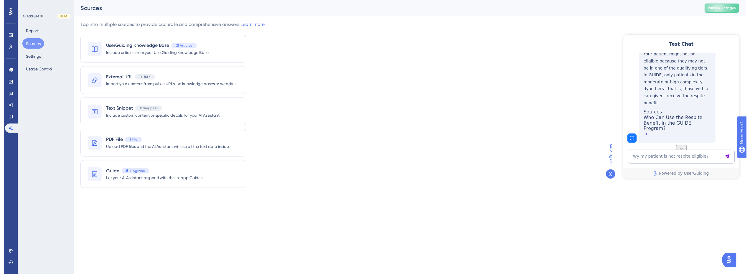
scroll to position [217, 0]
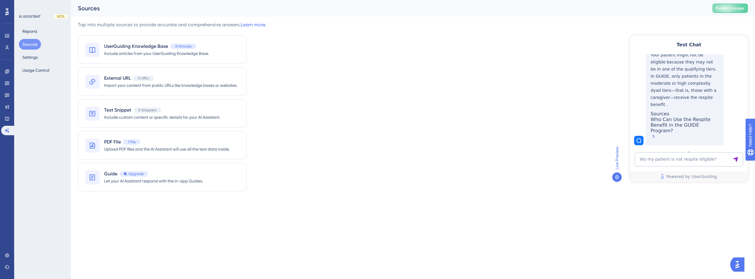
click at [564, 180] on div "Tap into multiple sources to provide accurate and comprehensive answers. Learn …" at bounding box center [413, 109] width 670 height 177
click at [36, 57] on button "Settings" at bounding box center [30, 57] width 22 height 11
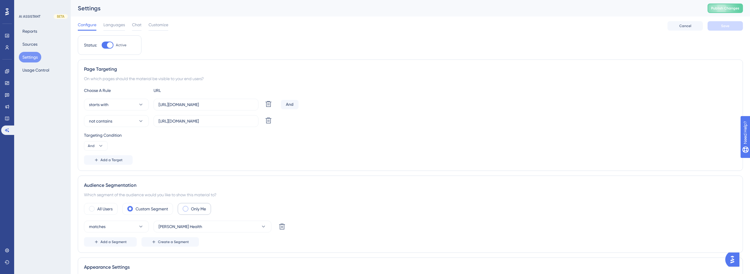
click at [204, 208] on label "Only Me" at bounding box center [198, 209] width 15 height 7
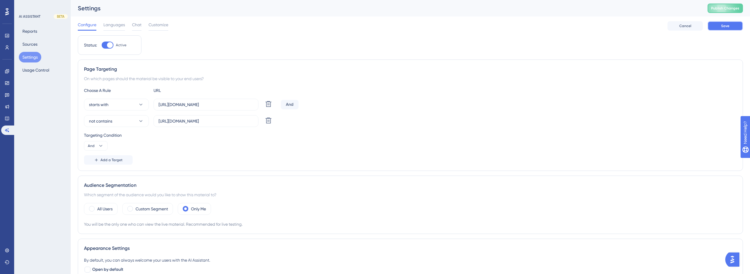
click at [727, 27] on span "Save" at bounding box center [726, 26] width 8 height 5
click at [729, 6] on button "Publish Changes" at bounding box center [725, 8] width 35 height 9
